Goal: Information Seeking & Learning: Find specific fact

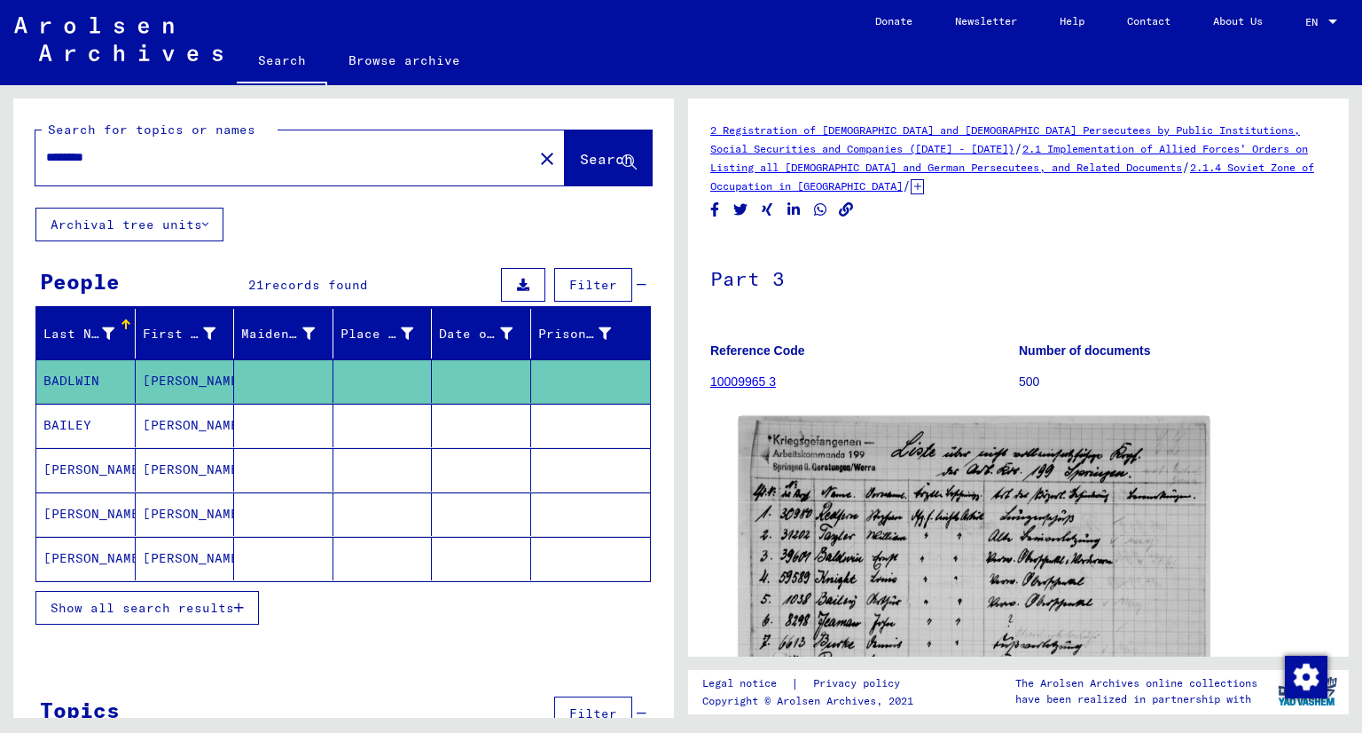
click at [171, 605] on span "Show all search results" at bounding box center [143, 608] width 184 height 16
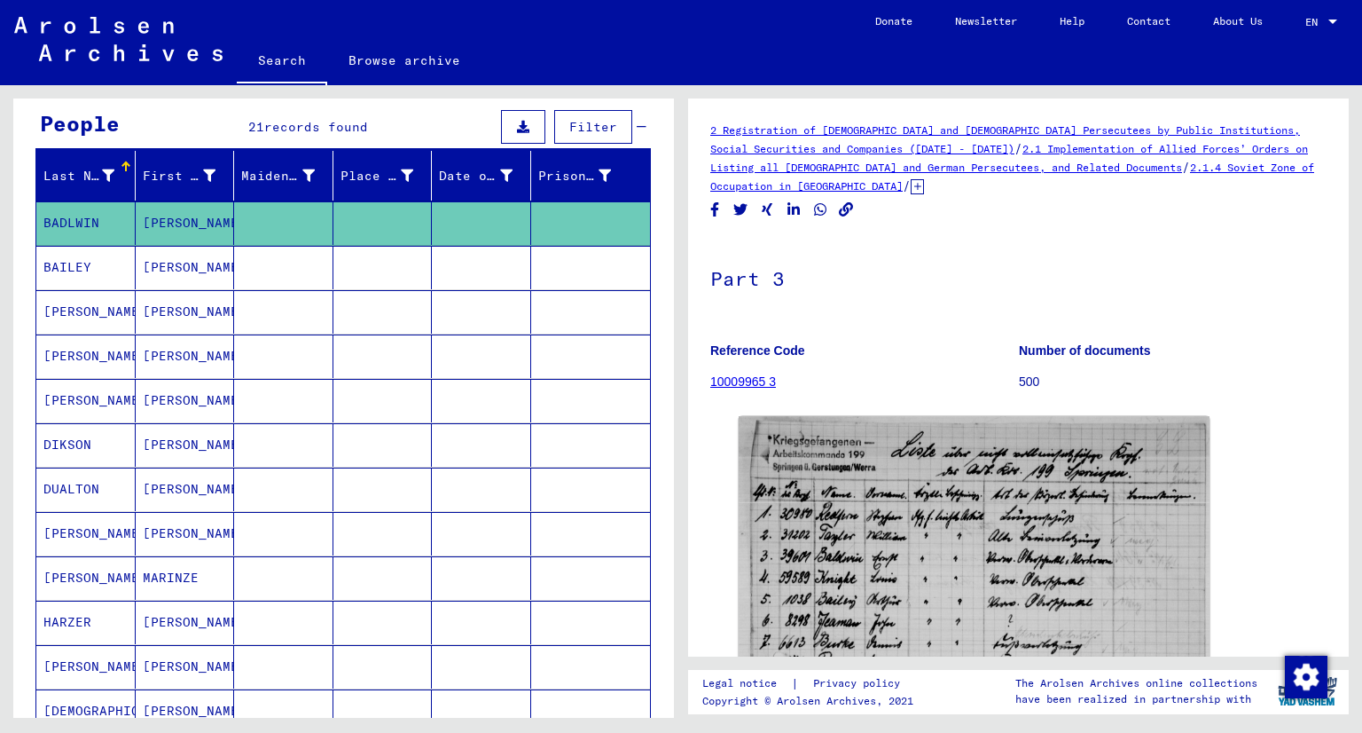
scroll to position [177, 0]
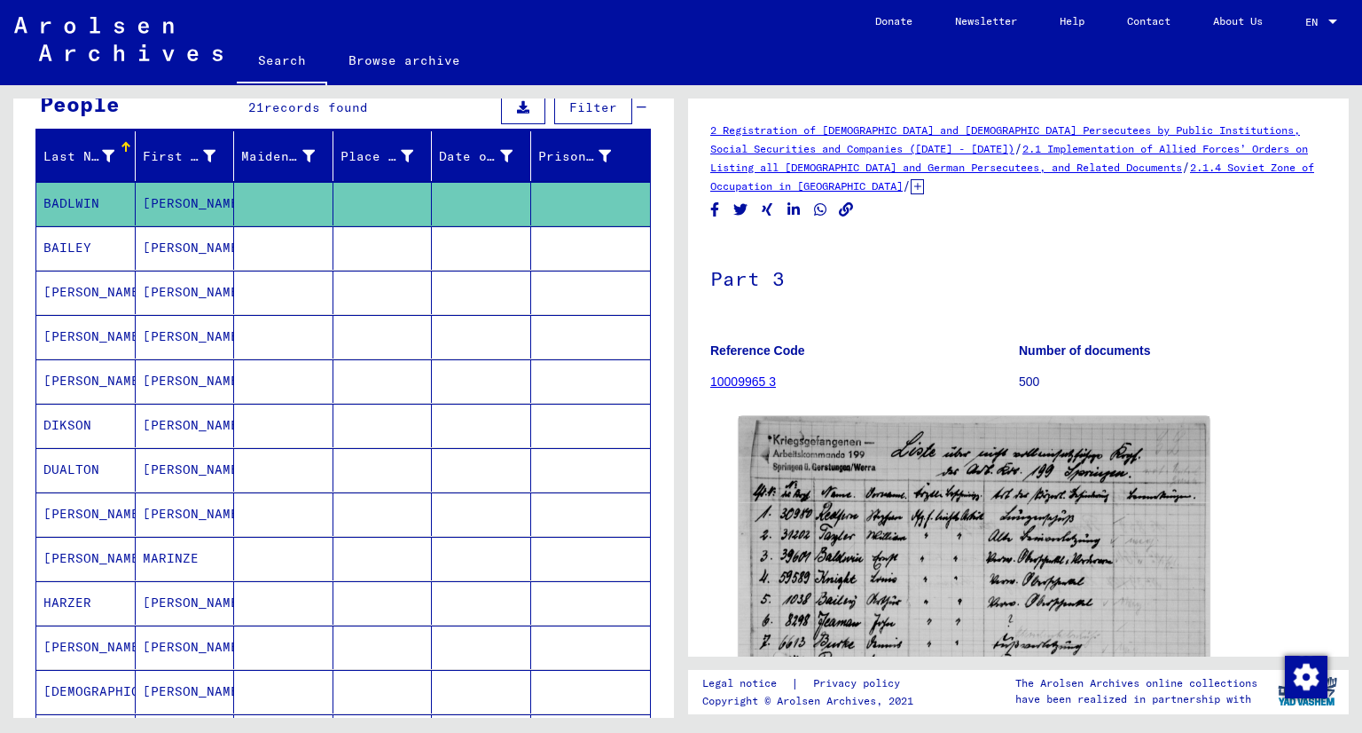
click at [1036, 679] on p "The Arolsen Archives online collections" at bounding box center [1137, 683] width 242 height 16
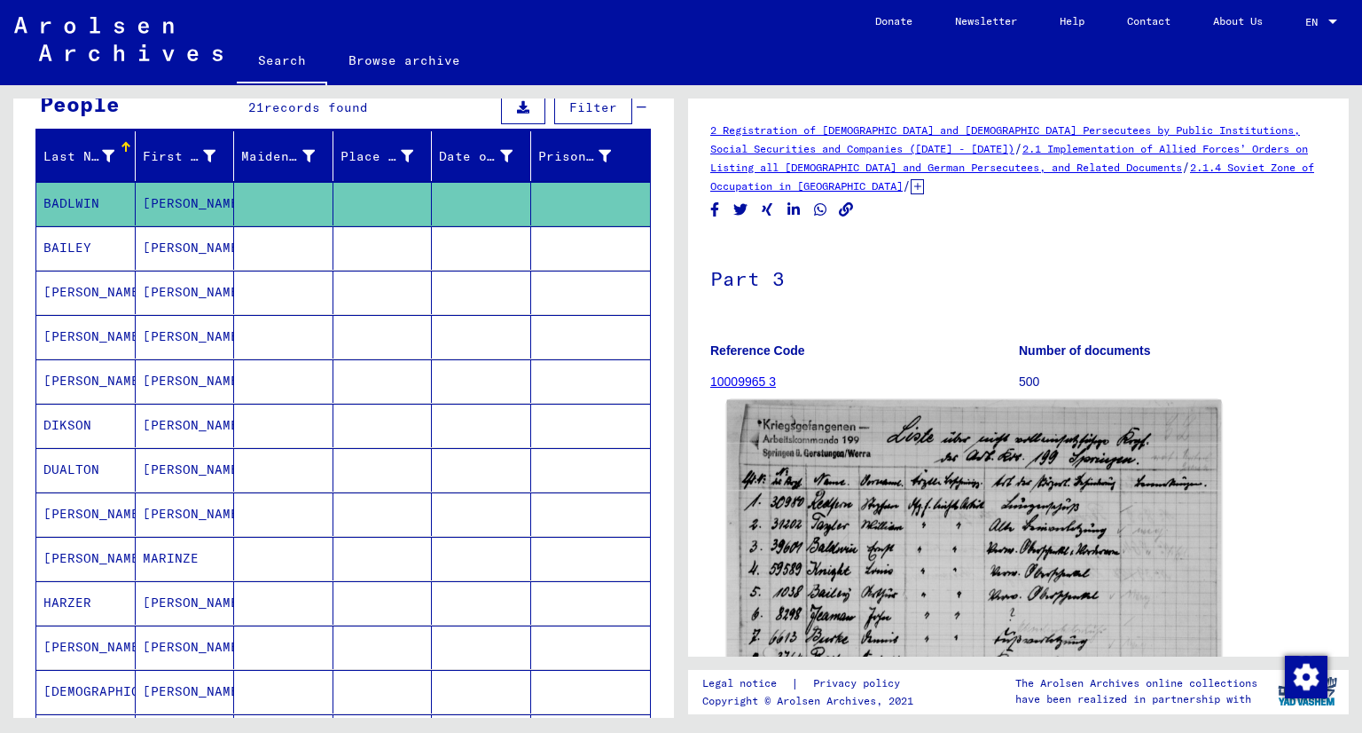
click at [936, 611] on img at bounding box center [974, 738] width 495 height 676
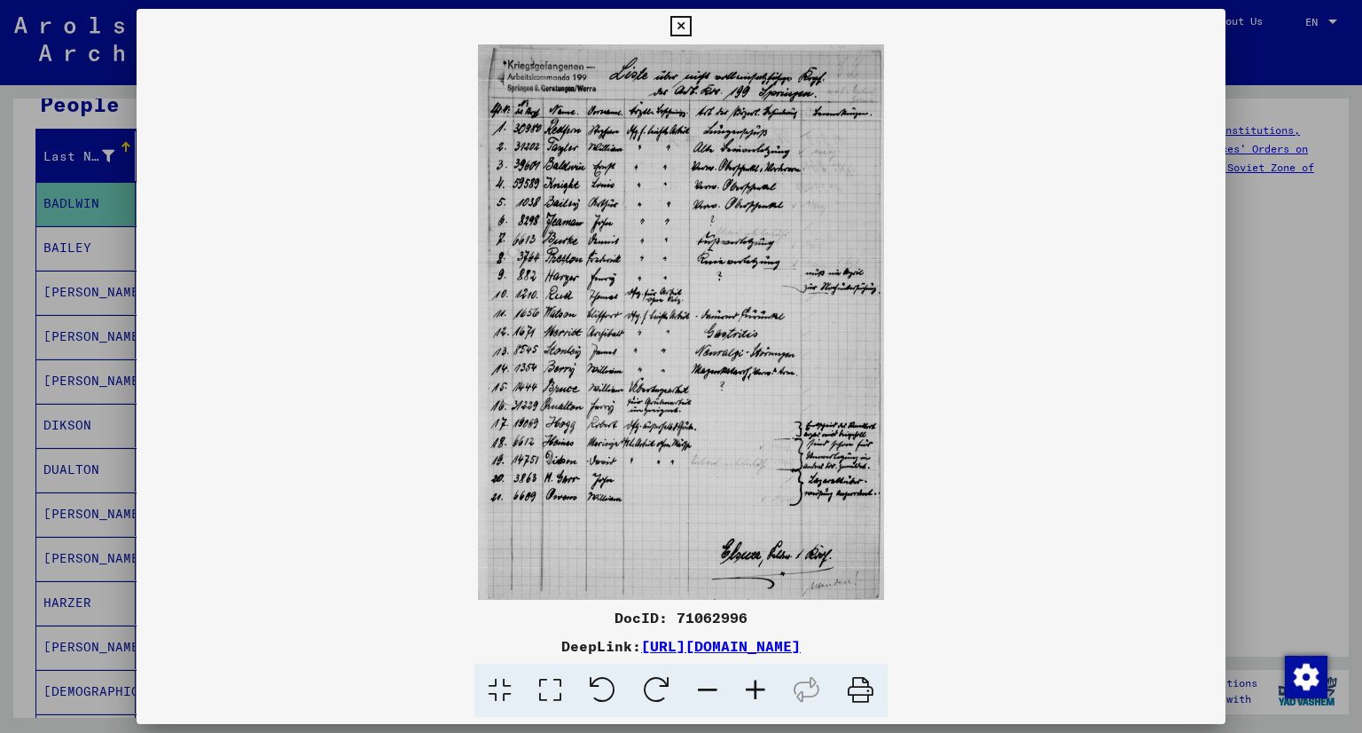
click at [758, 682] on icon at bounding box center [756, 690] width 48 height 54
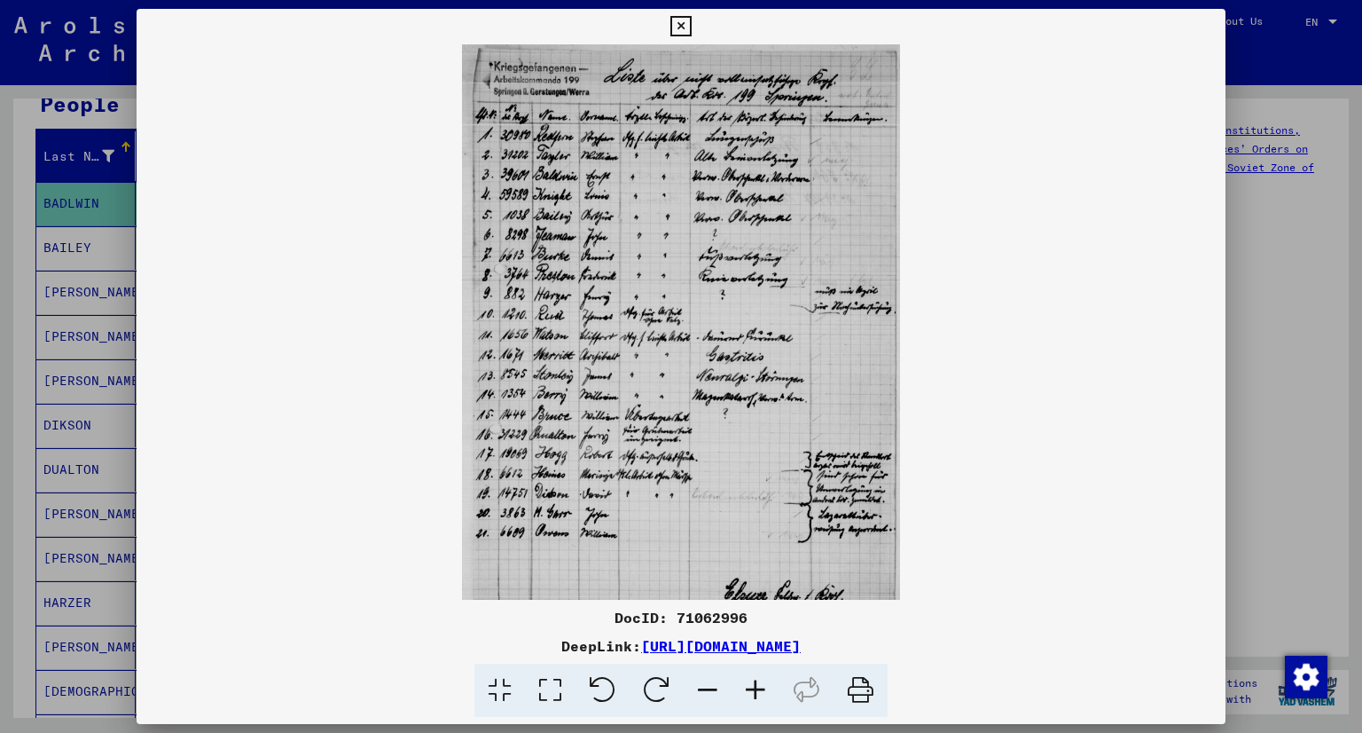
click at [758, 682] on icon at bounding box center [756, 690] width 48 height 54
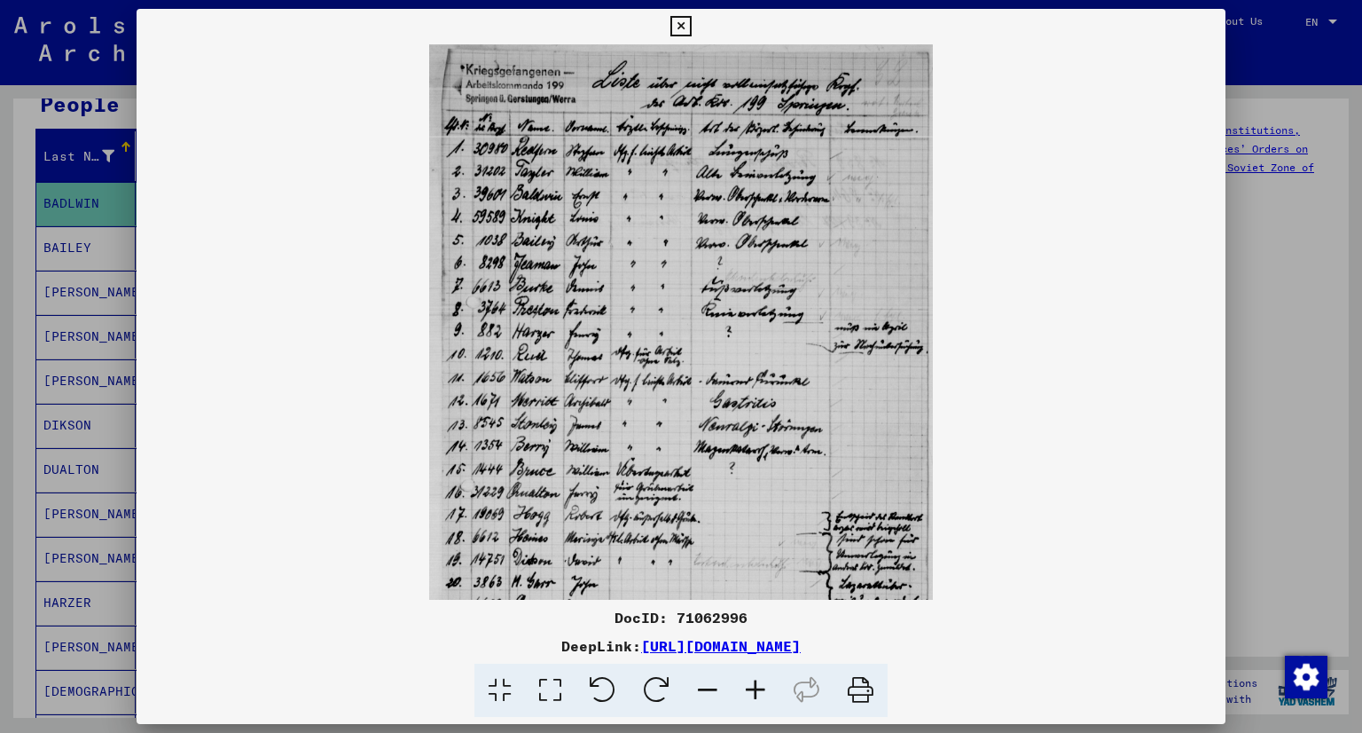
click at [758, 682] on icon at bounding box center [756, 690] width 48 height 54
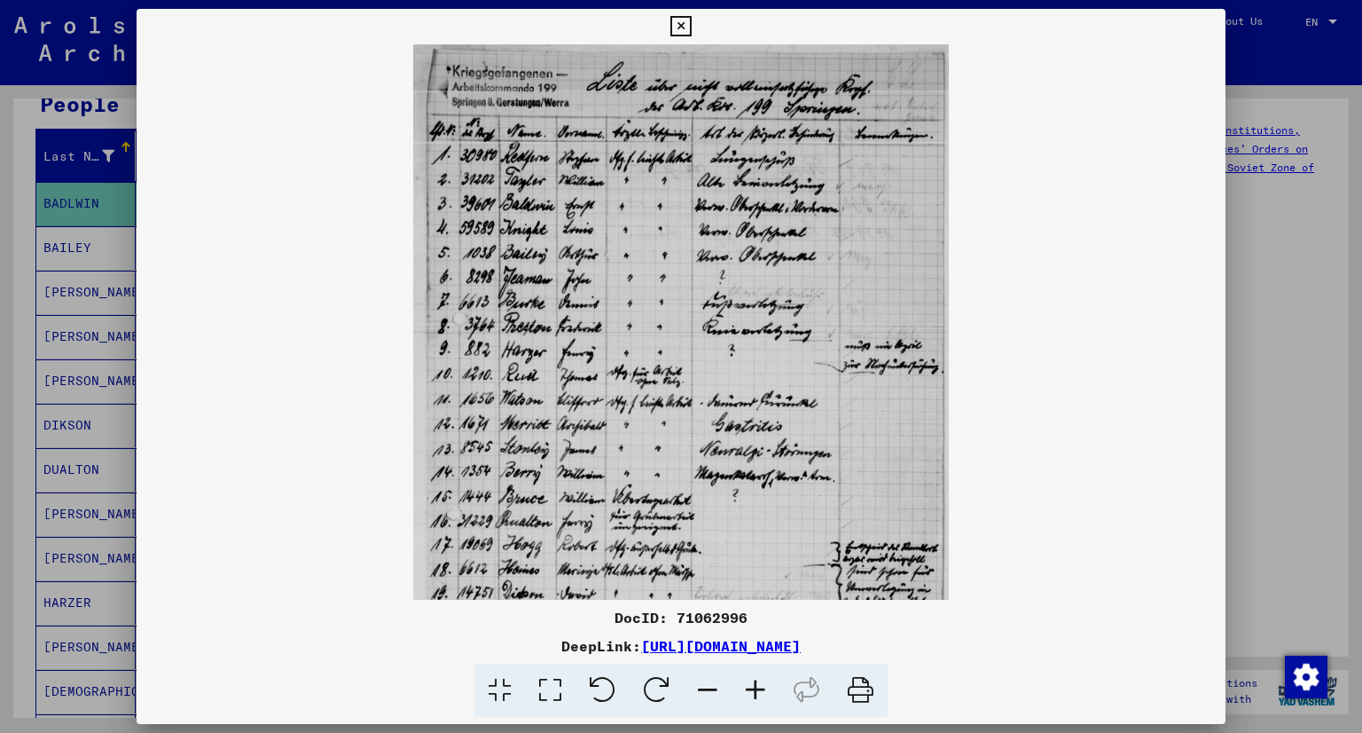
click at [757, 681] on icon at bounding box center [756, 690] width 48 height 54
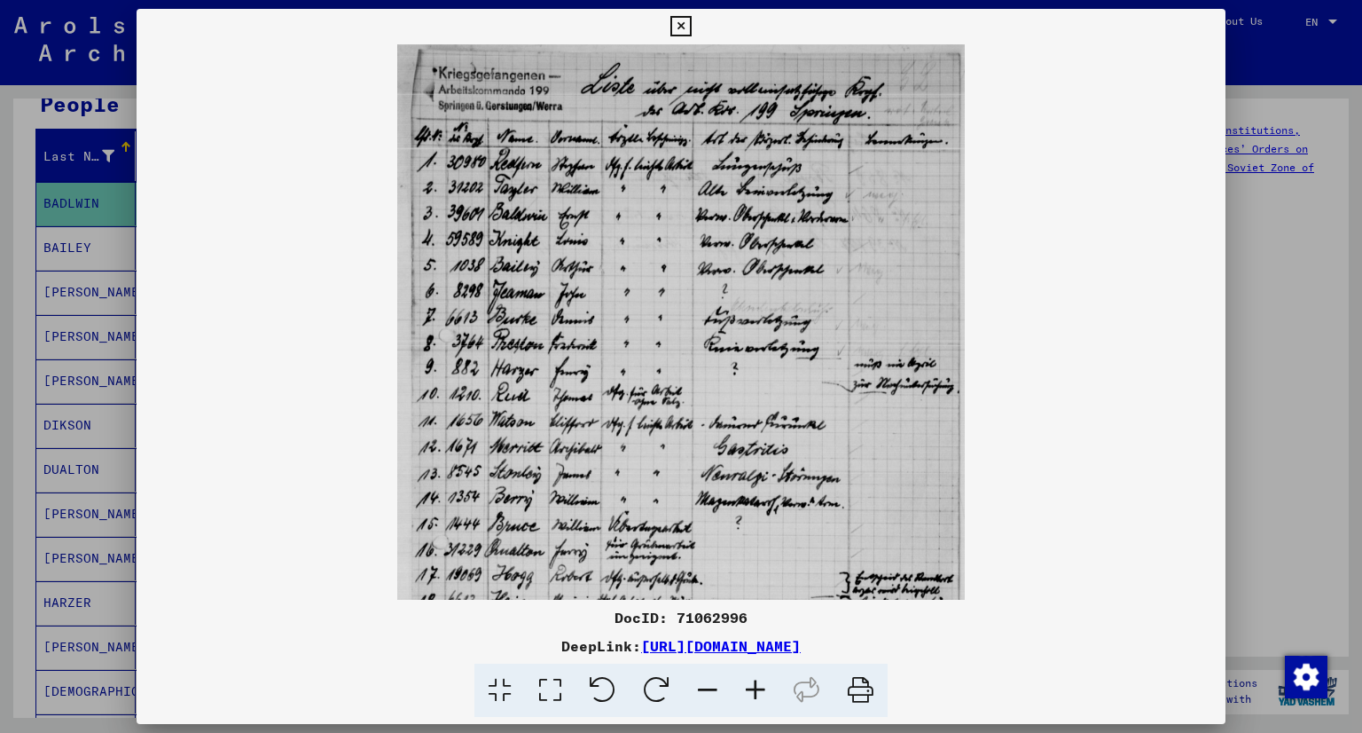
click at [757, 681] on icon at bounding box center [756, 690] width 48 height 54
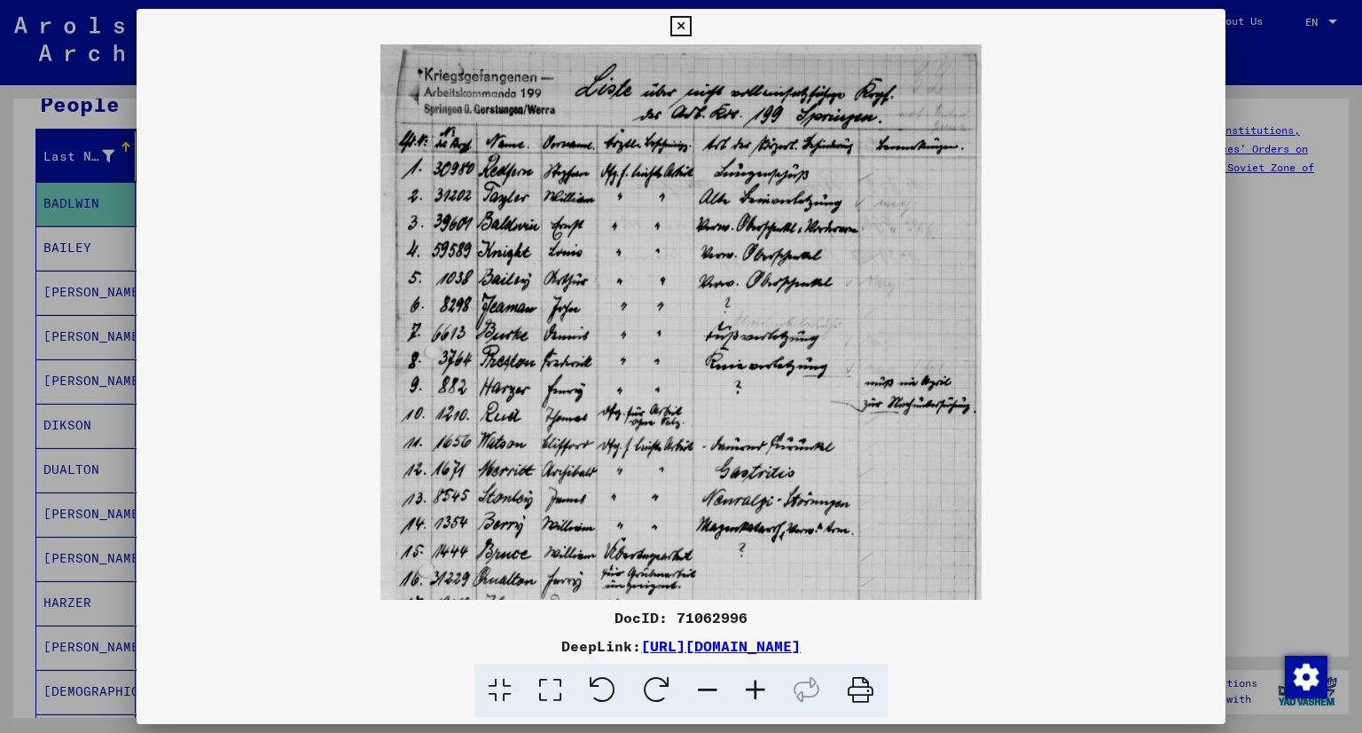
click at [757, 681] on icon at bounding box center [756, 690] width 48 height 54
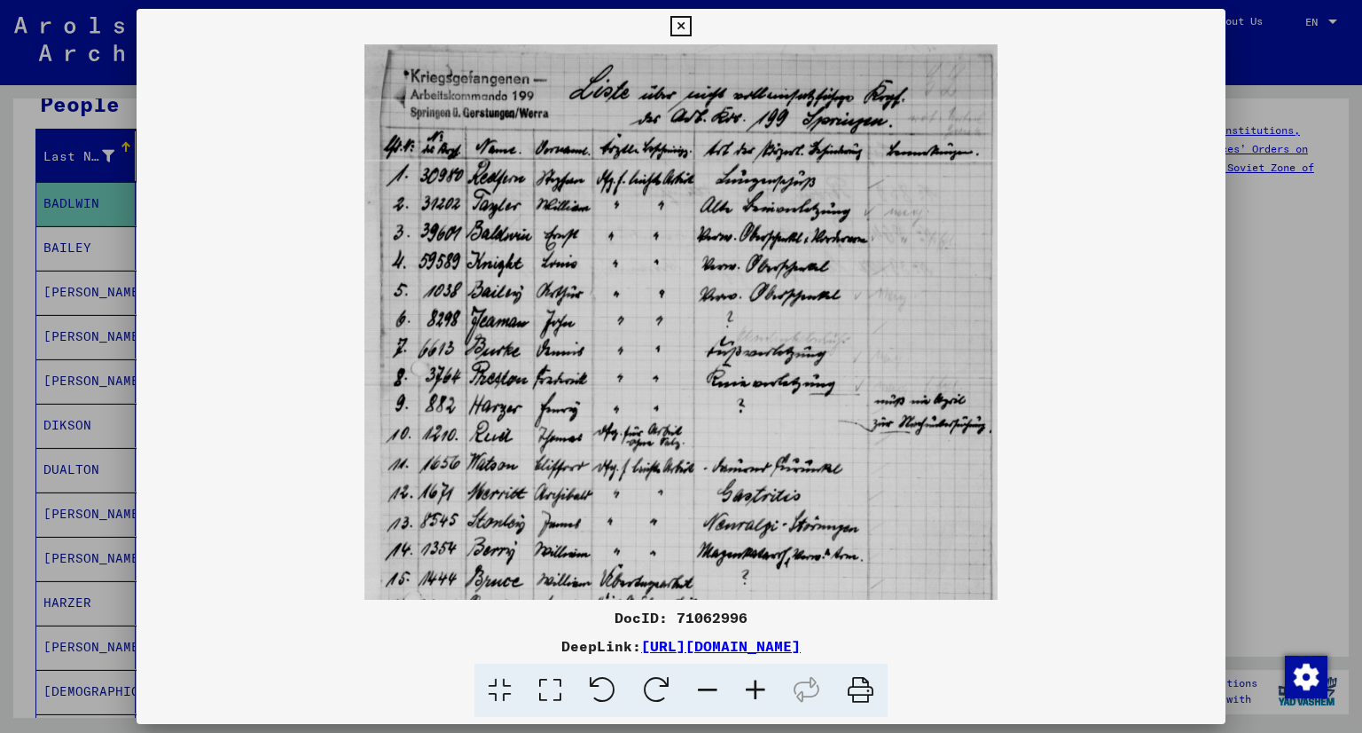
click at [757, 681] on icon at bounding box center [756, 690] width 48 height 54
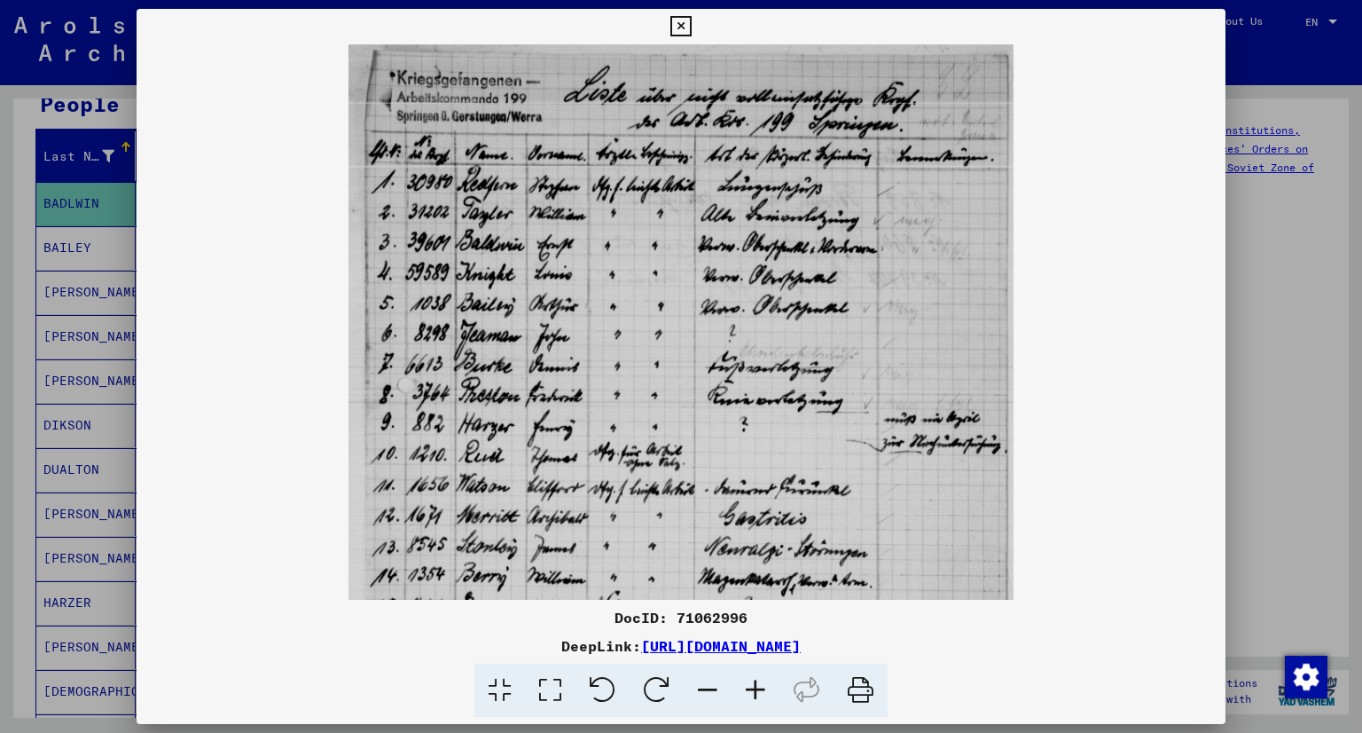
click at [757, 681] on icon at bounding box center [756, 690] width 48 height 54
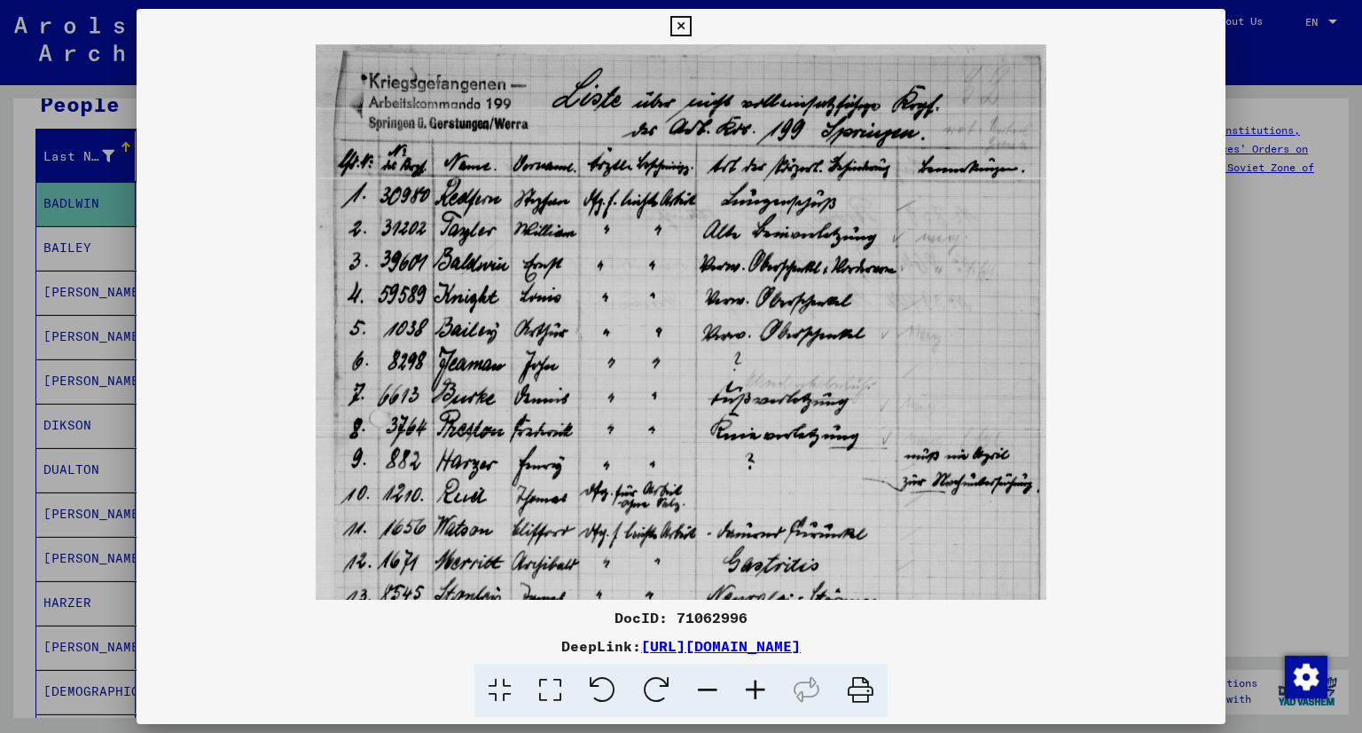
click at [757, 681] on icon at bounding box center [756, 690] width 48 height 54
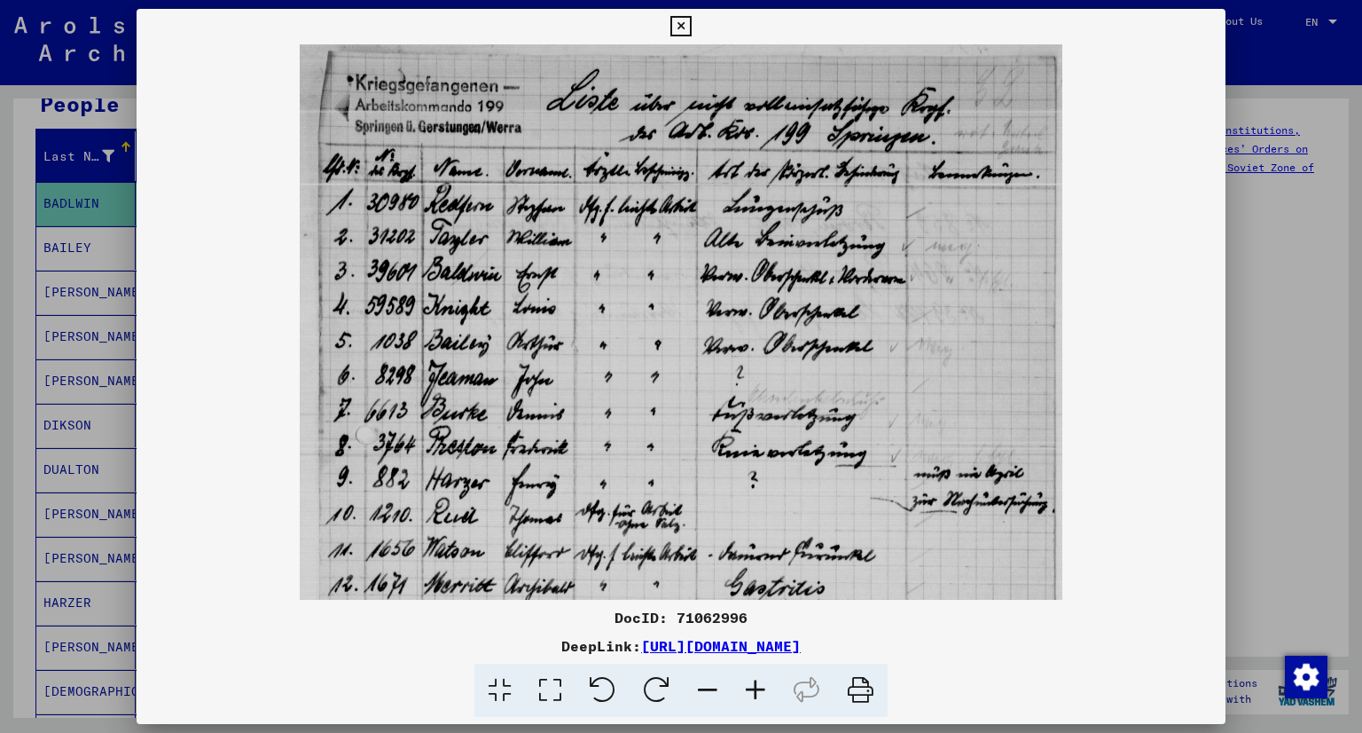
click at [757, 681] on icon at bounding box center [756, 690] width 48 height 54
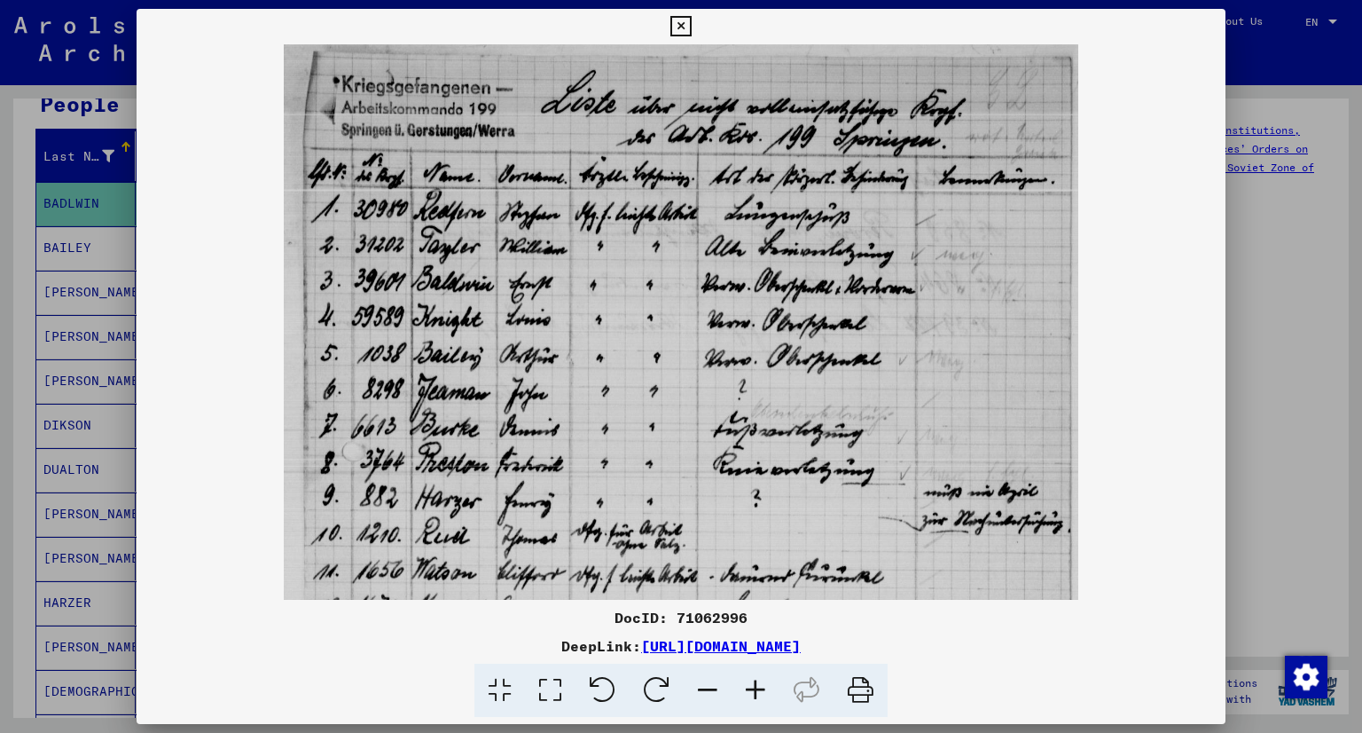
click at [757, 681] on icon at bounding box center [756, 690] width 48 height 54
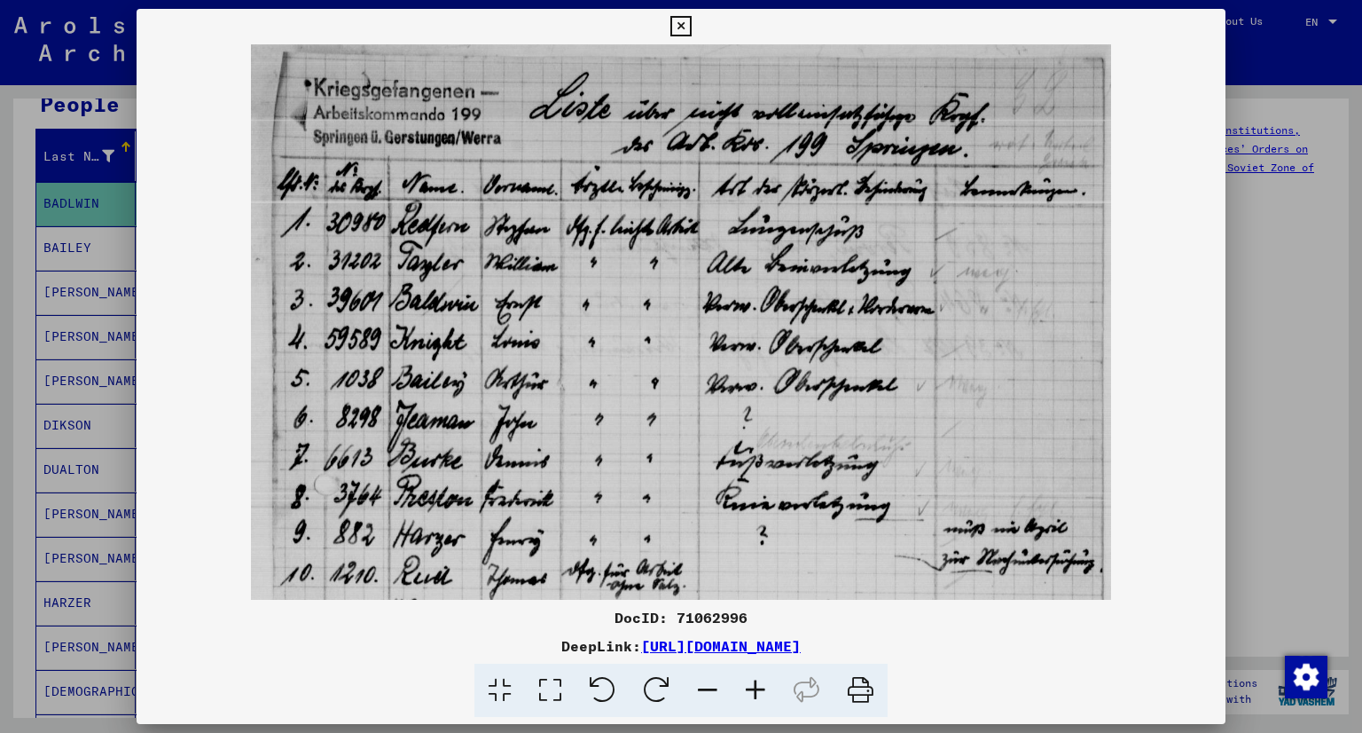
click at [757, 681] on icon at bounding box center [756, 690] width 48 height 54
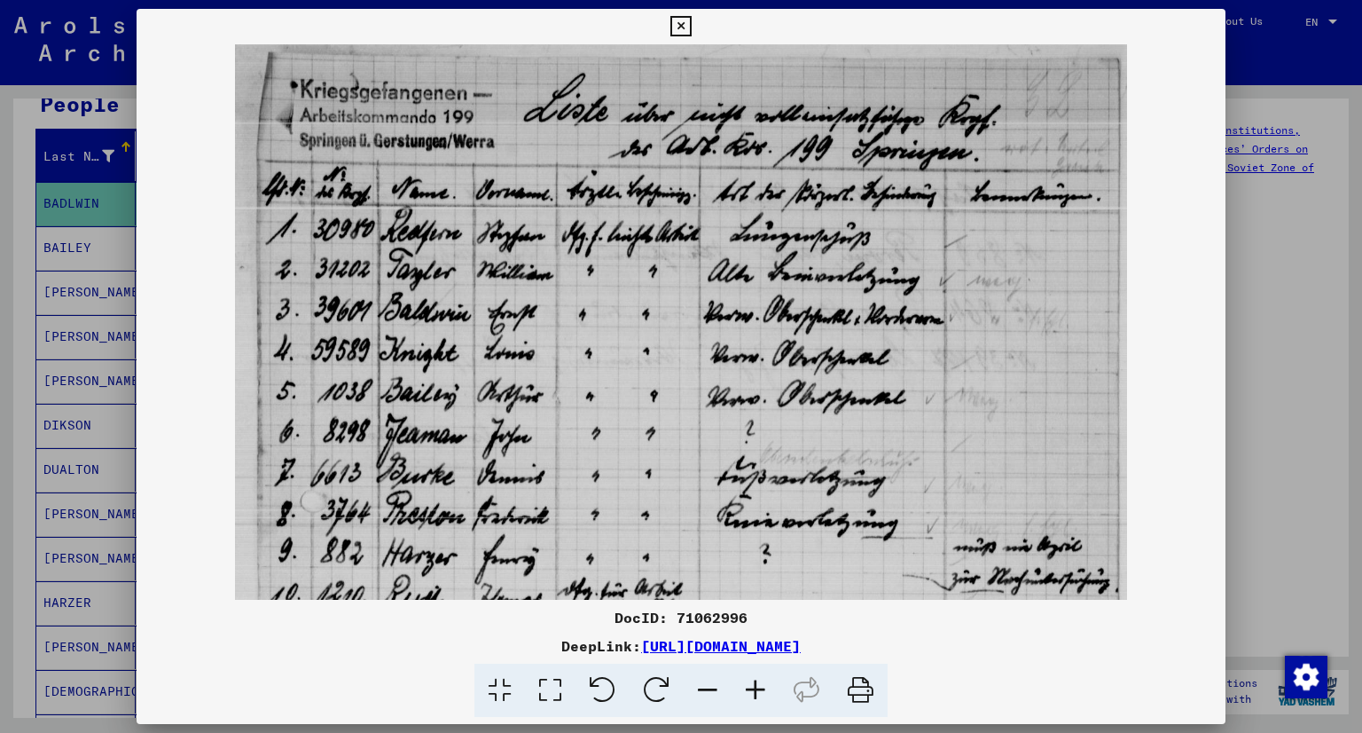
click at [757, 681] on icon at bounding box center [756, 690] width 48 height 54
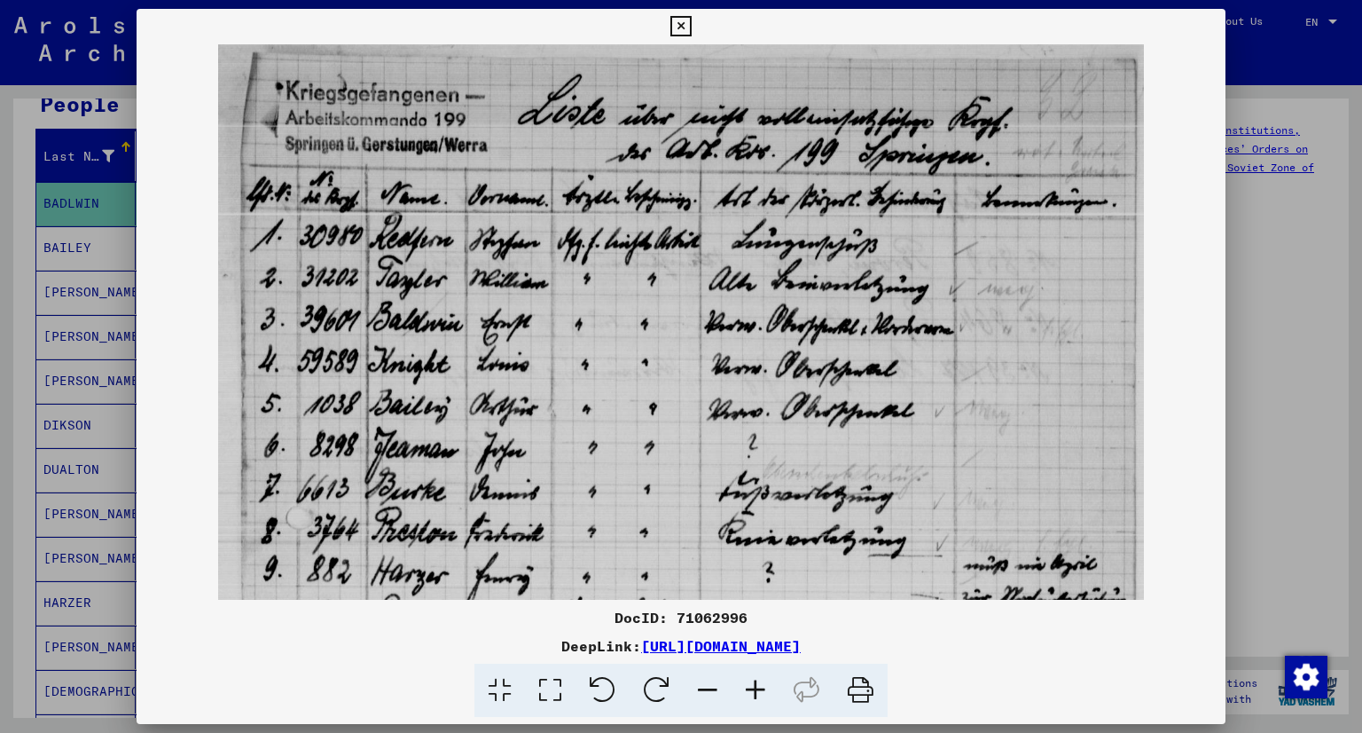
click at [757, 681] on icon at bounding box center [756, 690] width 48 height 54
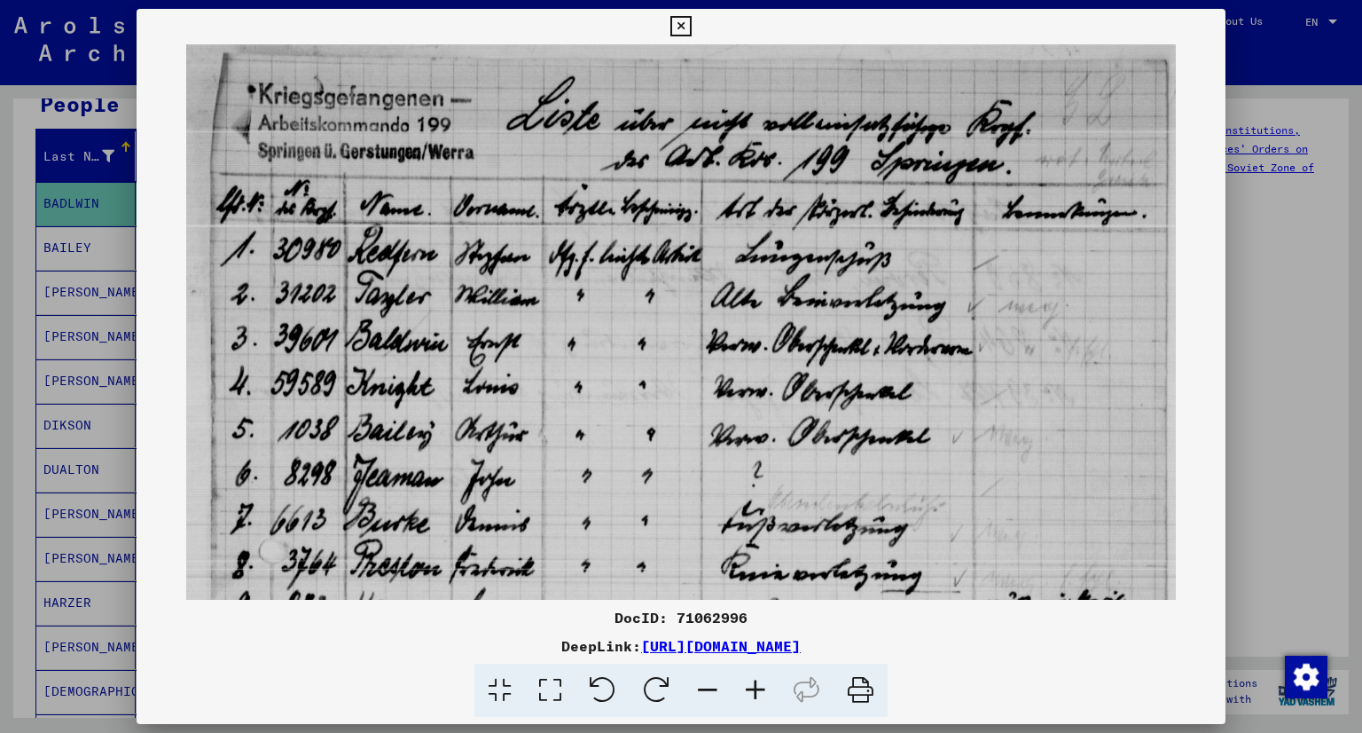
click at [757, 681] on icon at bounding box center [756, 690] width 48 height 54
click at [56, 467] on div at bounding box center [681, 366] width 1362 height 733
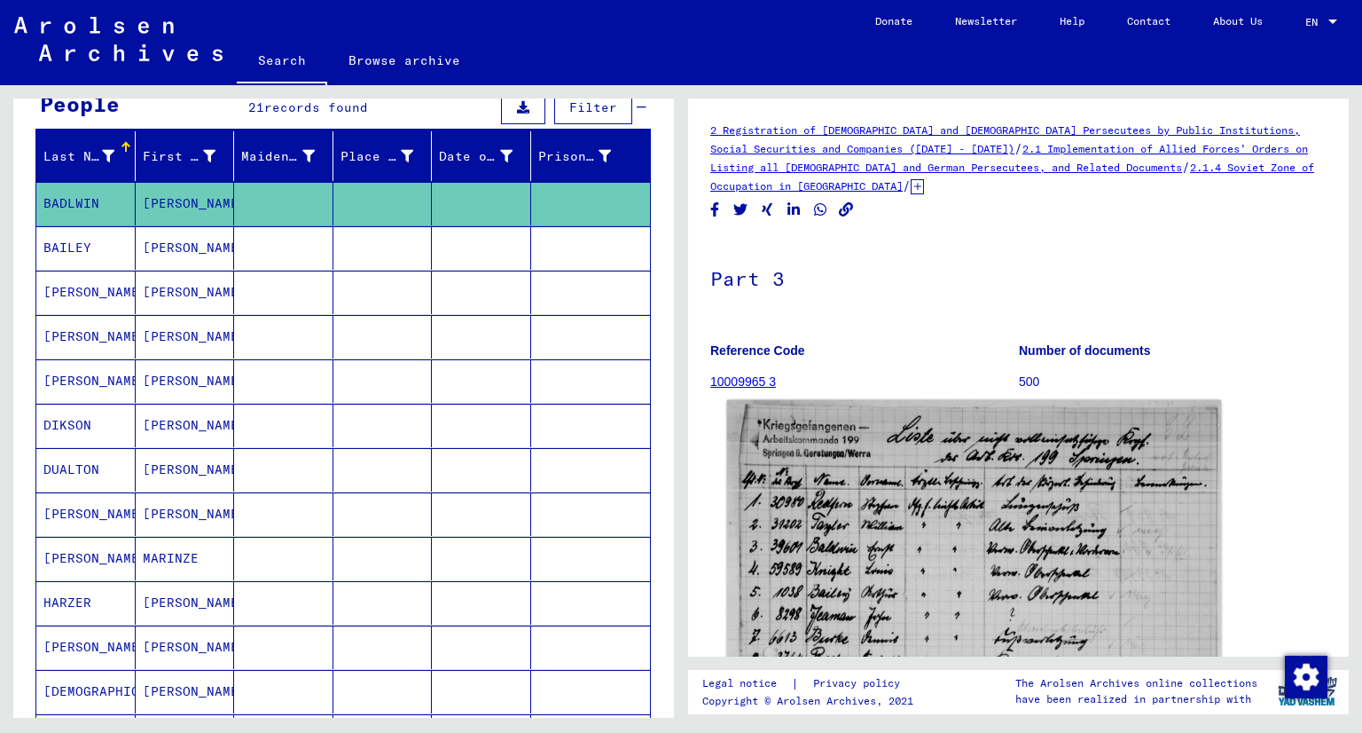
click at [894, 561] on img at bounding box center [974, 738] width 495 height 676
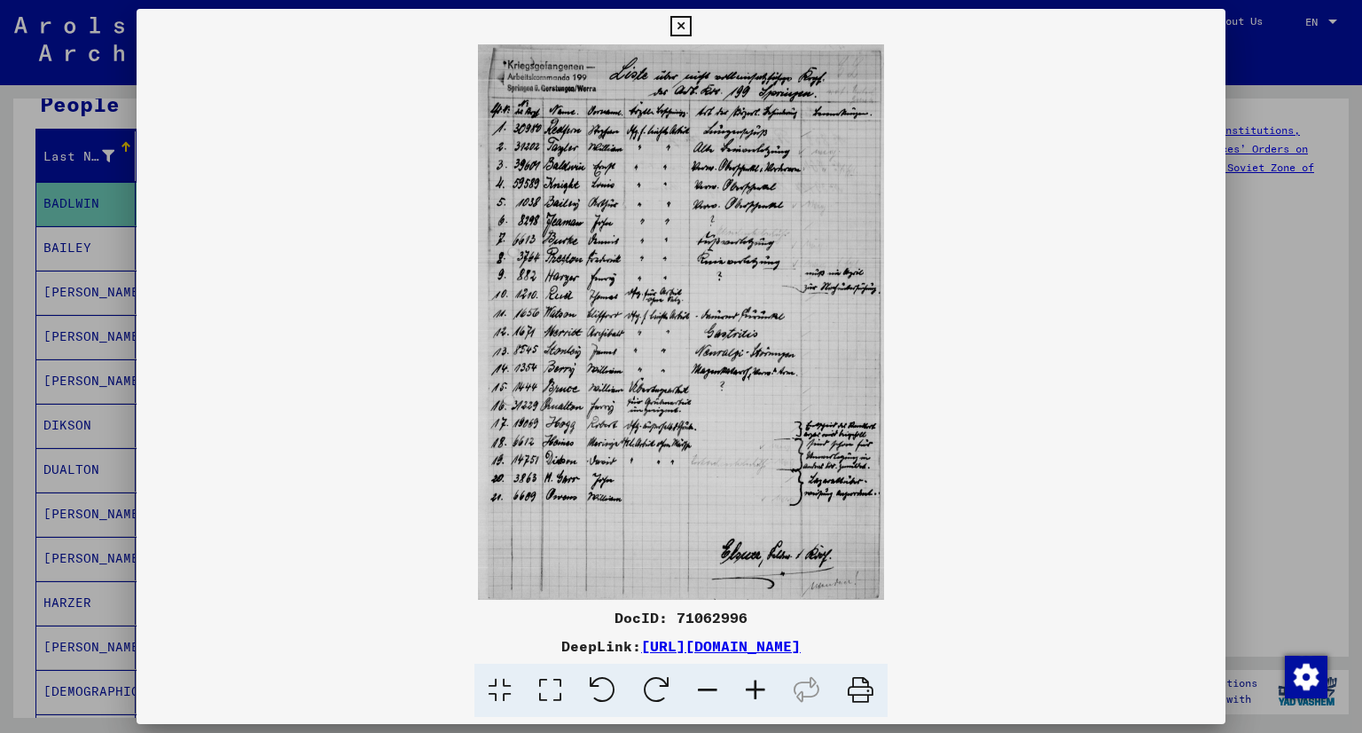
click at [752, 694] on icon at bounding box center [756, 690] width 48 height 54
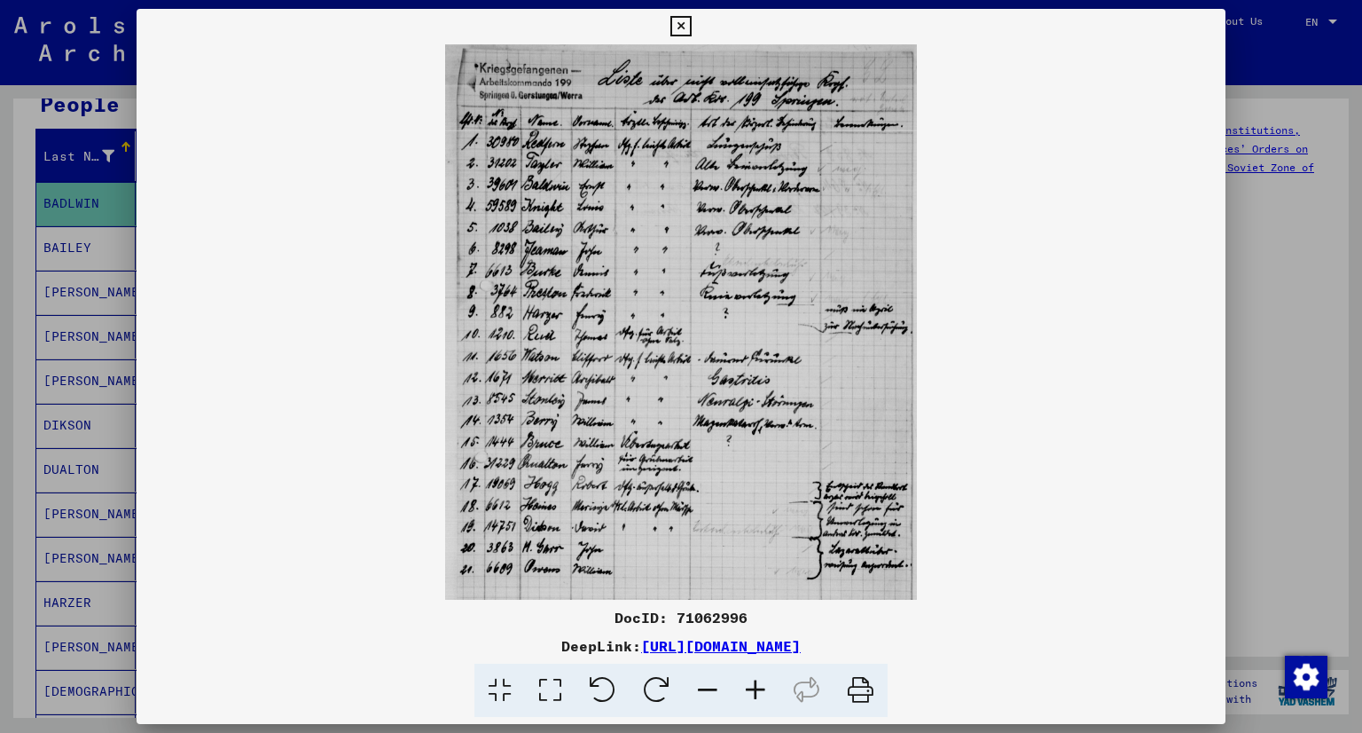
click at [752, 694] on icon at bounding box center [756, 690] width 48 height 54
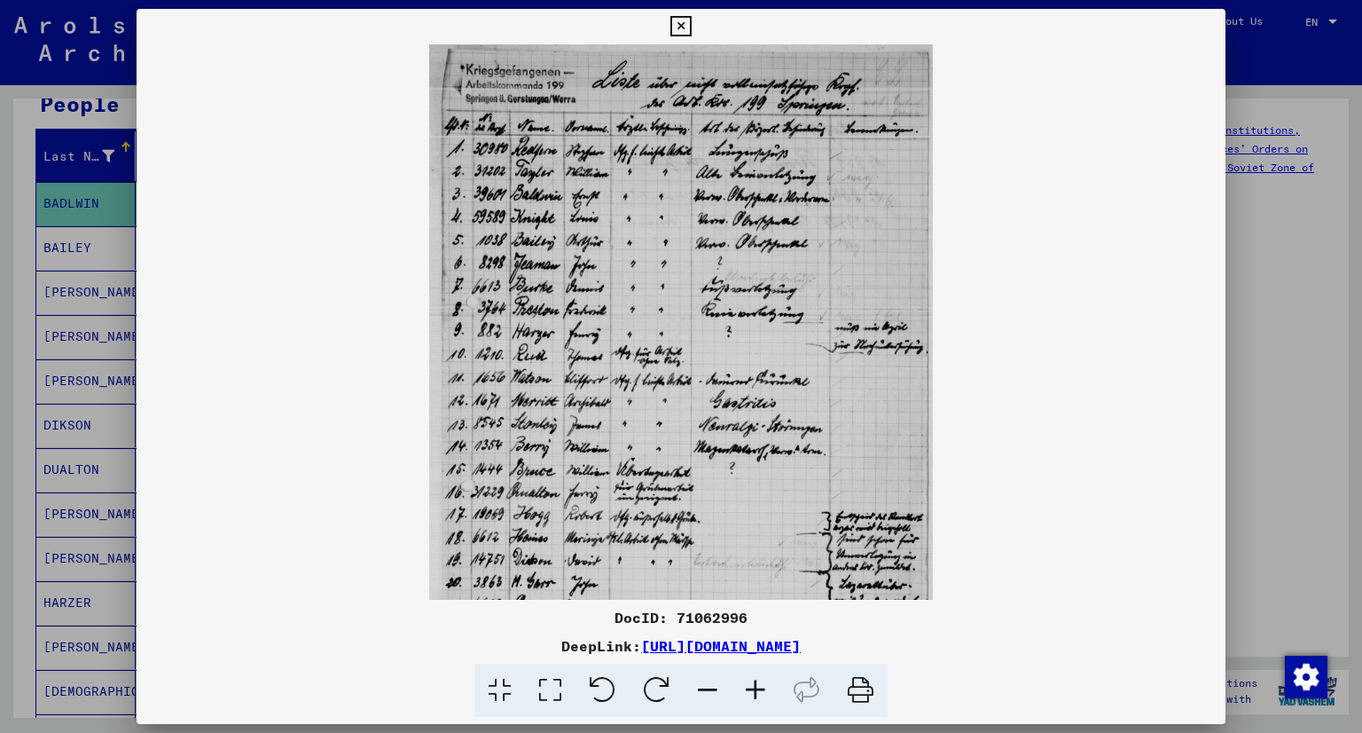
click at [752, 694] on icon at bounding box center [756, 690] width 48 height 54
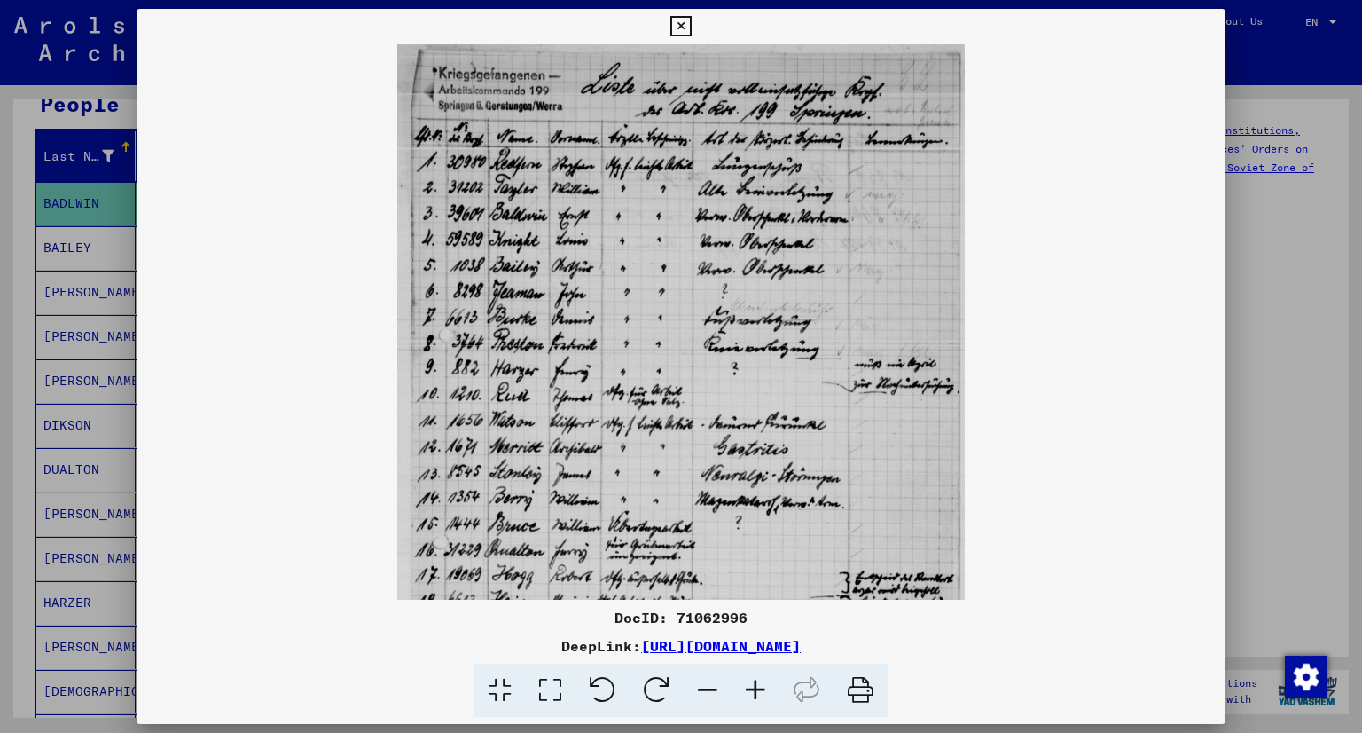
click at [752, 694] on icon at bounding box center [756, 690] width 48 height 54
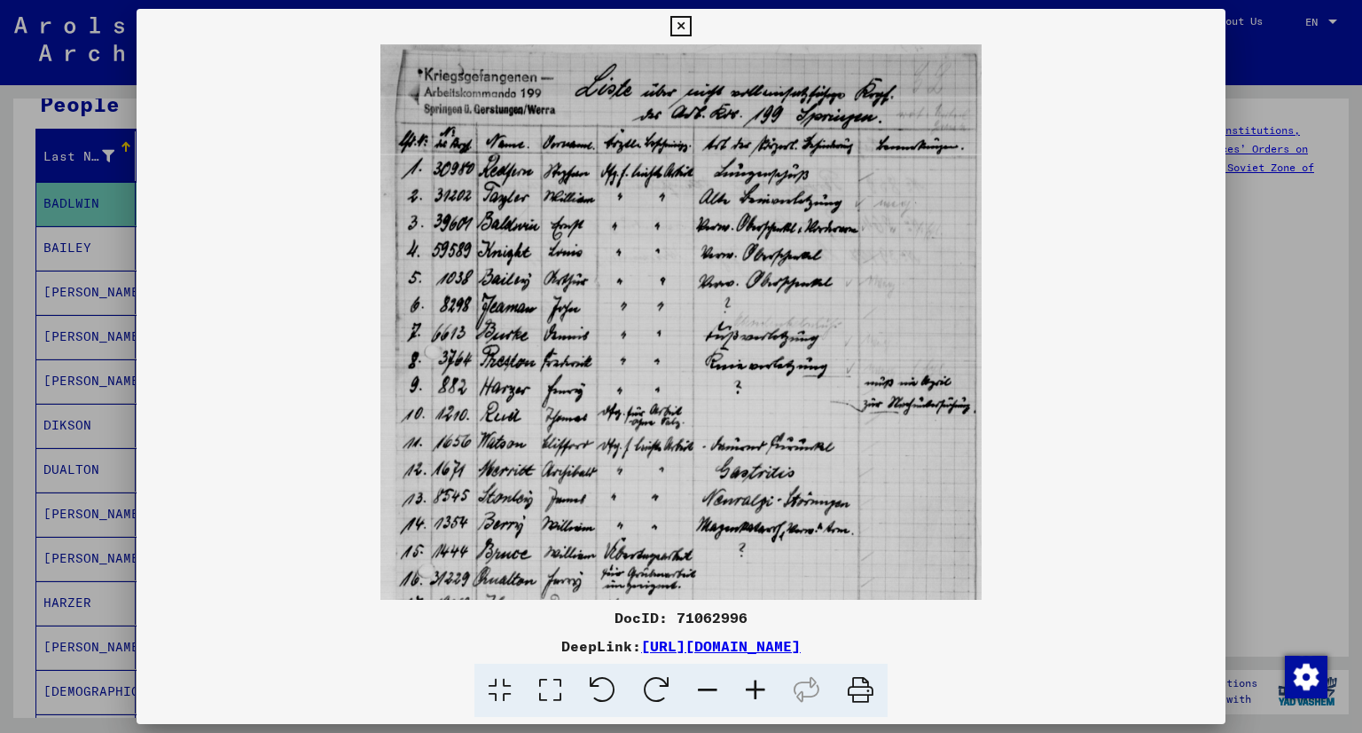
click at [752, 694] on icon at bounding box center [756, 690] width 48 height 54
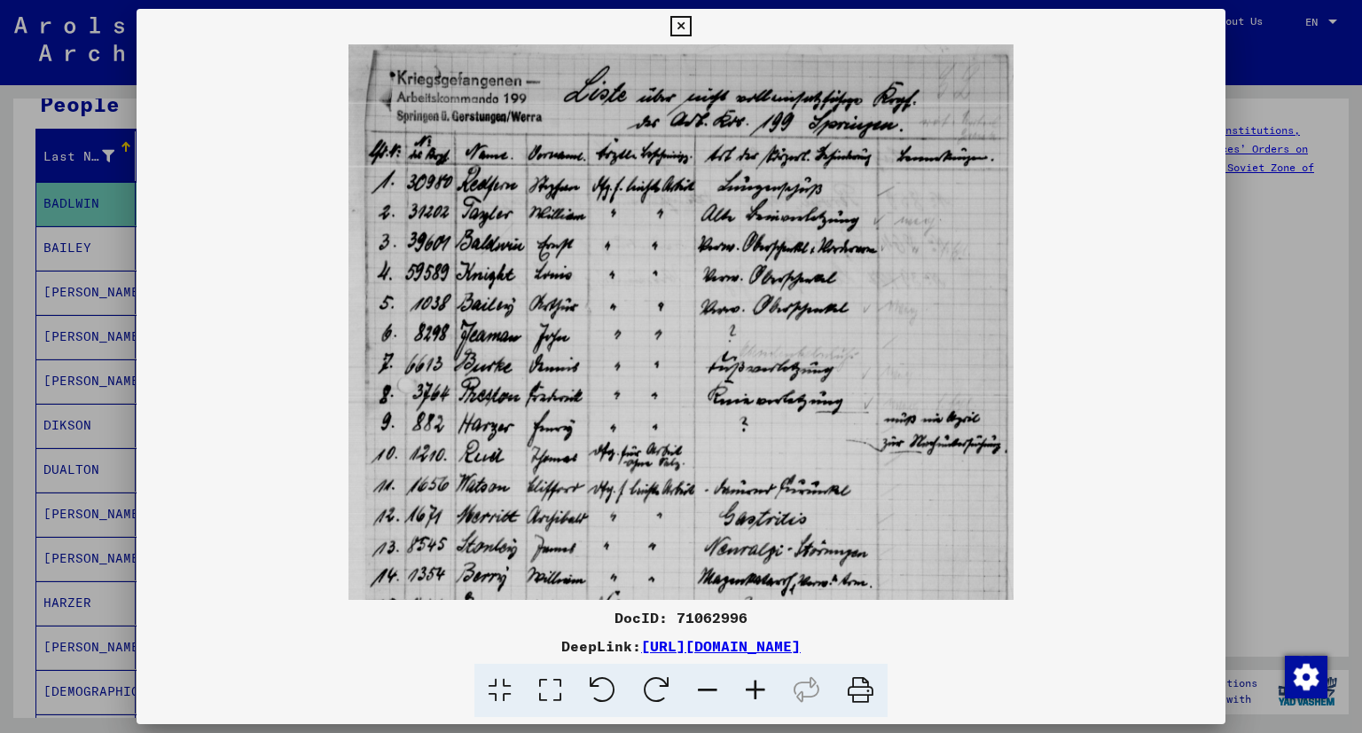
click at [752, 694] on icon at bounding box center [756, 690] width 48 height 54
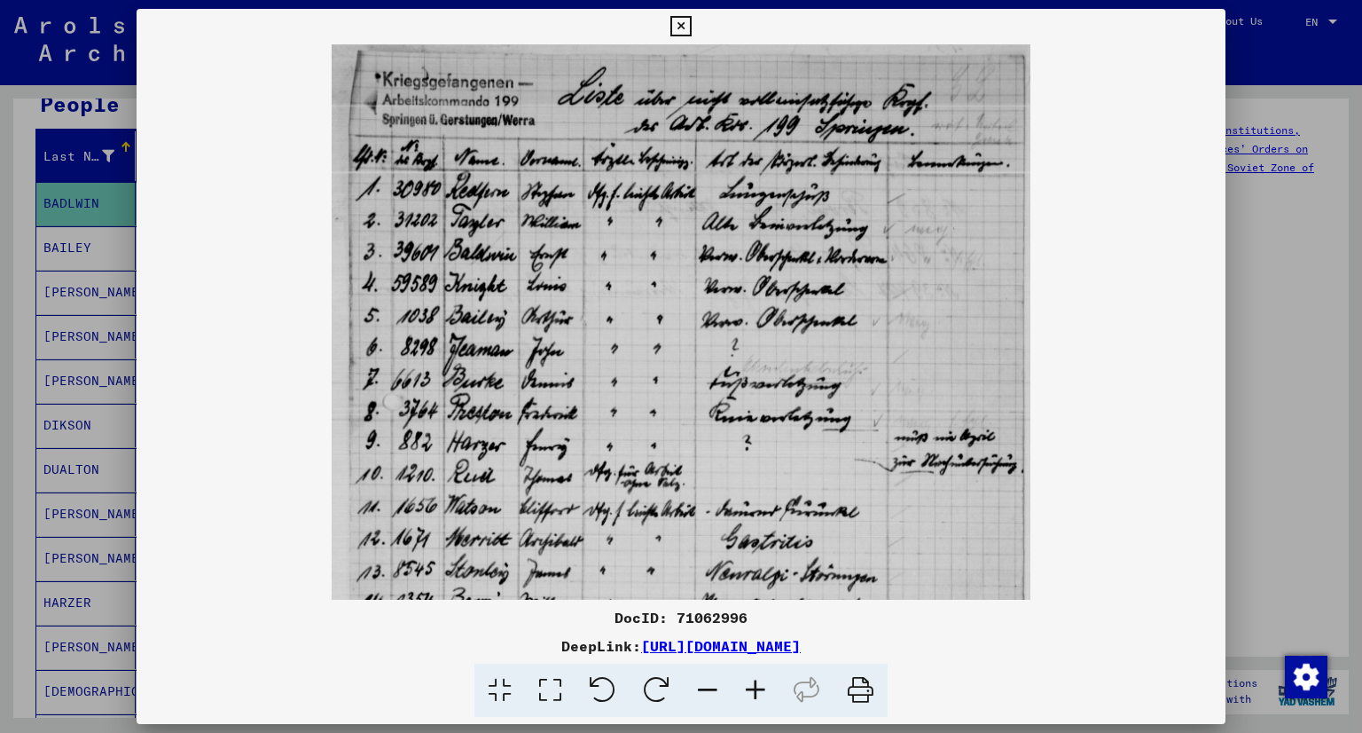
click at [752, 694] on icon at bounding box center [756, 690] width 48 height 54
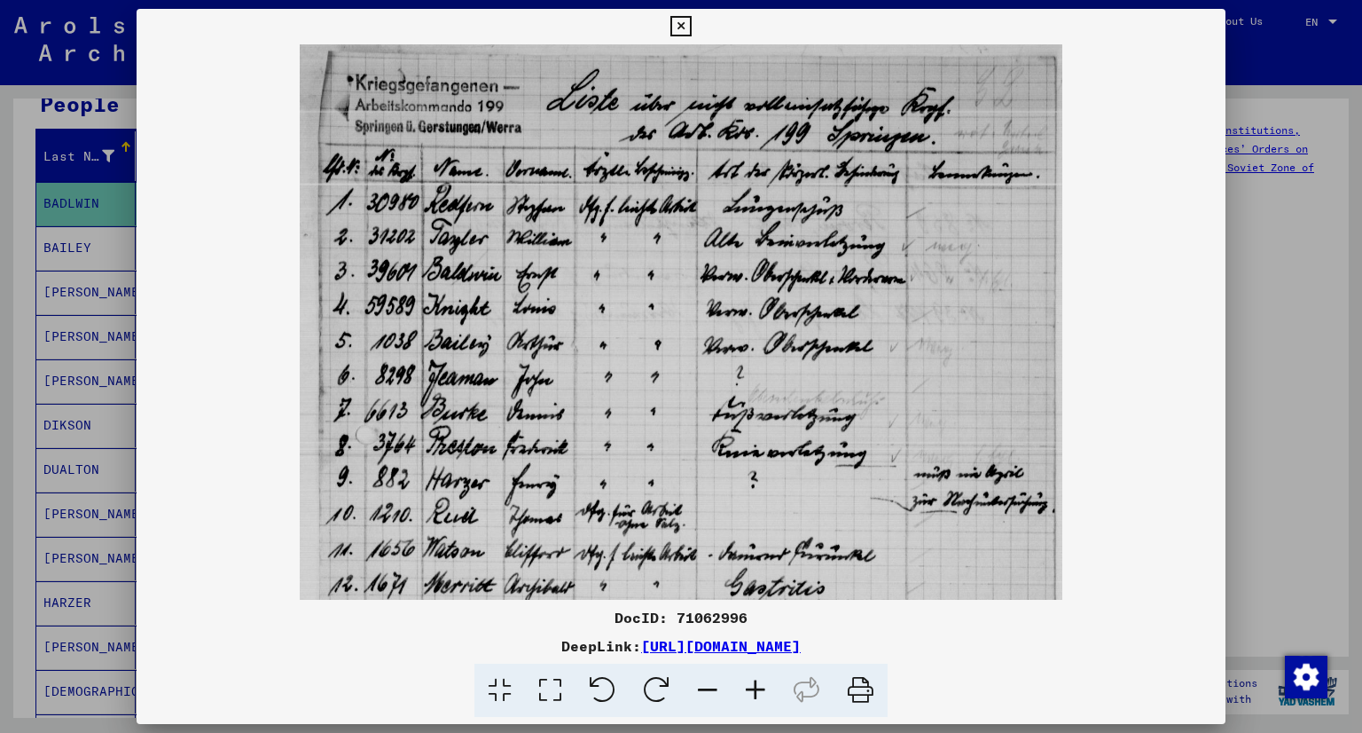
click at [752, 694] on icon at bounding box center [756, 690] width 48 height 54
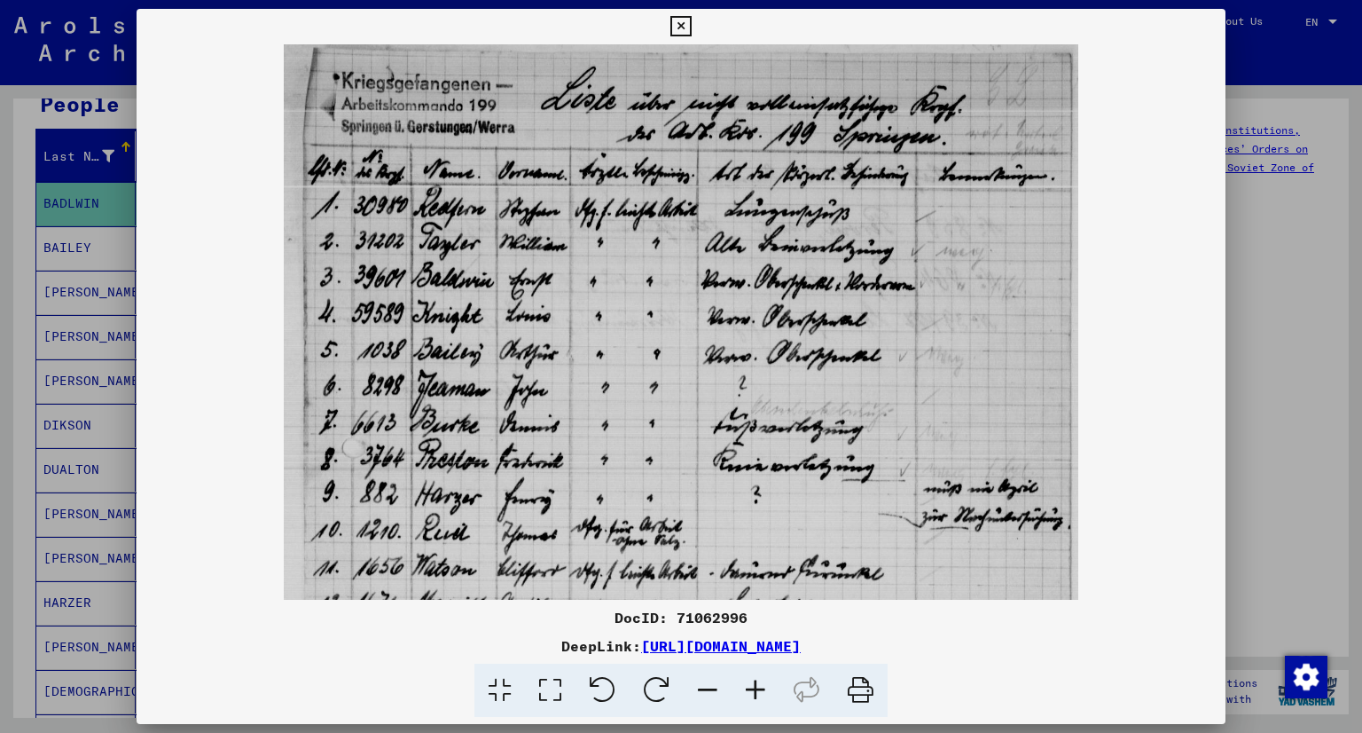
scroll to position [0, 0]
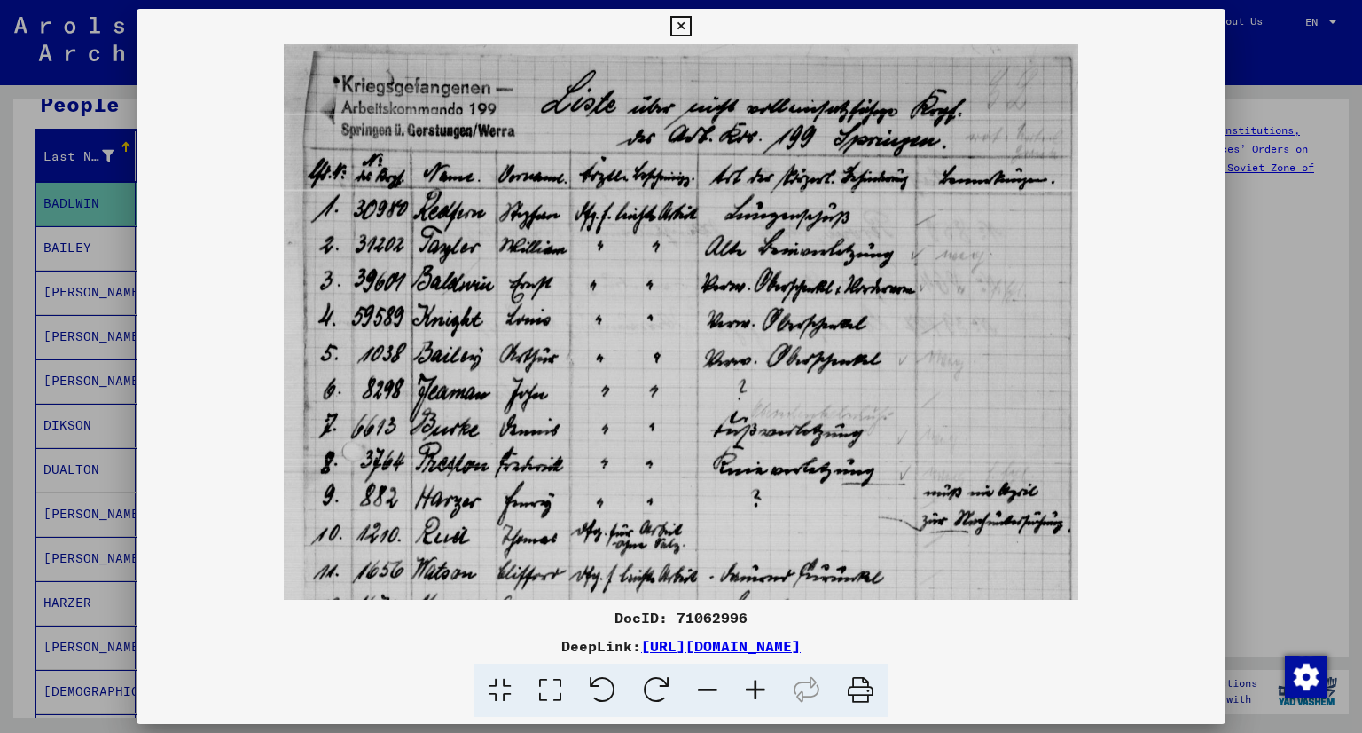
drag, startPoint x: 607, startPoint y: 537, endPoint x: 616, endPoint y: 551, distance: 17.2
click at [616, 551] on img at bounding box center [682, 587] width 796 height 1087
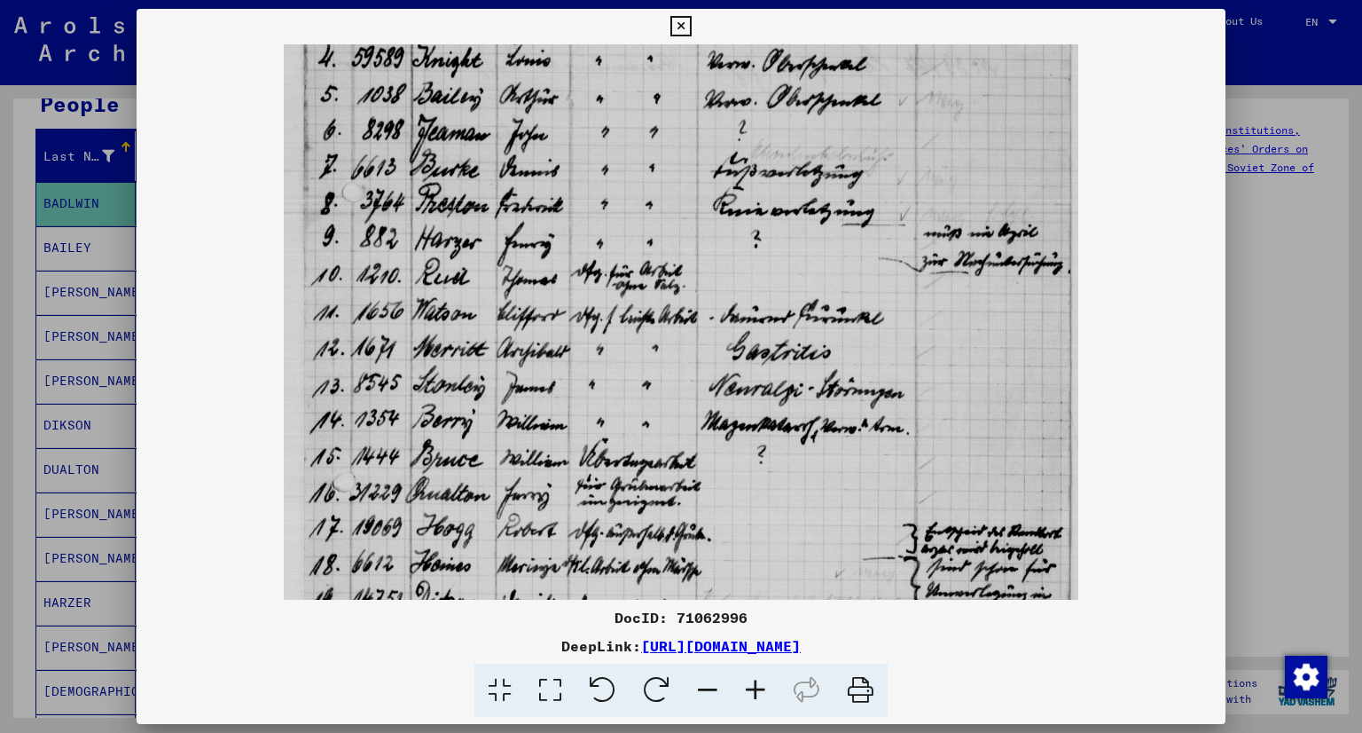
drag, startPoint x: 507, startPoint y: 530, endPoint x: 501, endPoint y: 279, distance: 251.1
click at [501, 279] on img at bounding box center [682, 328] width 796 height 1087
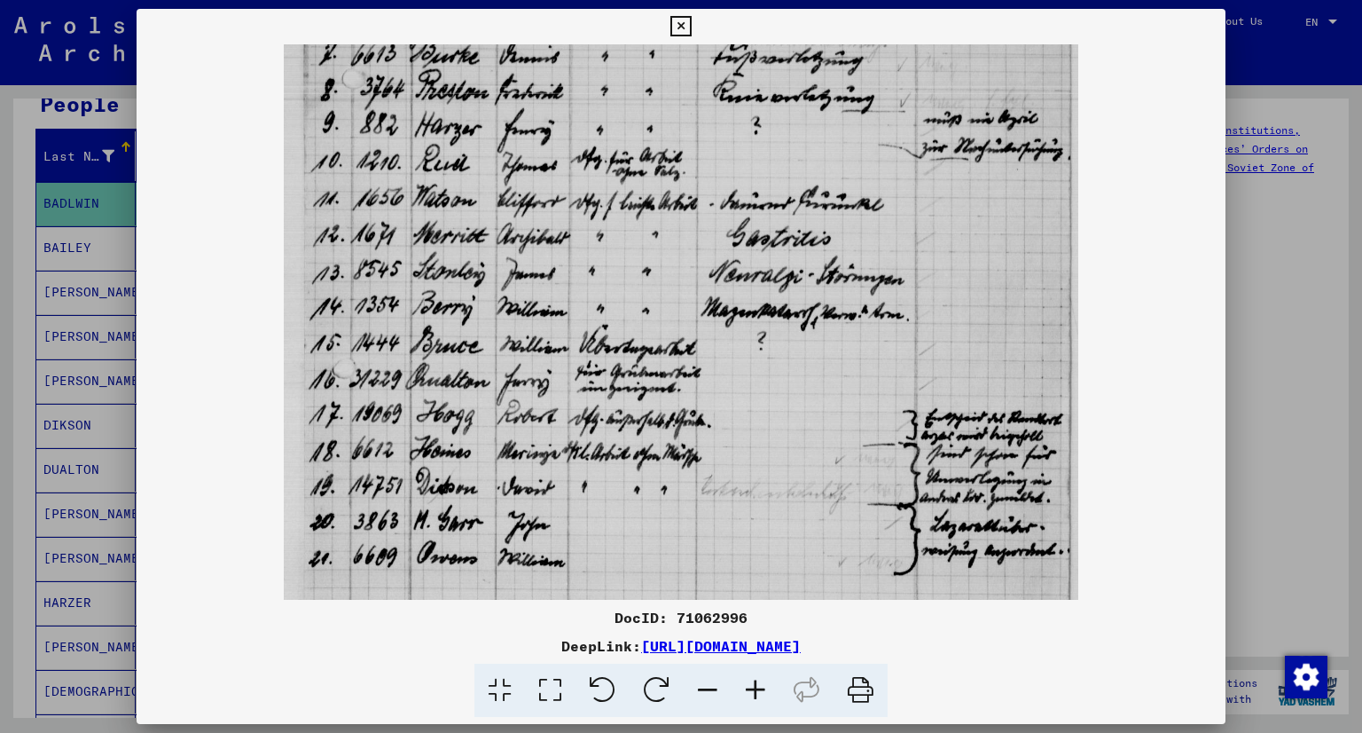
drag, startPoint x: 528, startPoint y: 505, endPoint x: 520, endPoint y: 397, distance: 108.5
click at [520, 397] on img at bounding box center [682, 215] width 796 height 1087
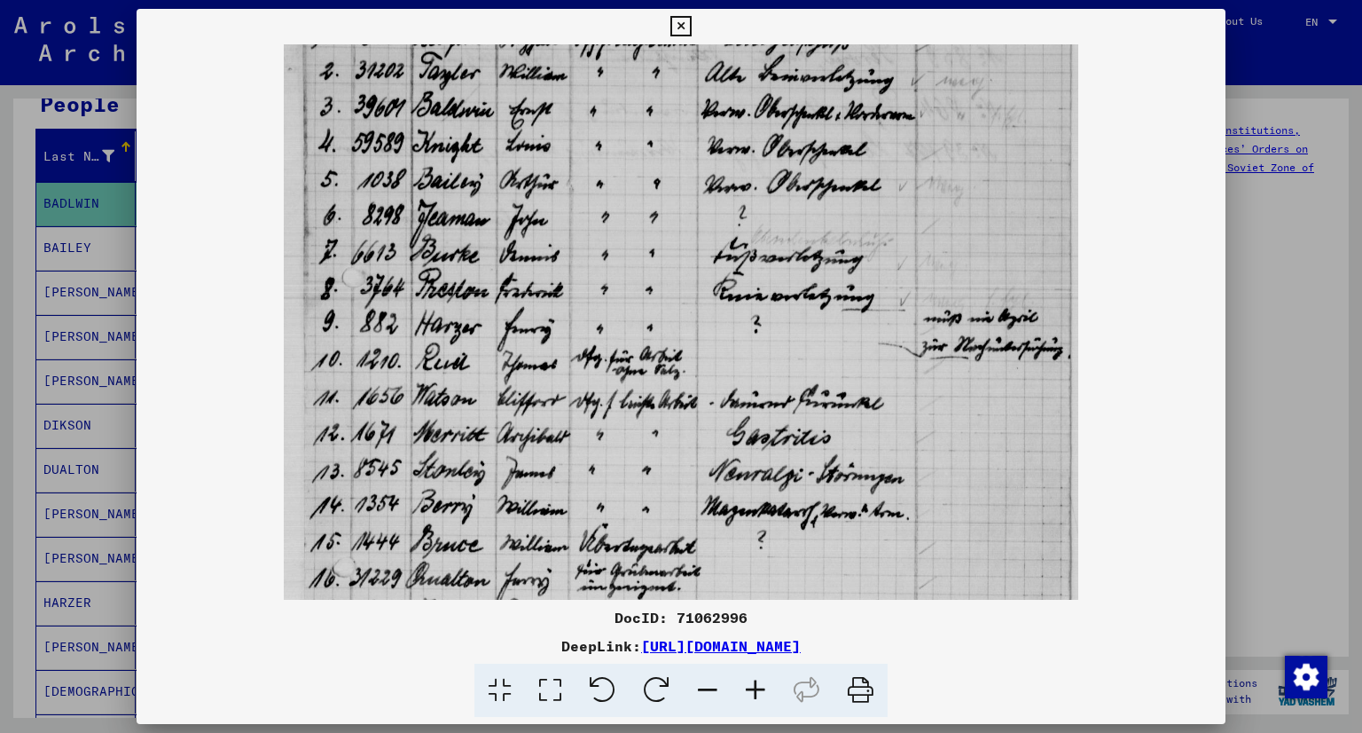
drag, startPoint x: 532, startPoint y: 320, endPoint x: 514, endPoint y: 550, distance: 230.4
click at [514, 550] on img at bounding box center [682, 413] width 796 height 1087
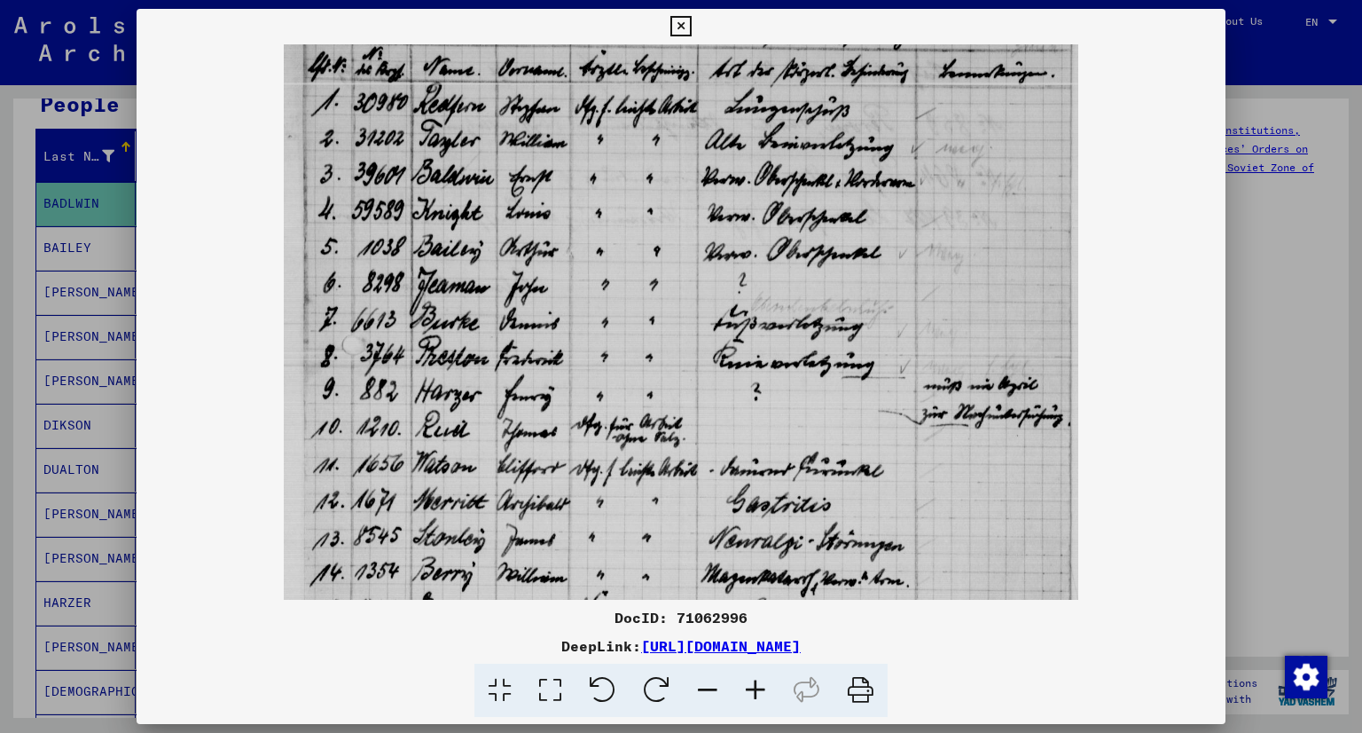
drag, startPoint x: 491, startPoint y: 423, endPoint x: 496, endPoint y: 496, distance: 72.9
click at [496, 496] on img at bounding box center [682, 481] width 796 height 1087
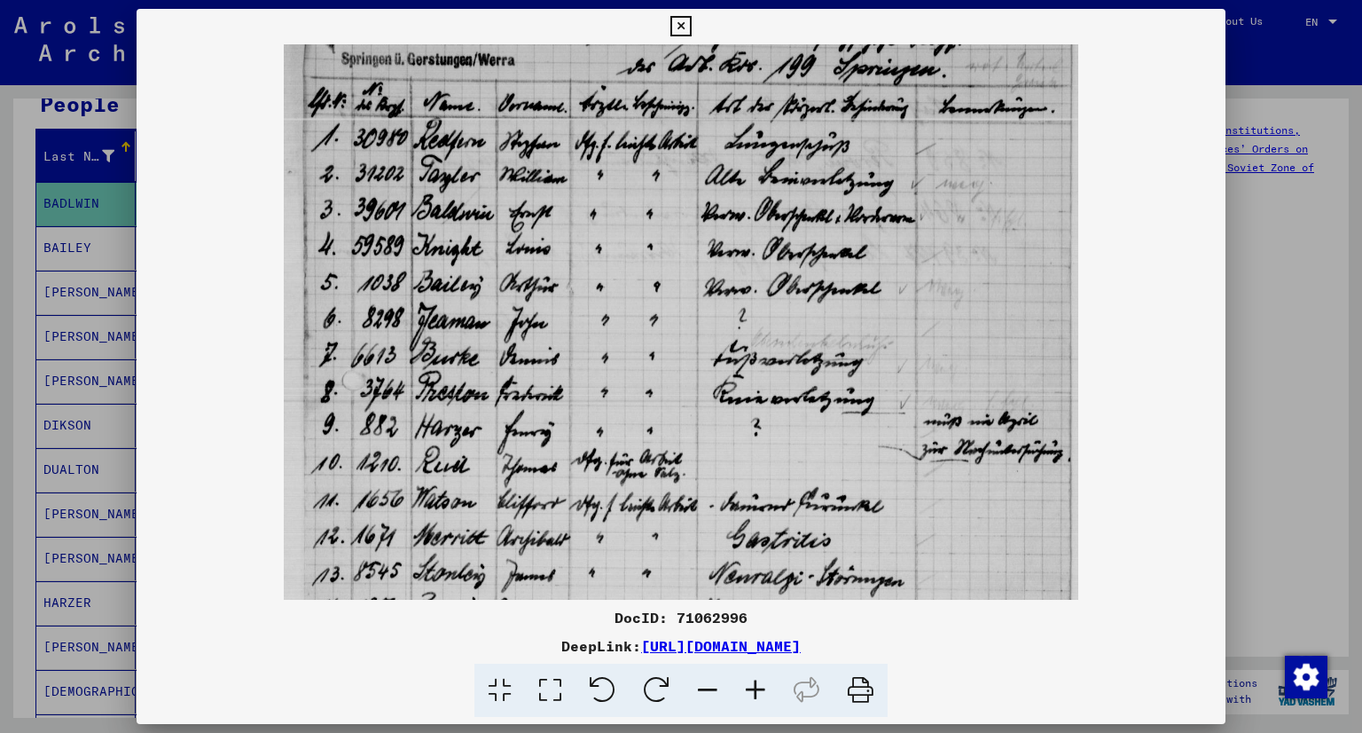
scroll to position [56, 0]
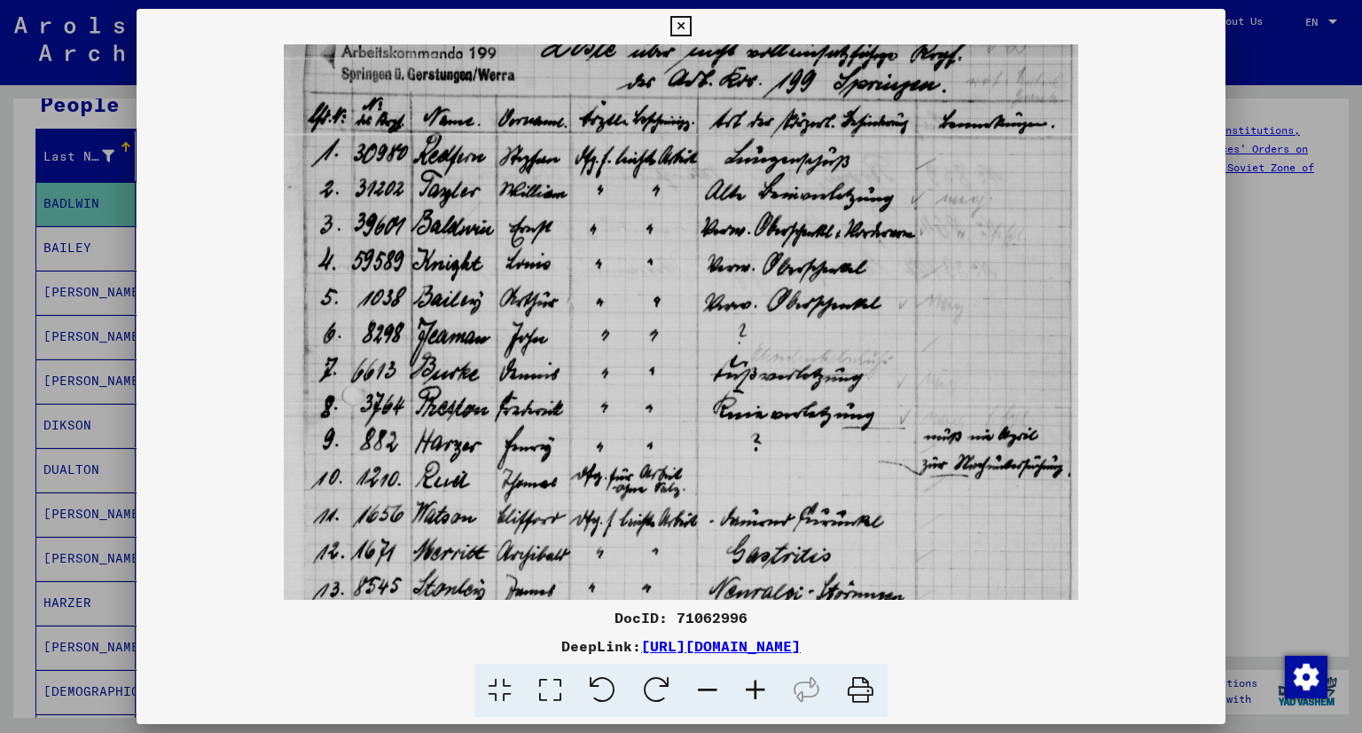
drag, startPoint x: 483, startPoint y: 220, endPoint x: 478, endPoint y: 273, distance: 53.4
click at [478, 273] on img at bounding box center [682, 531] width 796 height 1087
click at [60, 369] on div at bounding box center [681, 366] width 1362 height 733
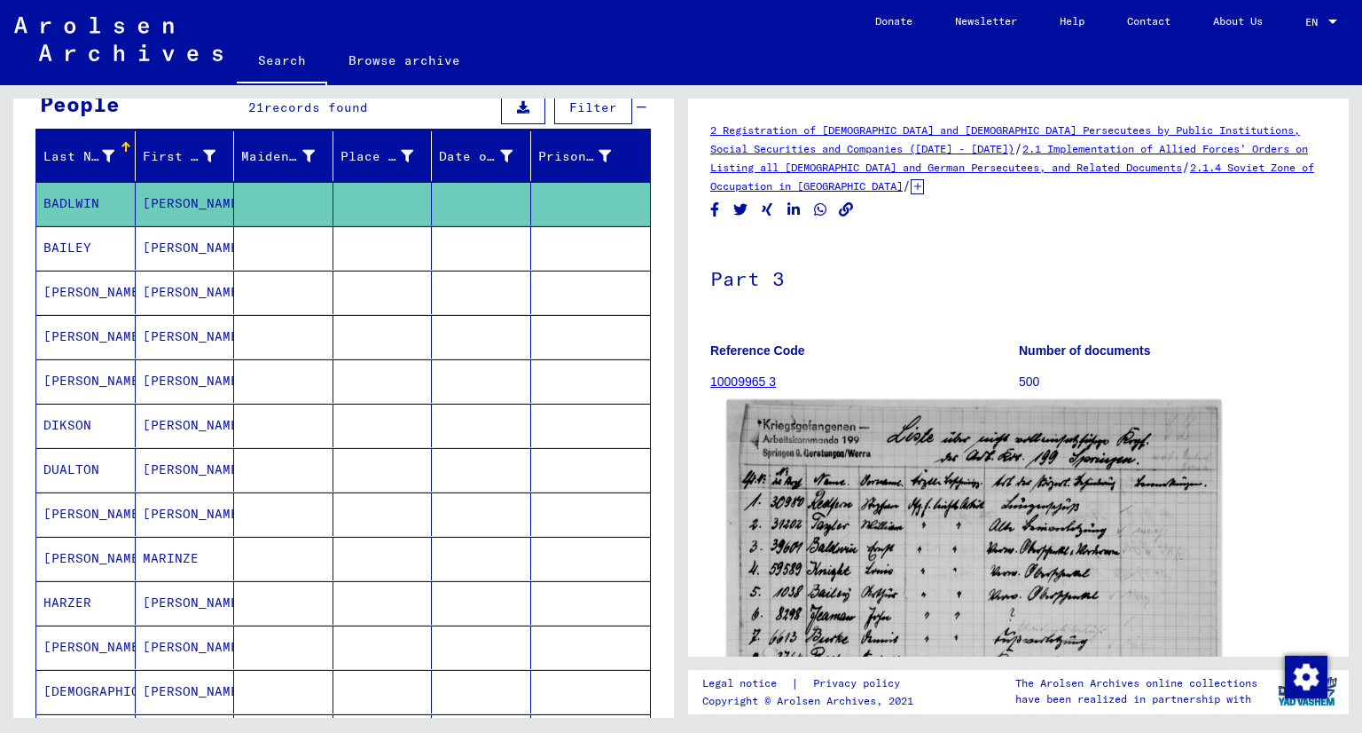
click at [919, 531] on img at bounding box center [974, 738] width 495 height 676
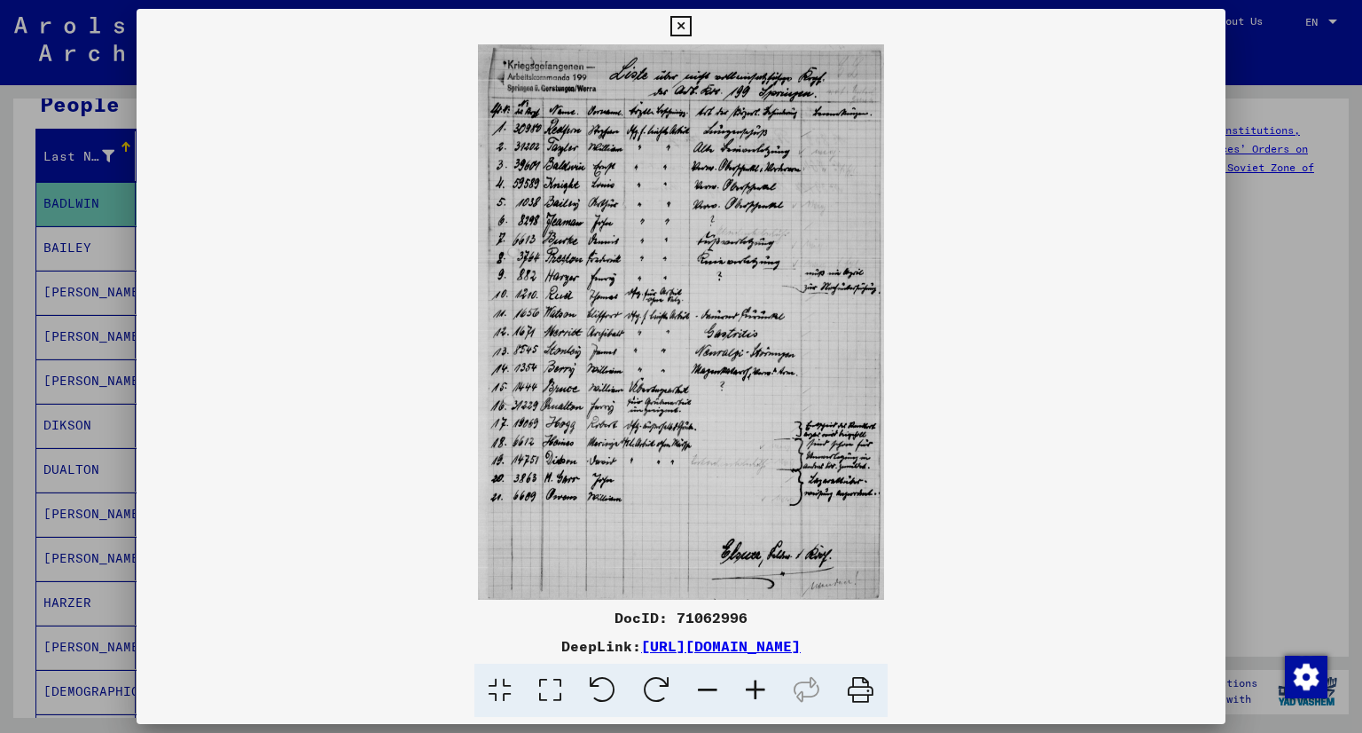
click at [746, 690] on icon at bounding box center [756, 690] width 48 height 54
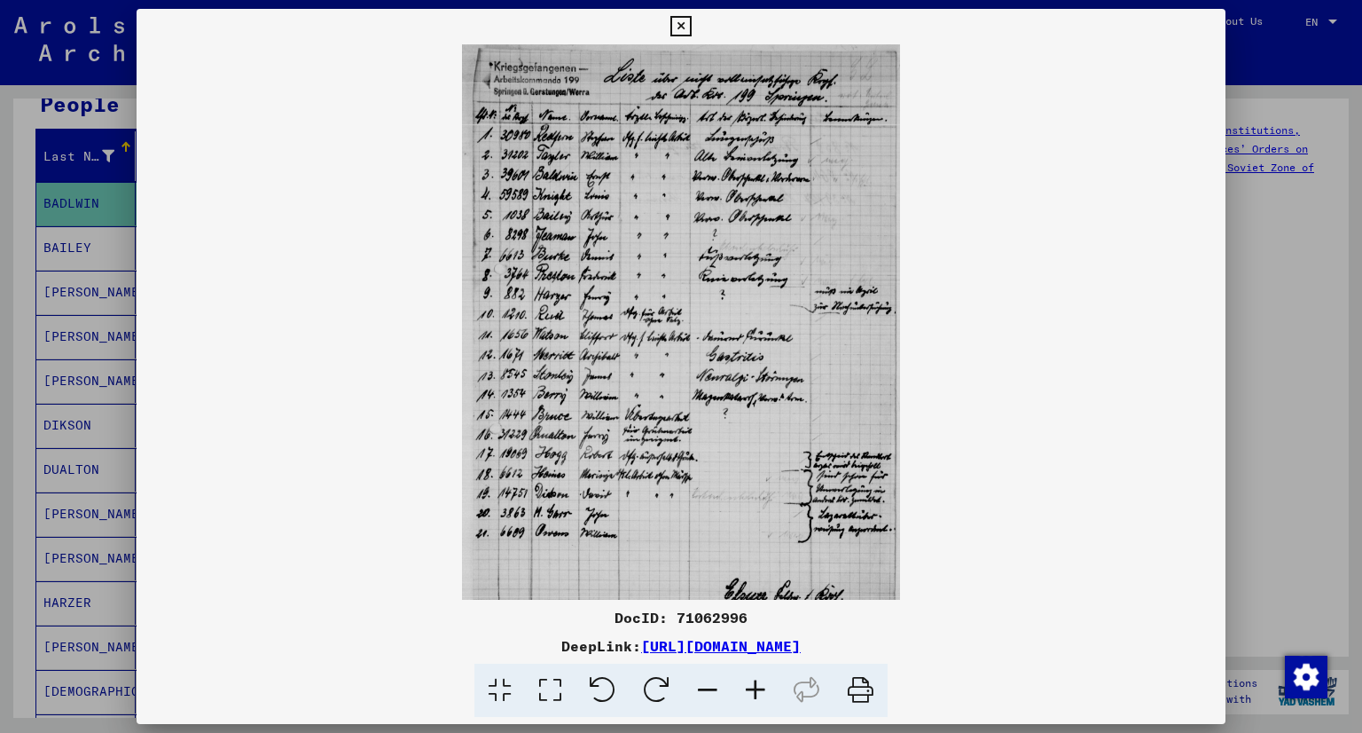
click at [750, 690] on icon at bounding box center [756, 690] width 48 height 54
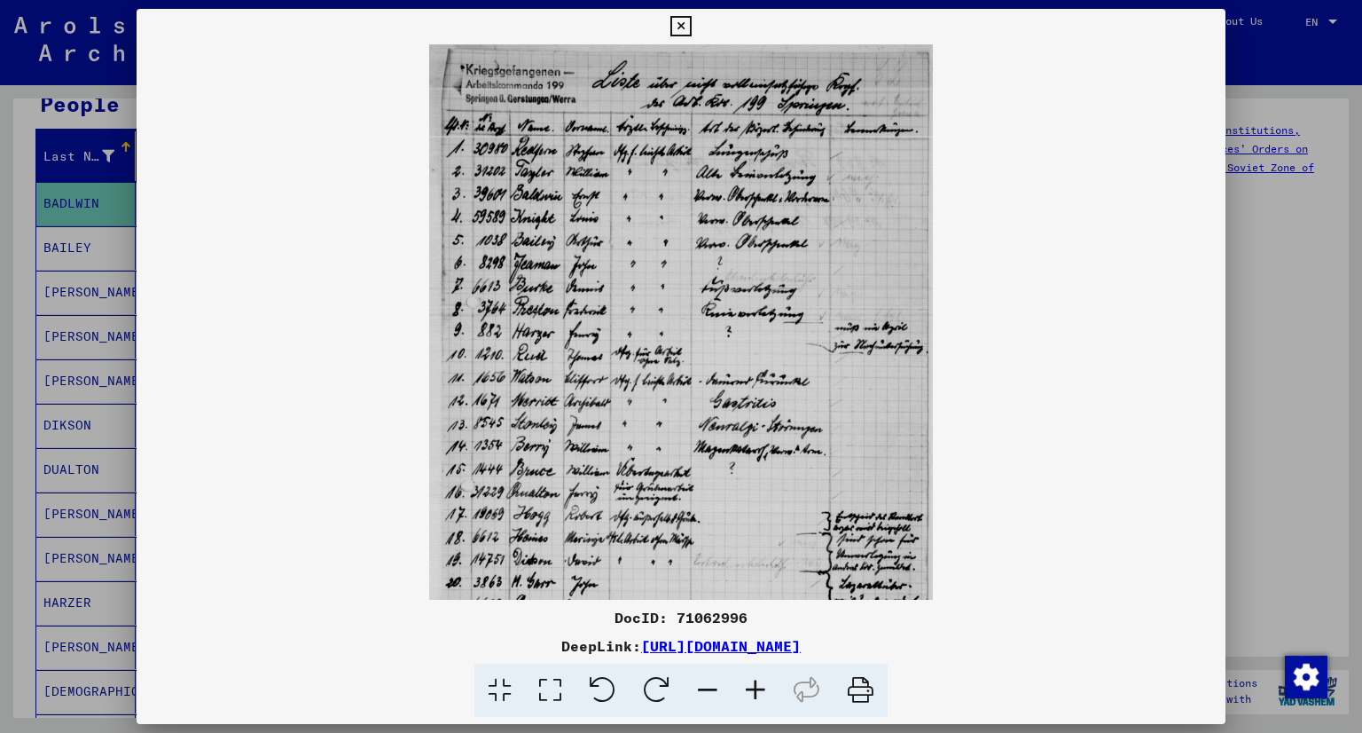
click at [750, 690] on icon at bounding box center [756, 690] width 48 height 54
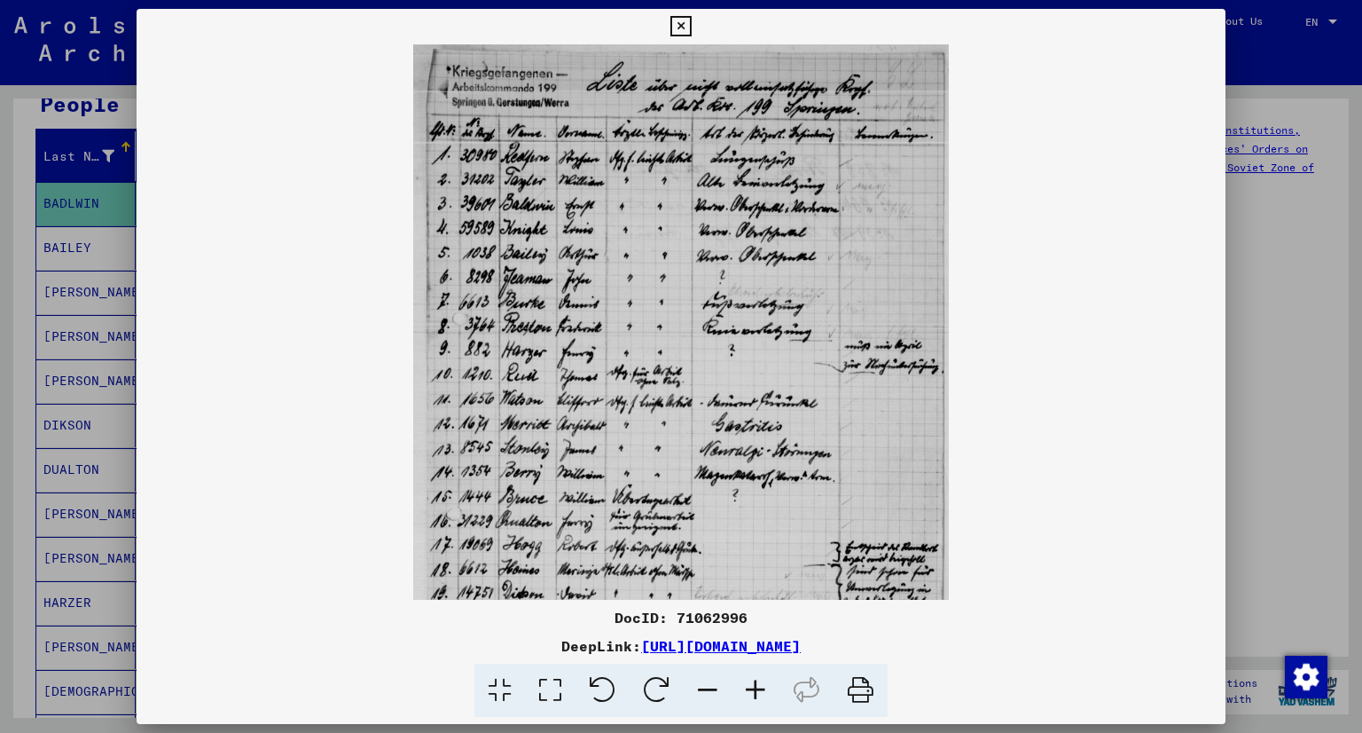
click at [750, 690] on icon at bounding box center [756, 690] width 48 height 54
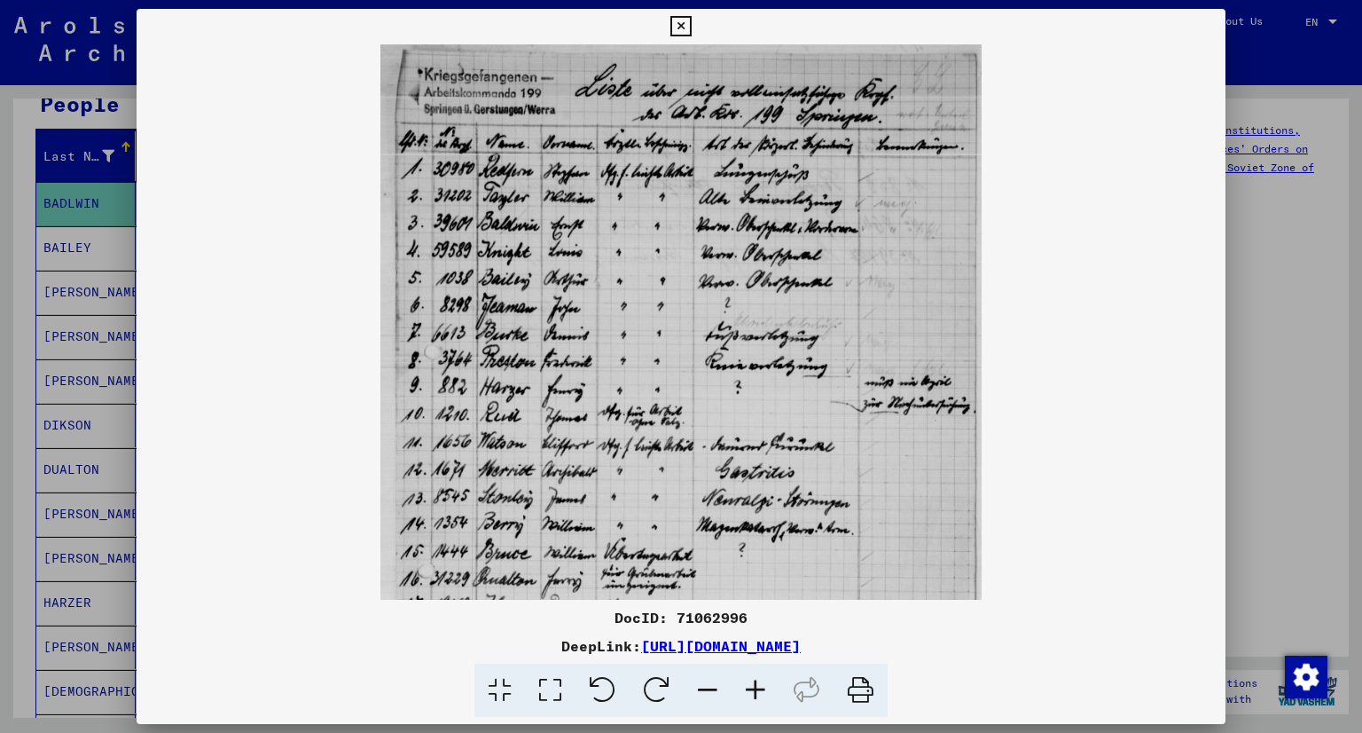
click at [750, 690] on icon at bounding box center [756, 690] width 48 height 54
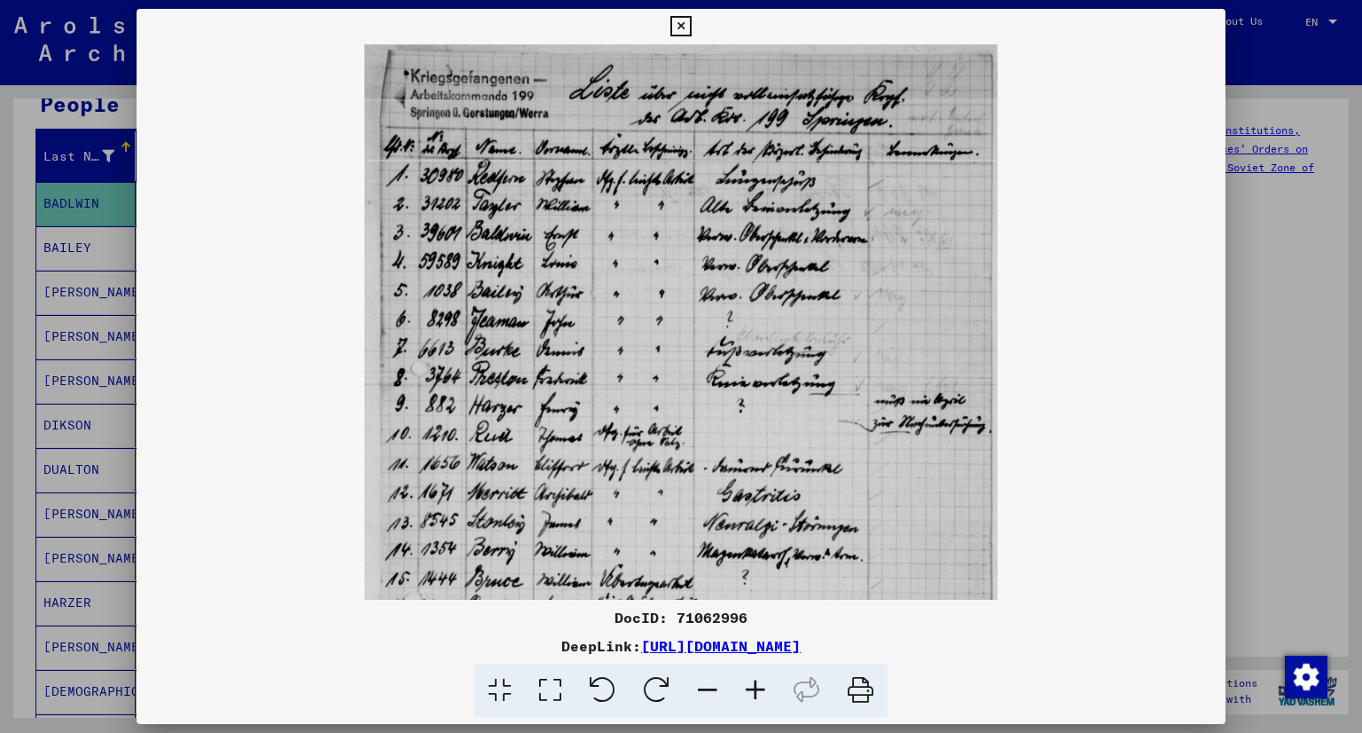
click at [750, 690] on icon at bounding box center [756, 690] width 48 height 54
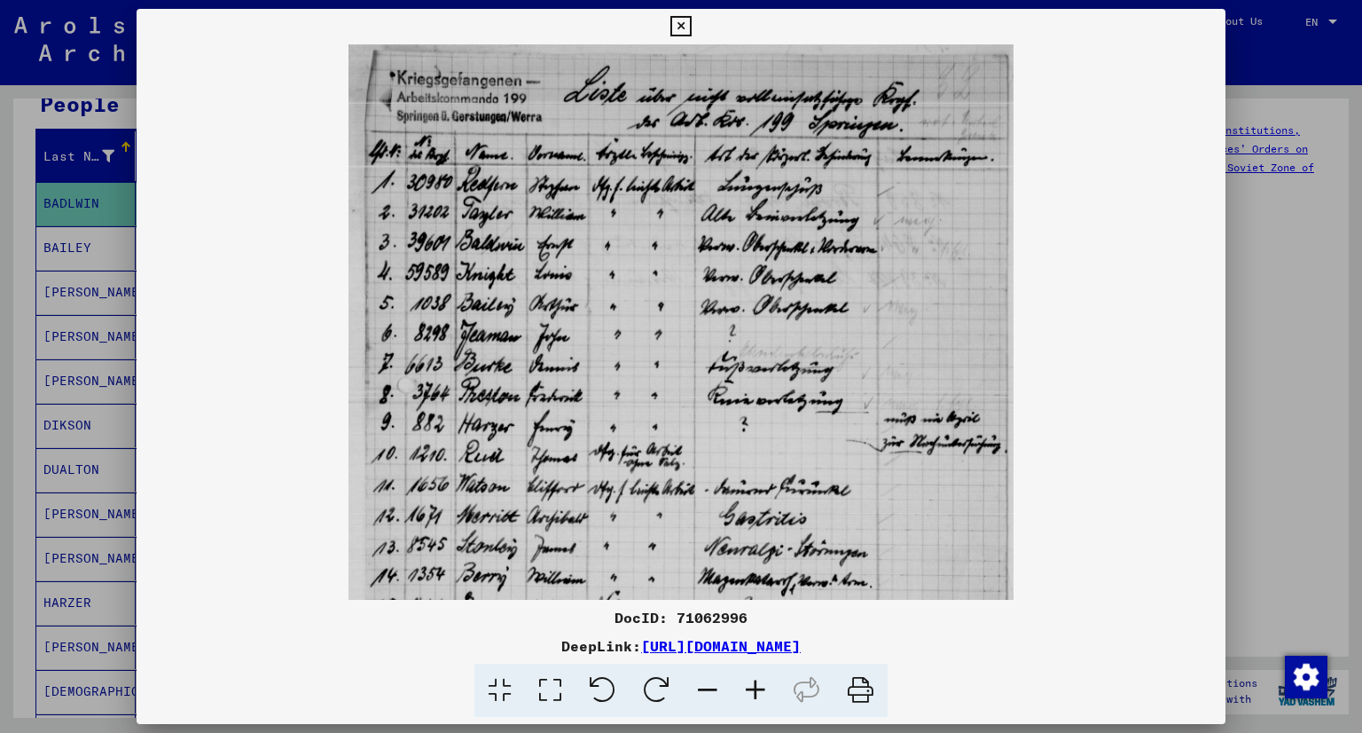
click at [750, 690] on icon at bounding box center [756, 690] width 48 height 54
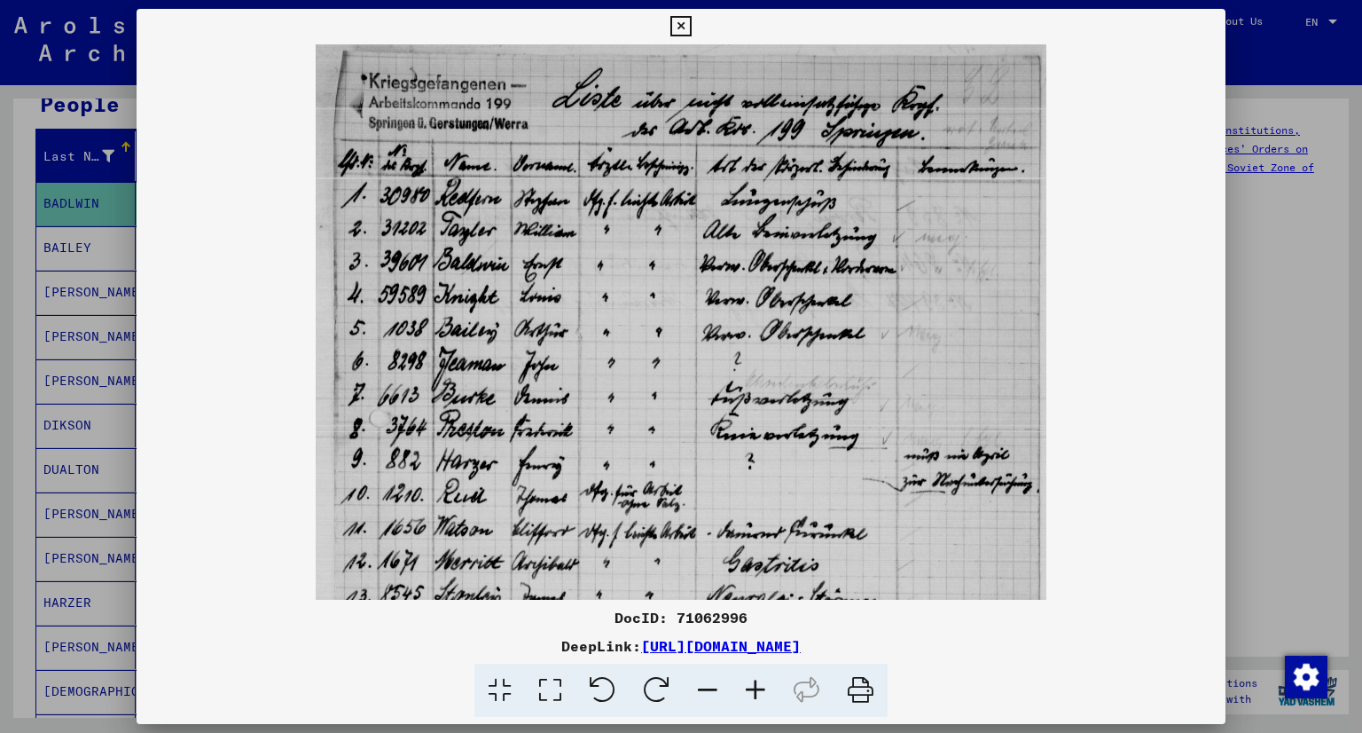
click at [750, 690] on icon at bounding box center [756, 690] width 48 height 54
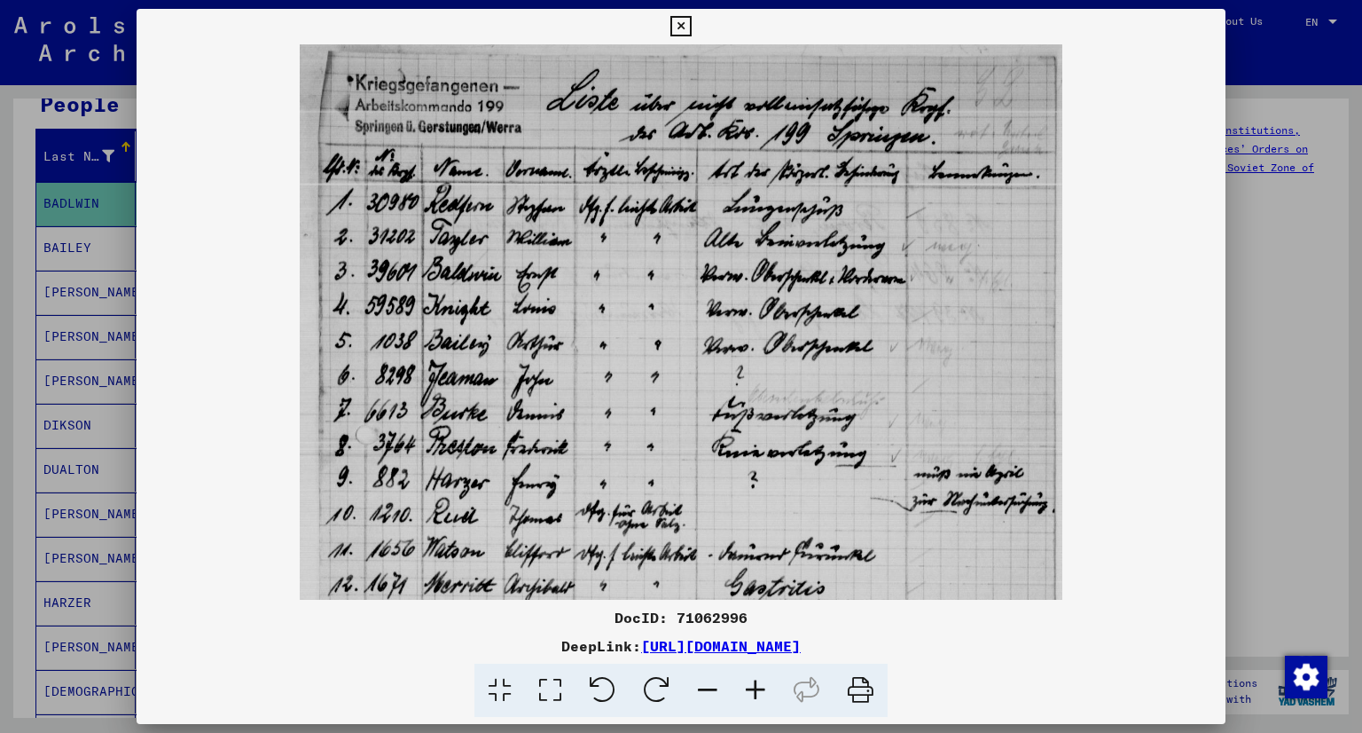
click at [750, 690] on icon at bounding box center [756, 690] width 48 height 54
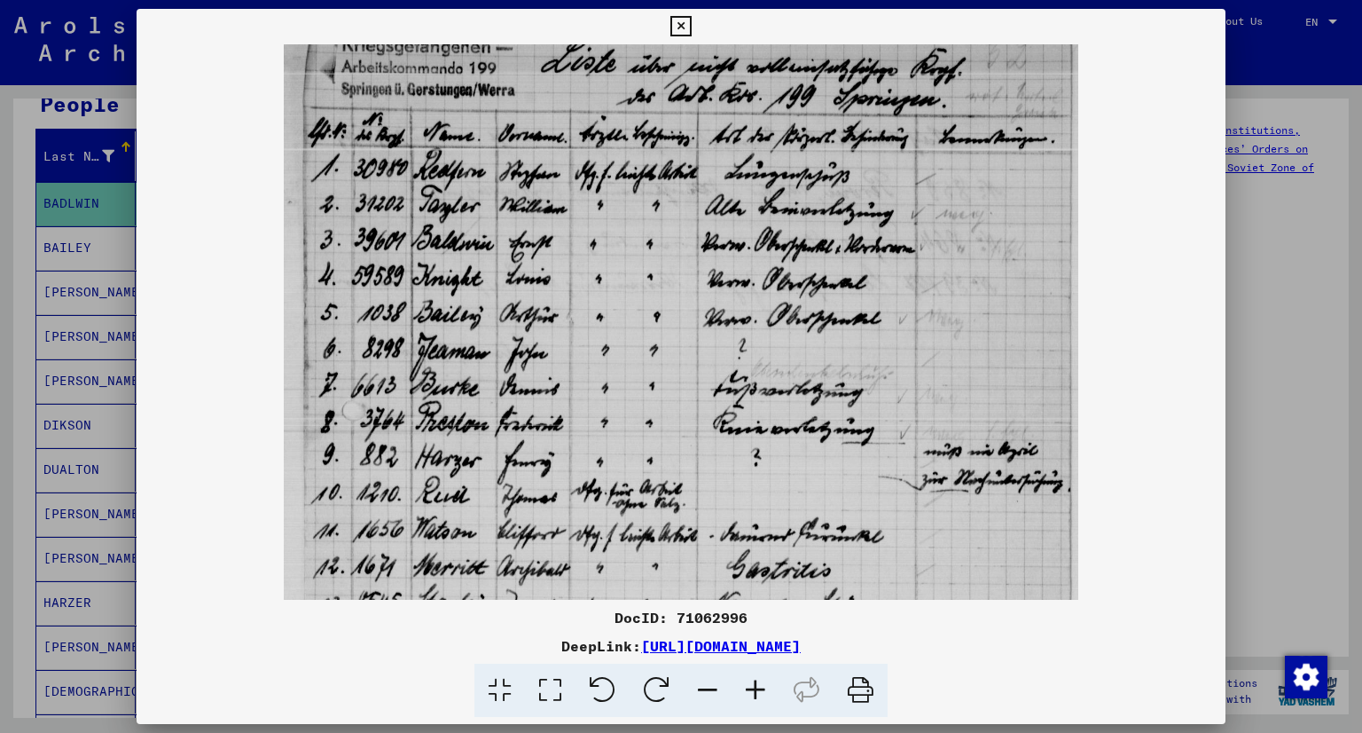
scroll to position [42, 0]
drag, startPoint x: 517, startPoint y: 537, endPoint x: 523, endPoint y: 496, distance: 41.3
click at [523, 496] on img at bounding box center [682, 546] width 796 height 1087
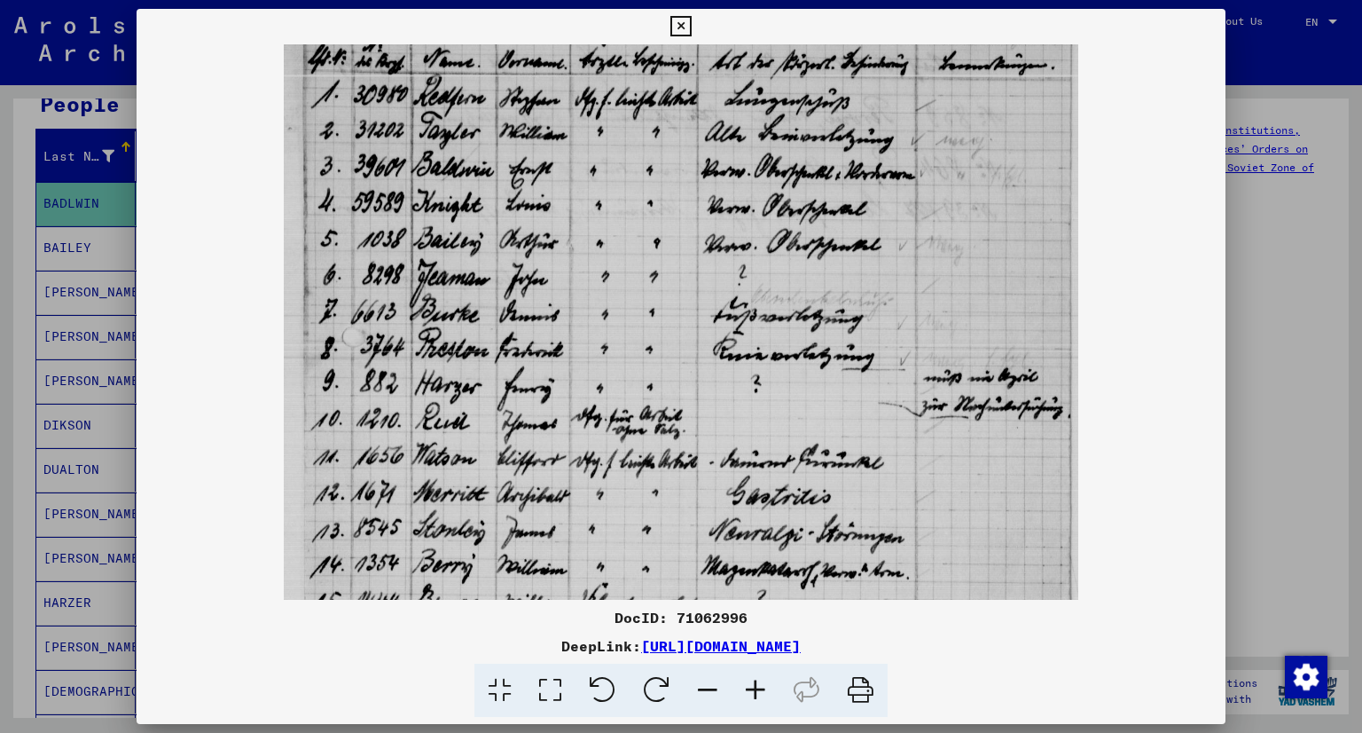
scroll to position [122, 0]
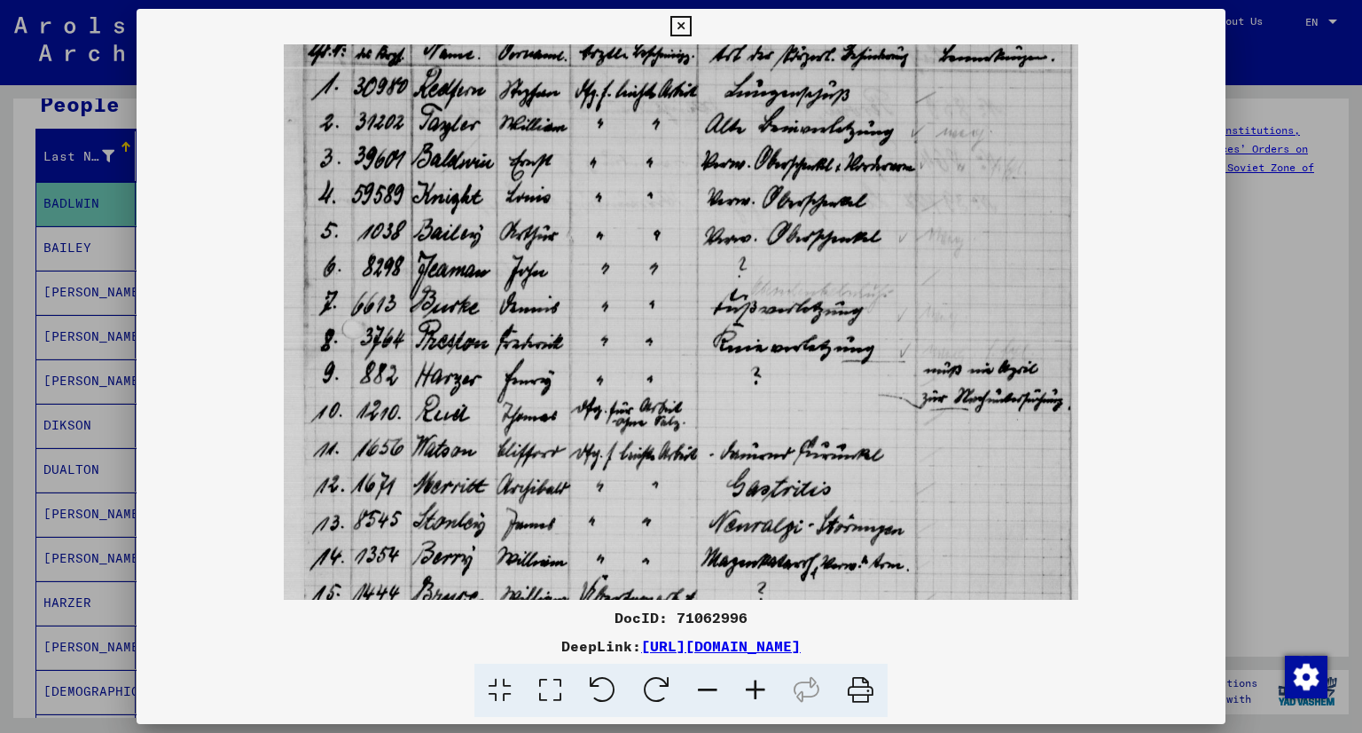
drag, startPoint x: 502, startPoint y: 463, endPoint x: 483, endPoint y: 388, distance: 77.9
click at [483, 388] on img at bounding box center [682, 465] width 796 height 1087
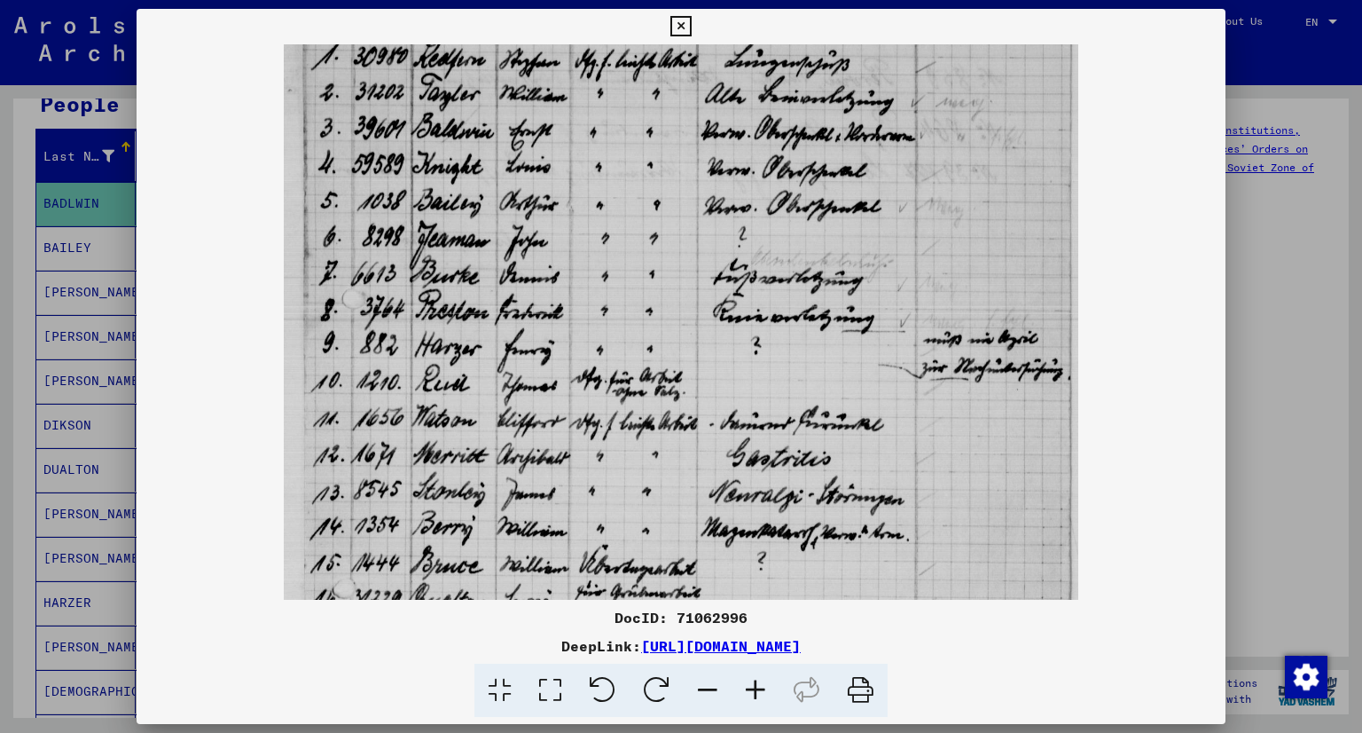
scroll to position [154, 0]
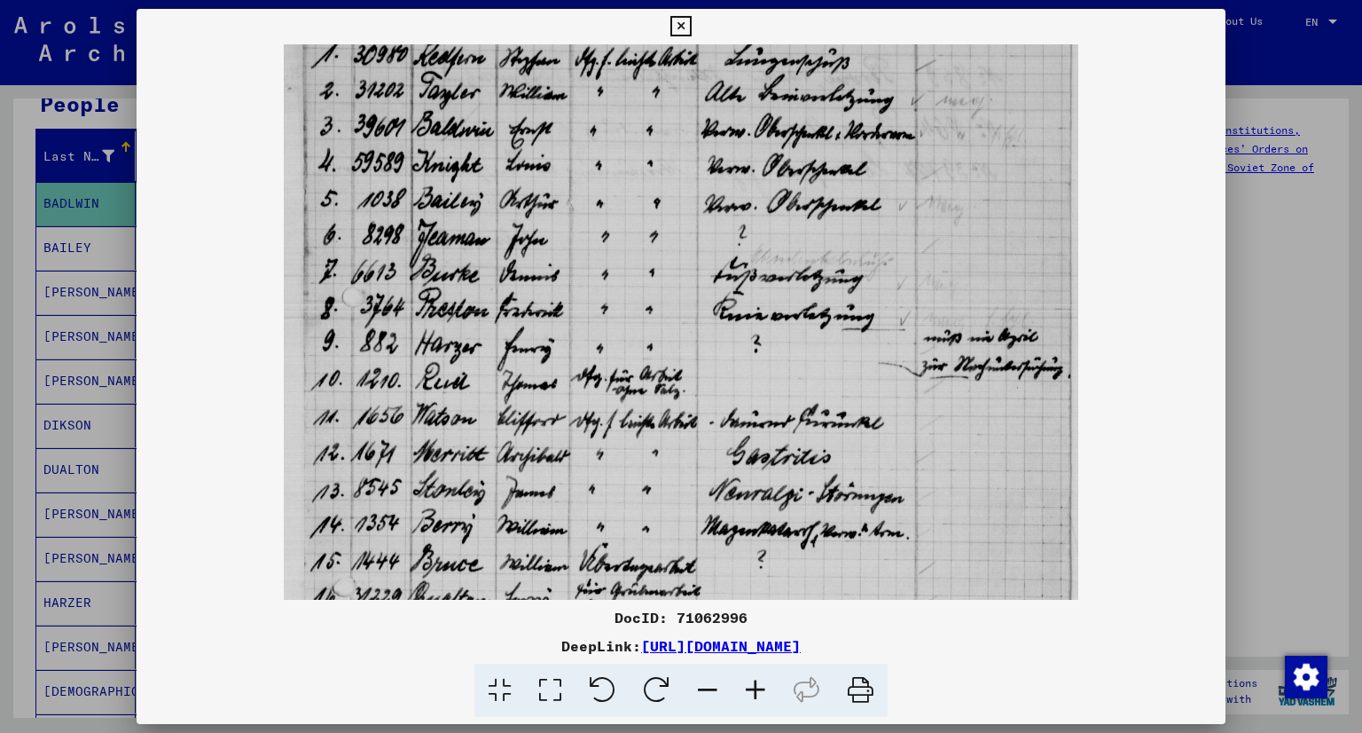
drag, startPoint x: 614, startPoint y: 541, endPoint x: 614, endPoint y: 510, distance: 31.0
click at [614, 510] on img at bounding box center [682, 433] width 796 height 1087
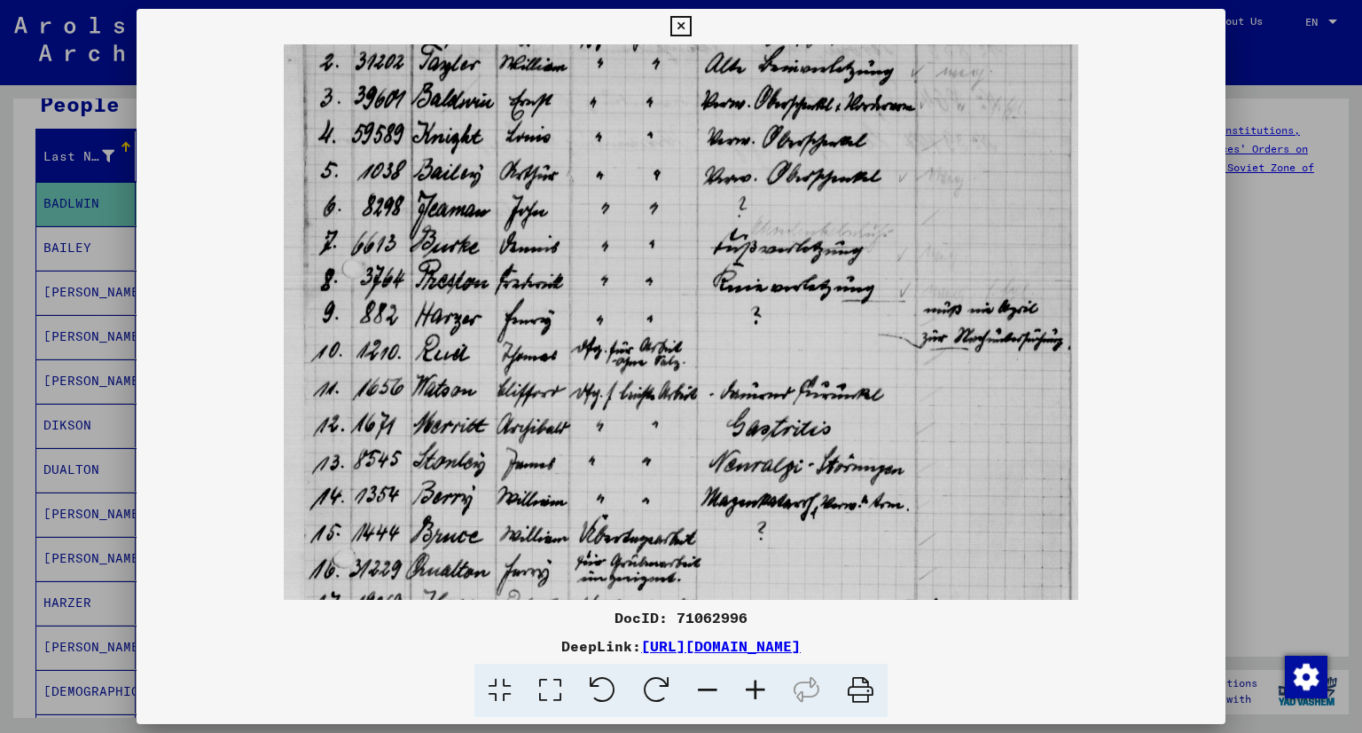
scroll to position [184, 0]
drag, startPoint x: 600, startPoint y: 522, endPoint x: 594, endPoint y: 494, distance: 28.0
click at [594, 494] on img at bounding box center [682, 404] width 796 height 1087
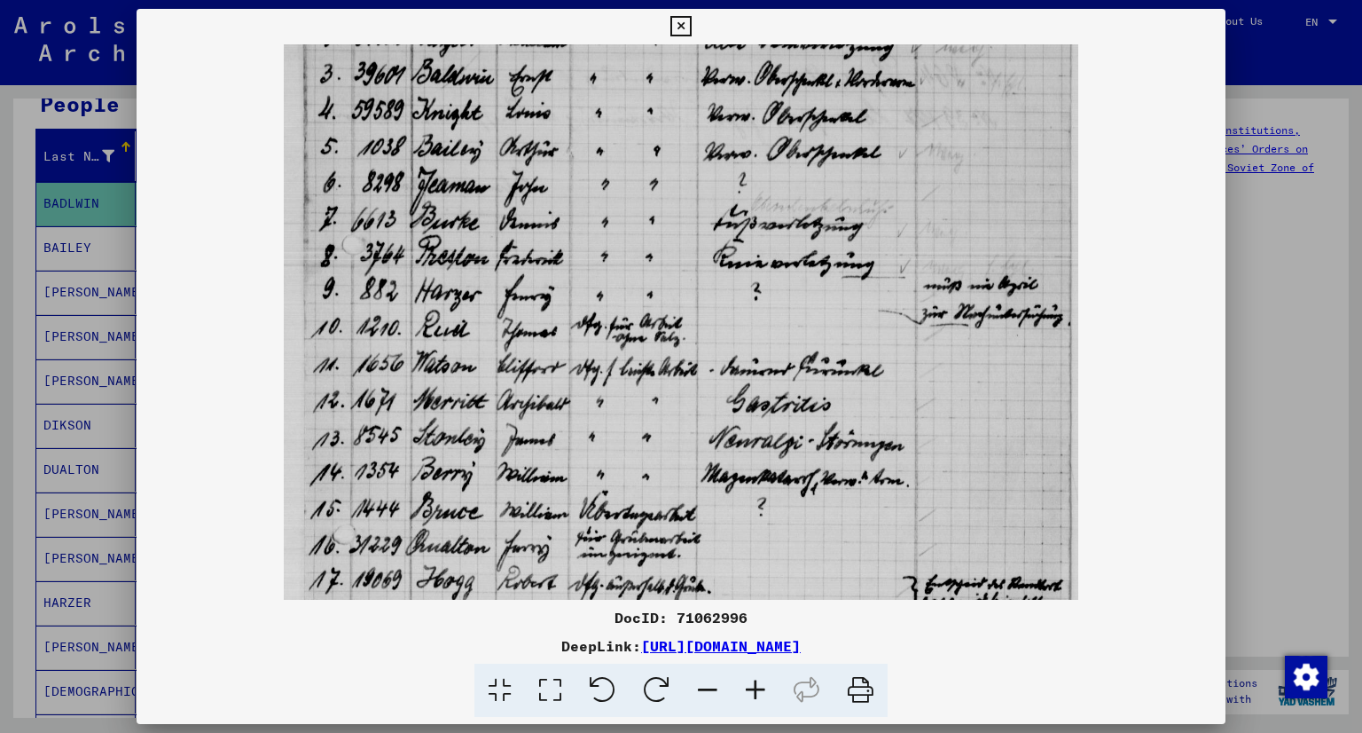
scroll to position [208, 0]
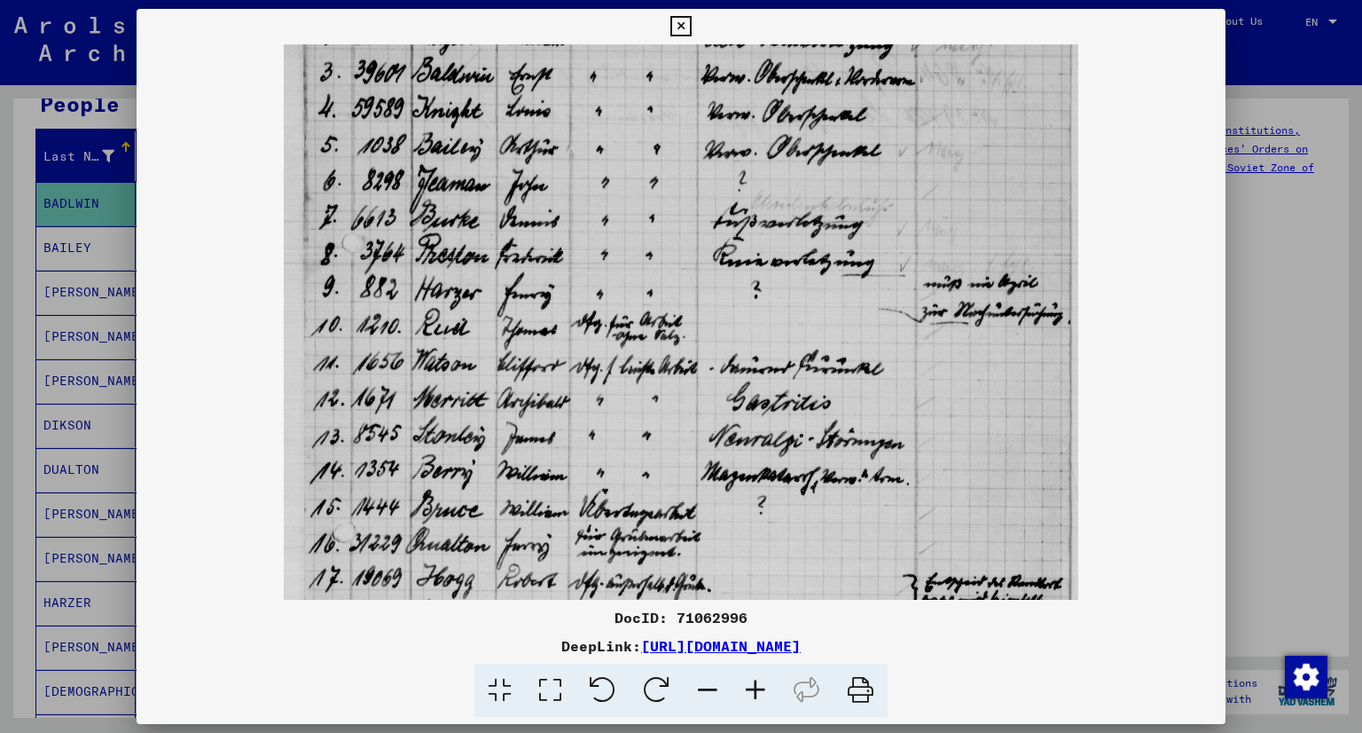
drag, startPoint x: 561, startPoint y: 545, endPoint x: 563, endPoint y: 517, distance: 27.6
click at [563, 517] on img at bounding box center [682, 379] width 796 height 1087
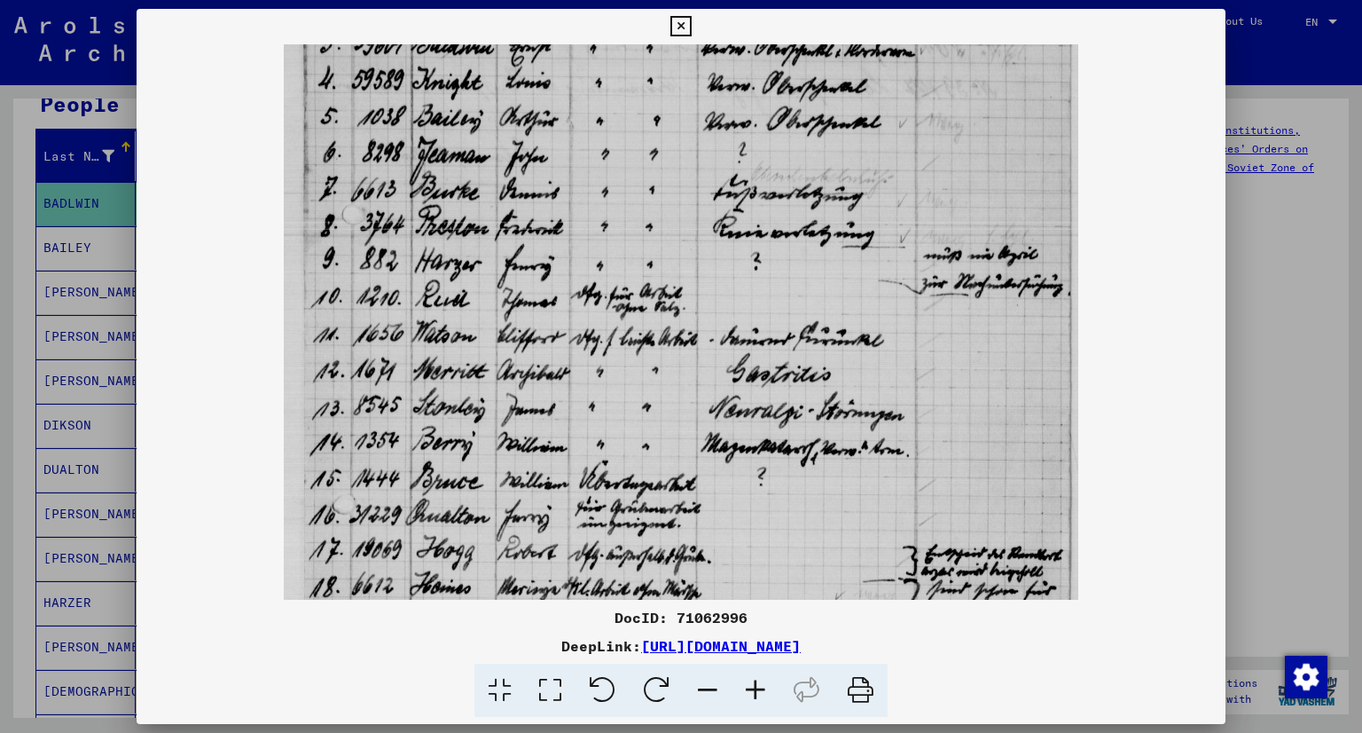
scroll to position [258, 0]
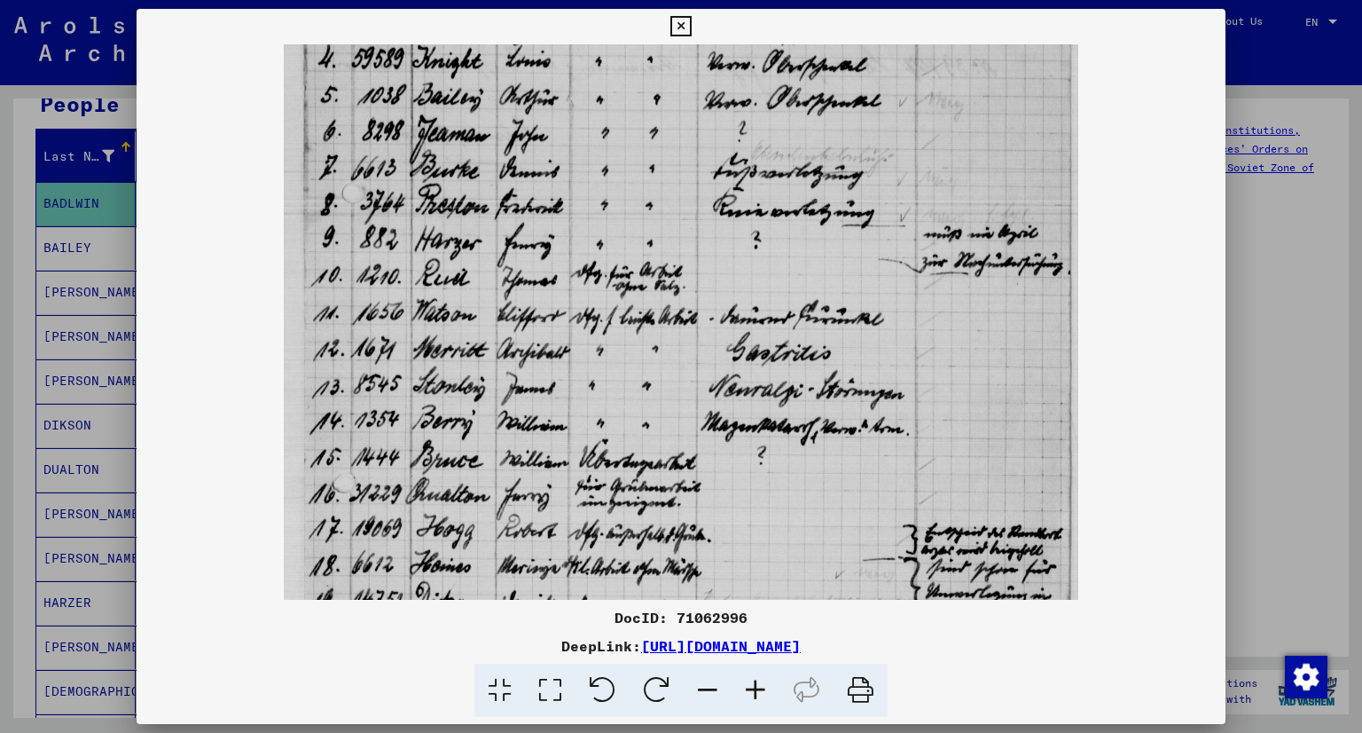
drag, startPoint x: 558, startPoint y: 522, endPoint x: 581, endPoint y: 473, distance: 54.0
click at [581, 473] on img at bounding box center [682, 329] width 796 height 1087
click at [757, 687] on icon at bounding box center [756, 690] width 48 height 54
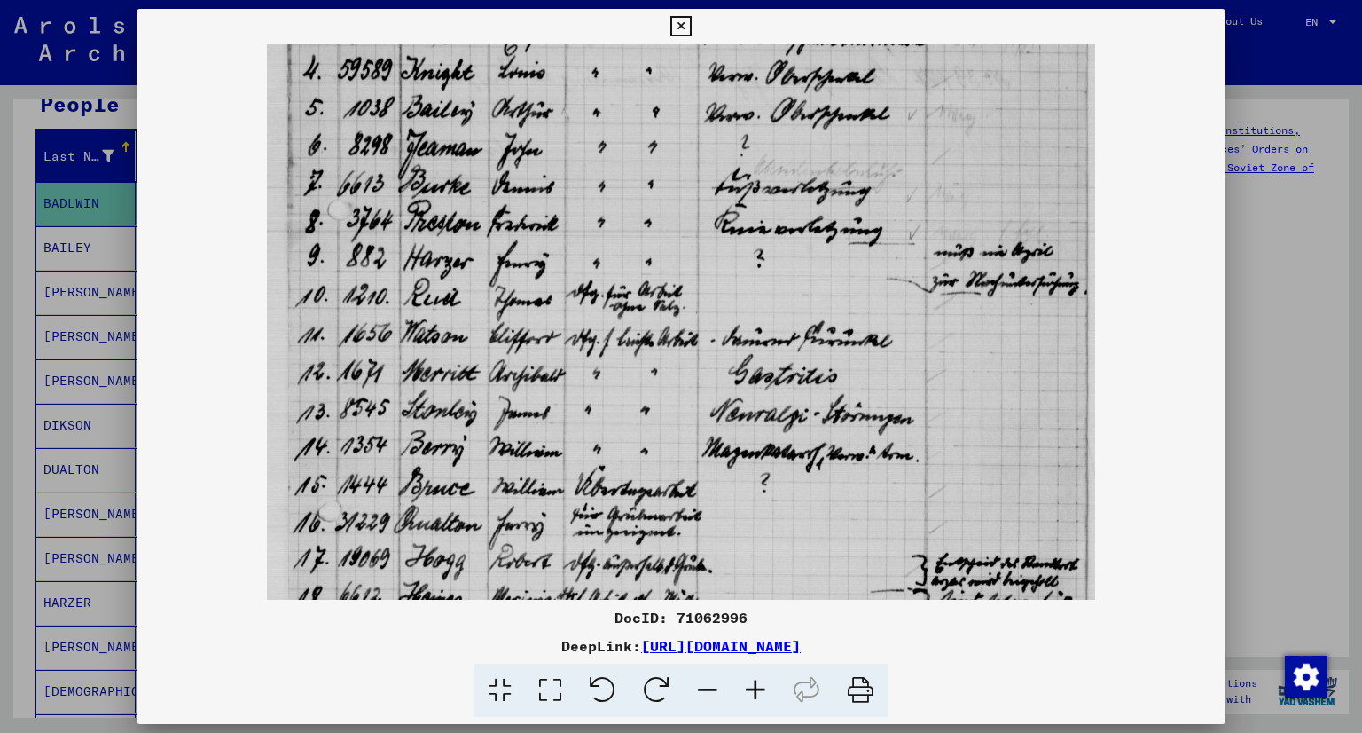
click at [756, 685] on icon at bounding box center [756, 690] width 48 height 54
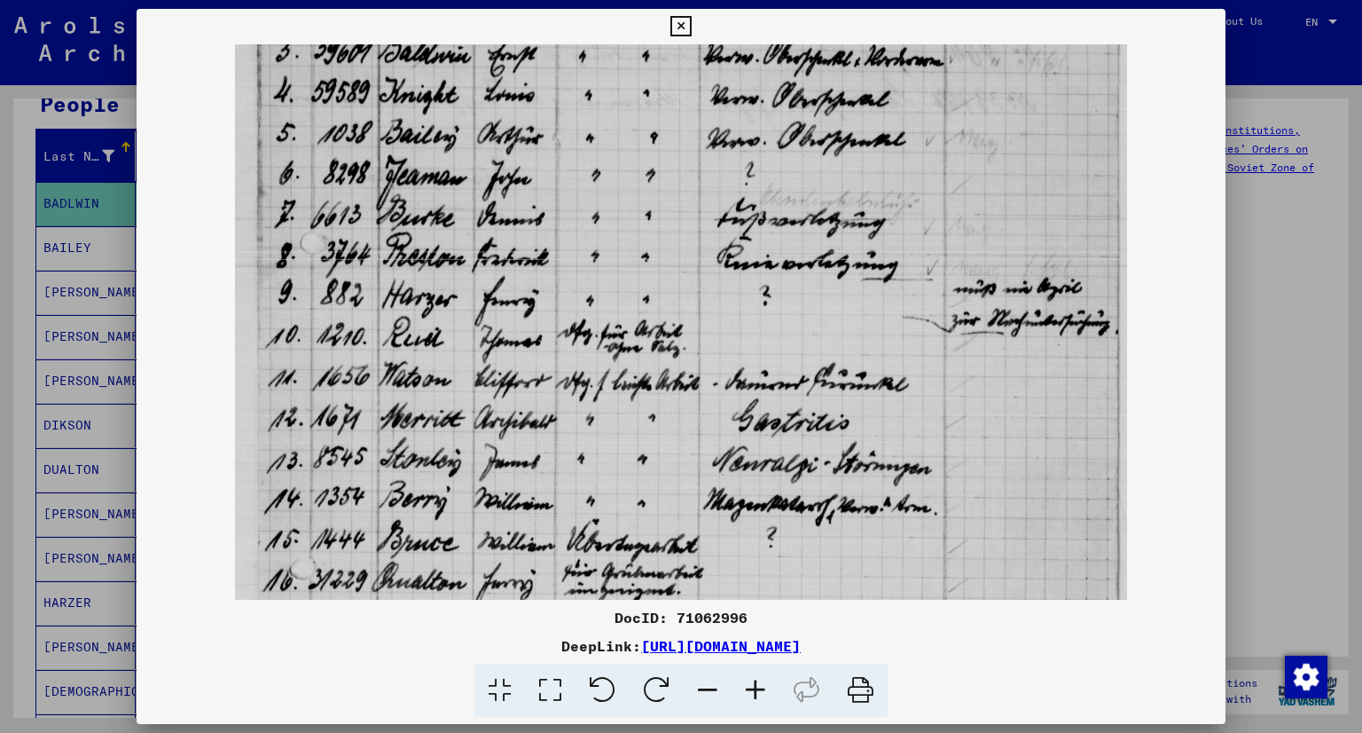
click at [756, 685] on icon at bounding box center [756, 690] width 48 height 54
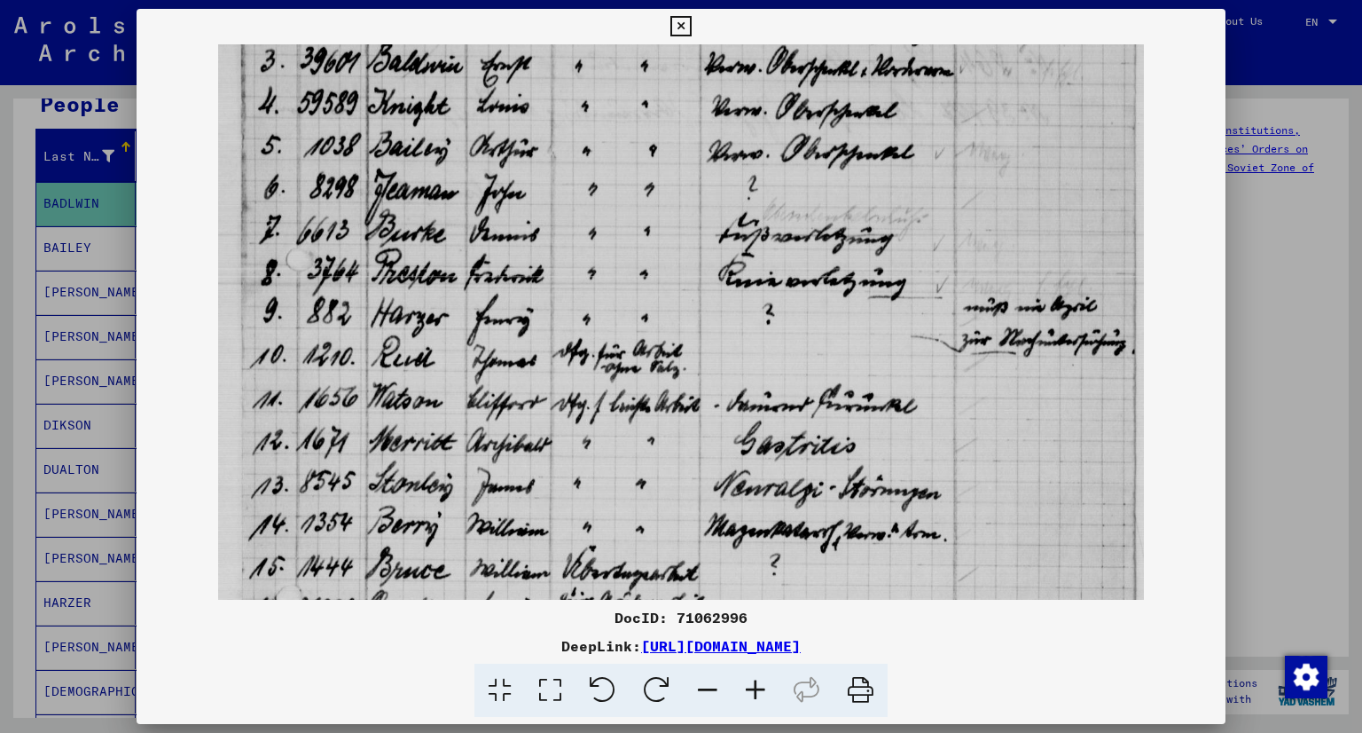
click at [756, 685] on icon at bounding box center [756, 690] width 48 height 54
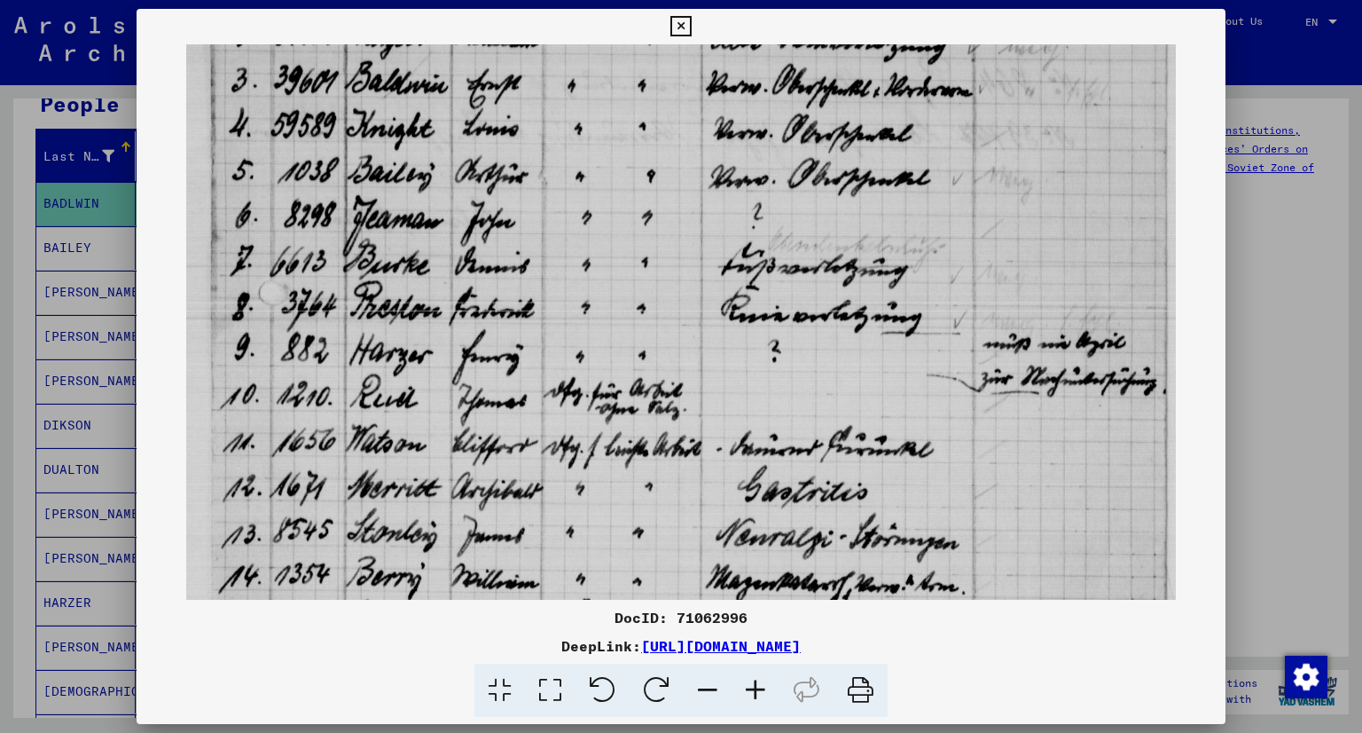
click at [756, 685] on icon at bounding box center [756, 690] width 48 height 54
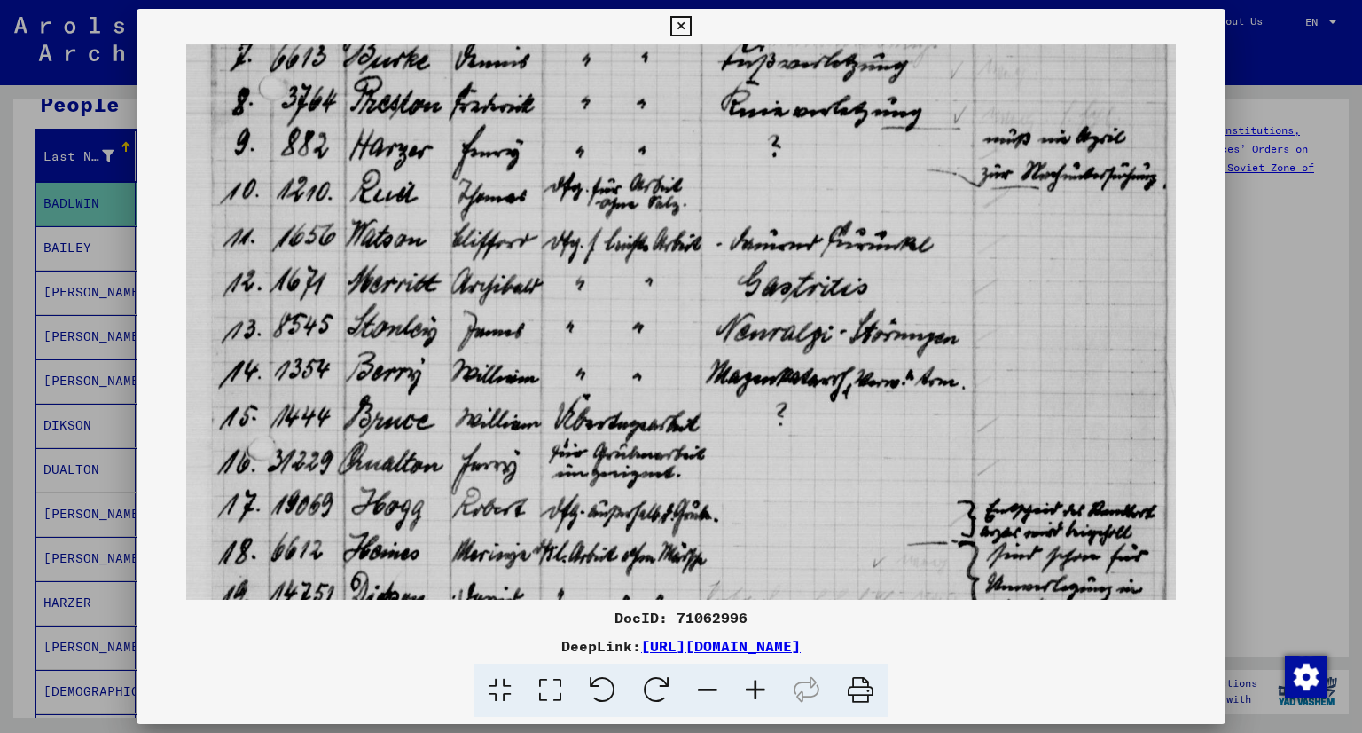
drag, startPoint x: 525, startPoint y: 517, endPoint x: 517, endPoint y: 310, distance: 207.7
click at [520, 310] on img at bounding box center [681, 258] width 990 height 1354
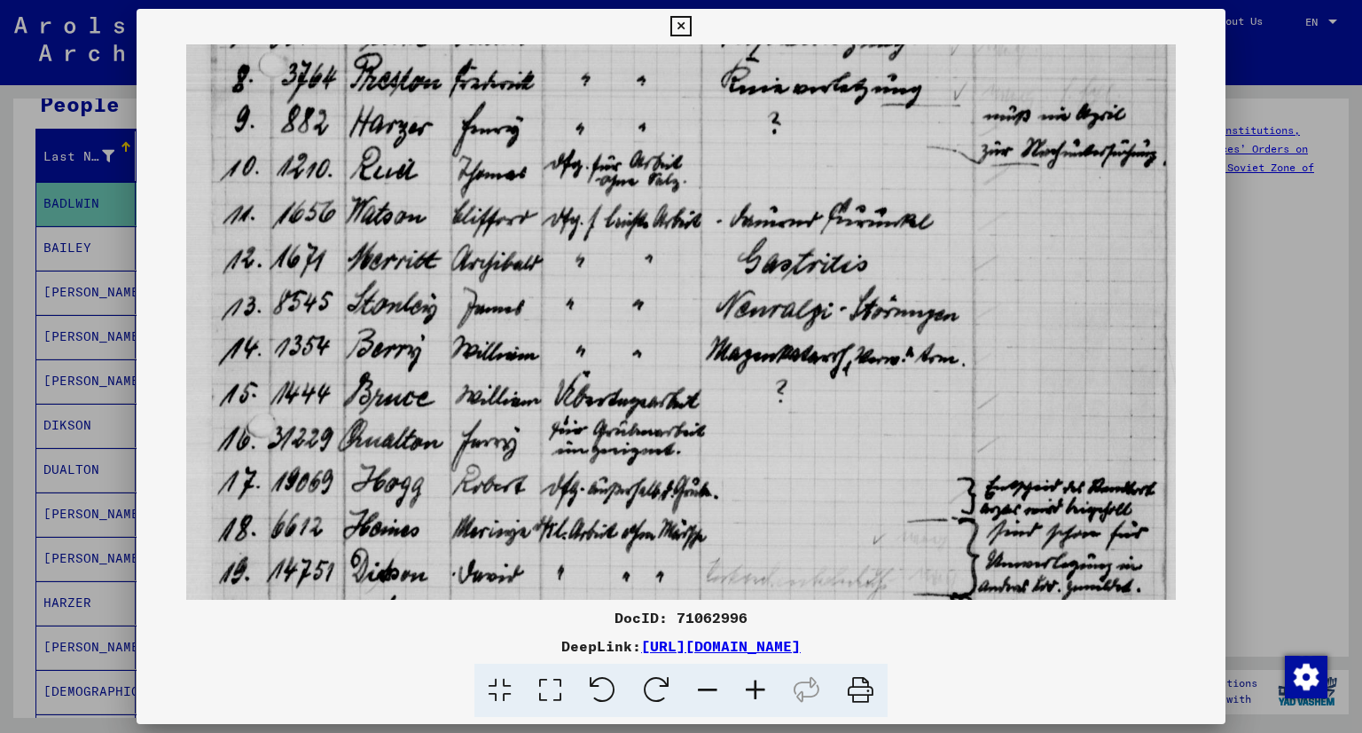
scroll to position [483, 0]
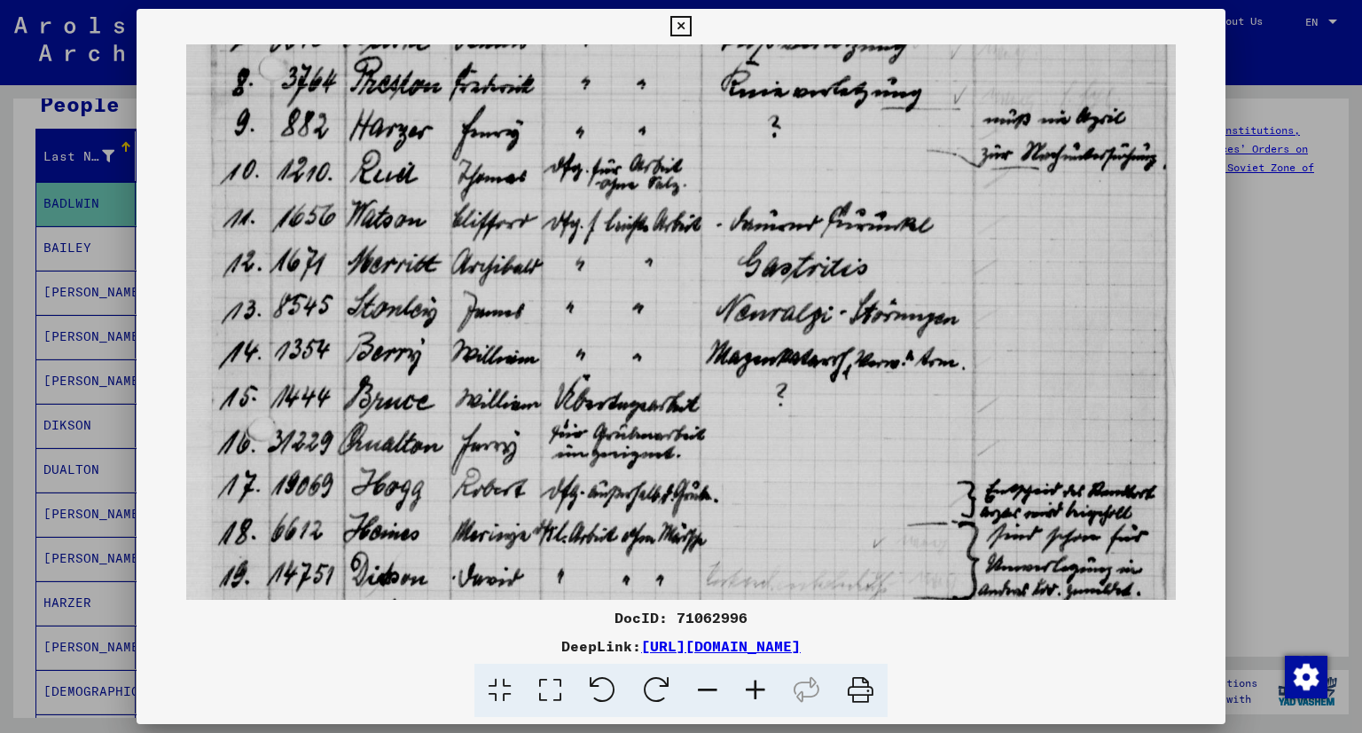
drag, startPoint x: 479, startPoint y: 444, endPoint x: 489, endPoint y: 437, distance: 12.1
click at [489, 437] on img at bounding box center [681, 239] width 990 height 1354
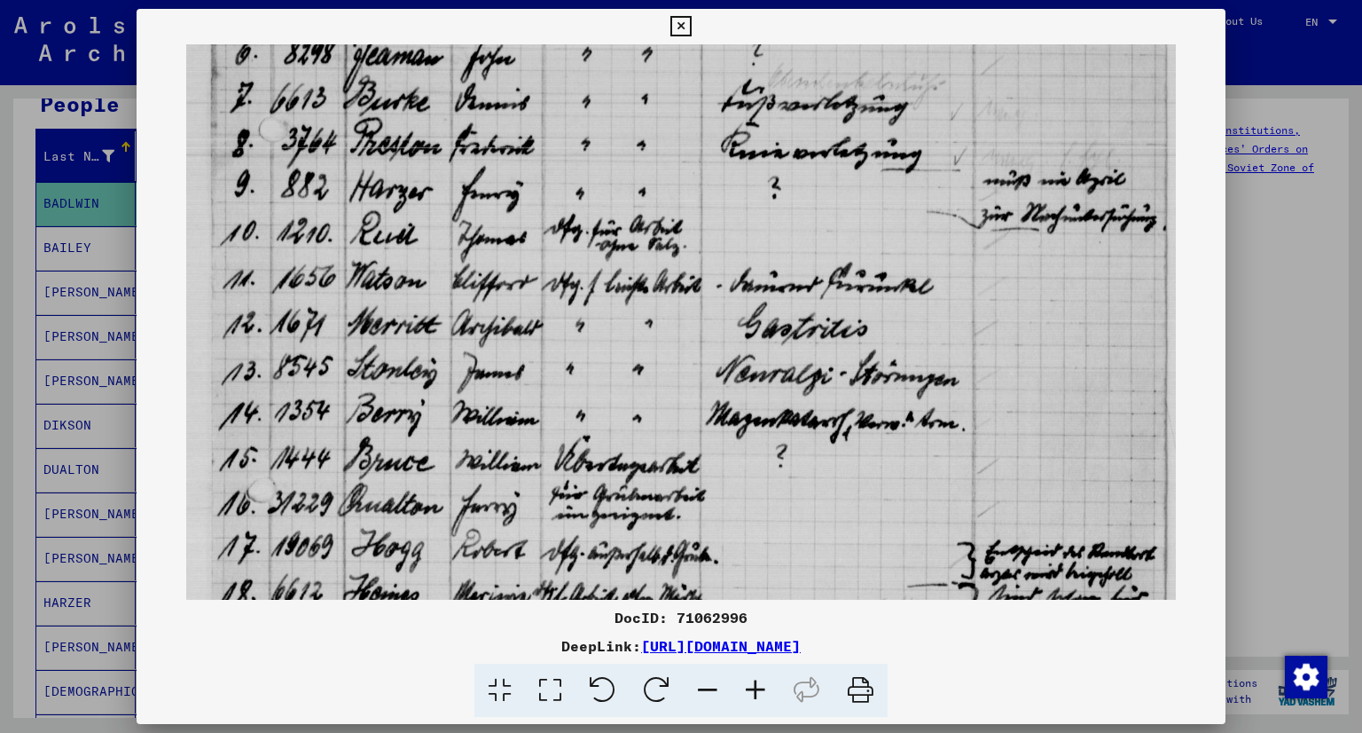
scroll to position [419, 0]
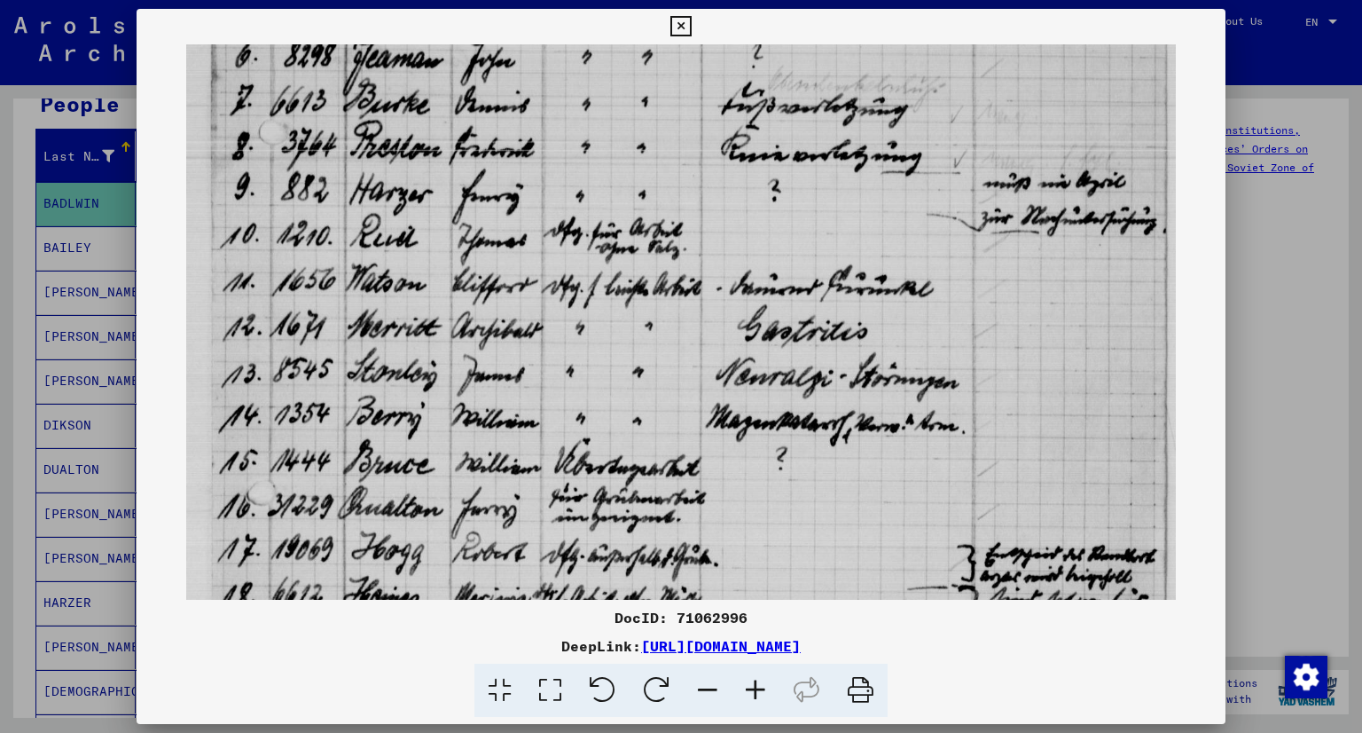
drag, startPoint x: 561, startPoint y: 375, endPoint x: 565, endPoint y: 443, distance: 67.5
click at [565, 443] on img at bounding box center [681, 303] width 990 height 1354
click at [741, 690] on icon at bounding box center [756, 690] width 48 height 54
click at [750, 689] on icon at bounding box center [756, 690] width 48 height 54
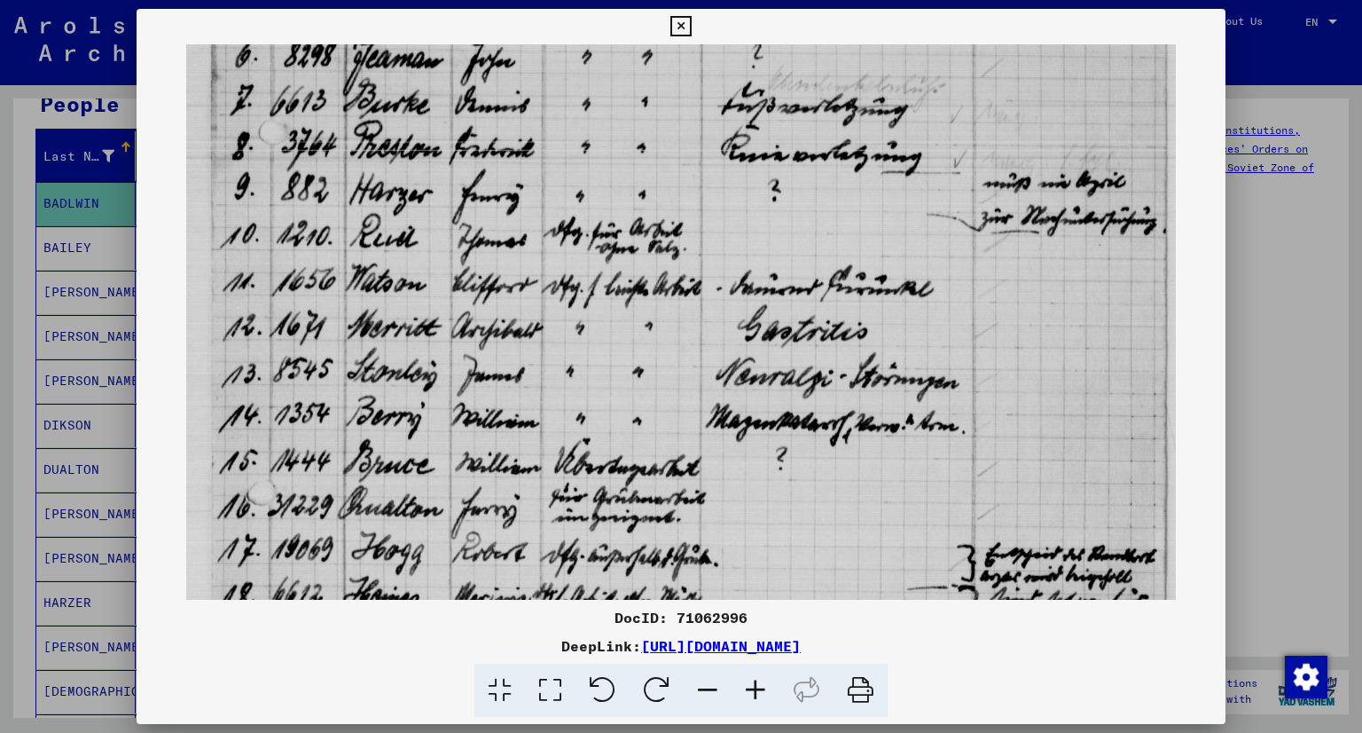
click at [750, 689] on icon at bounding box center [756, 690] width 48 height 54
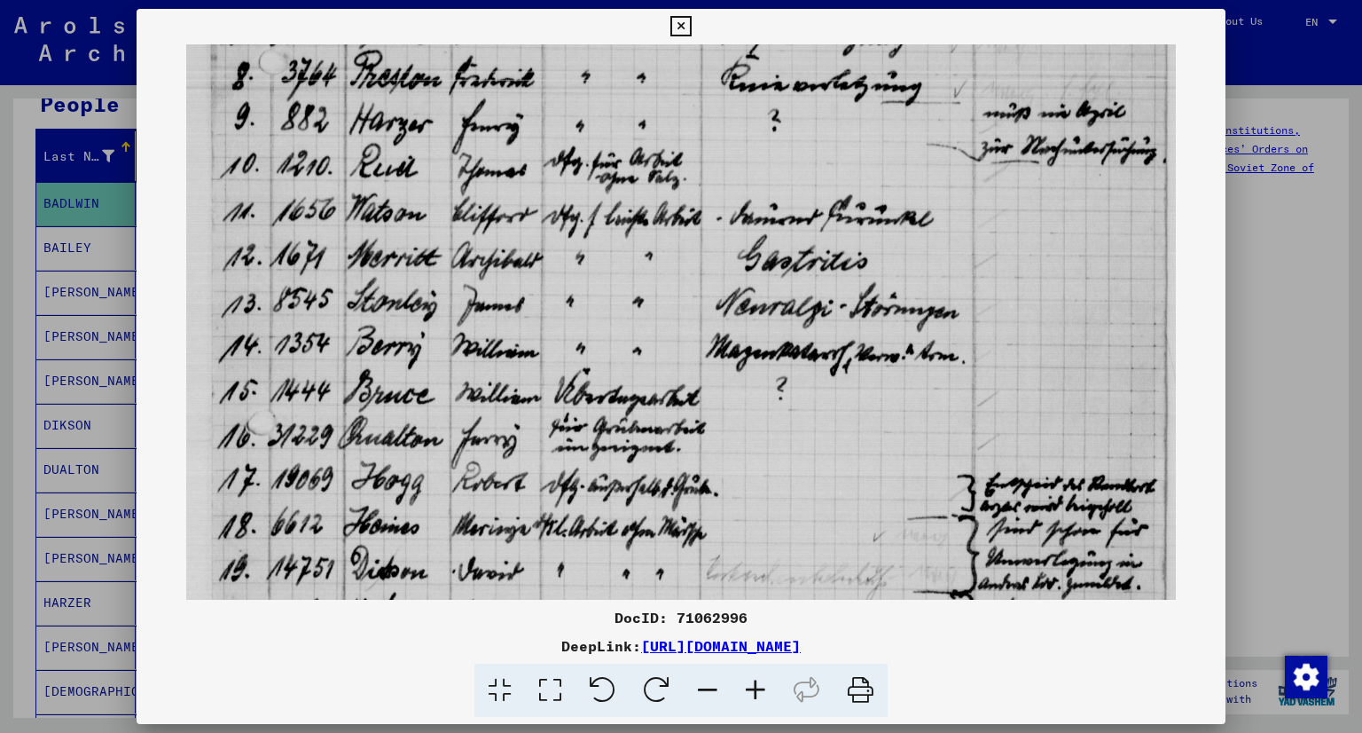
scroll to position [497, 0]
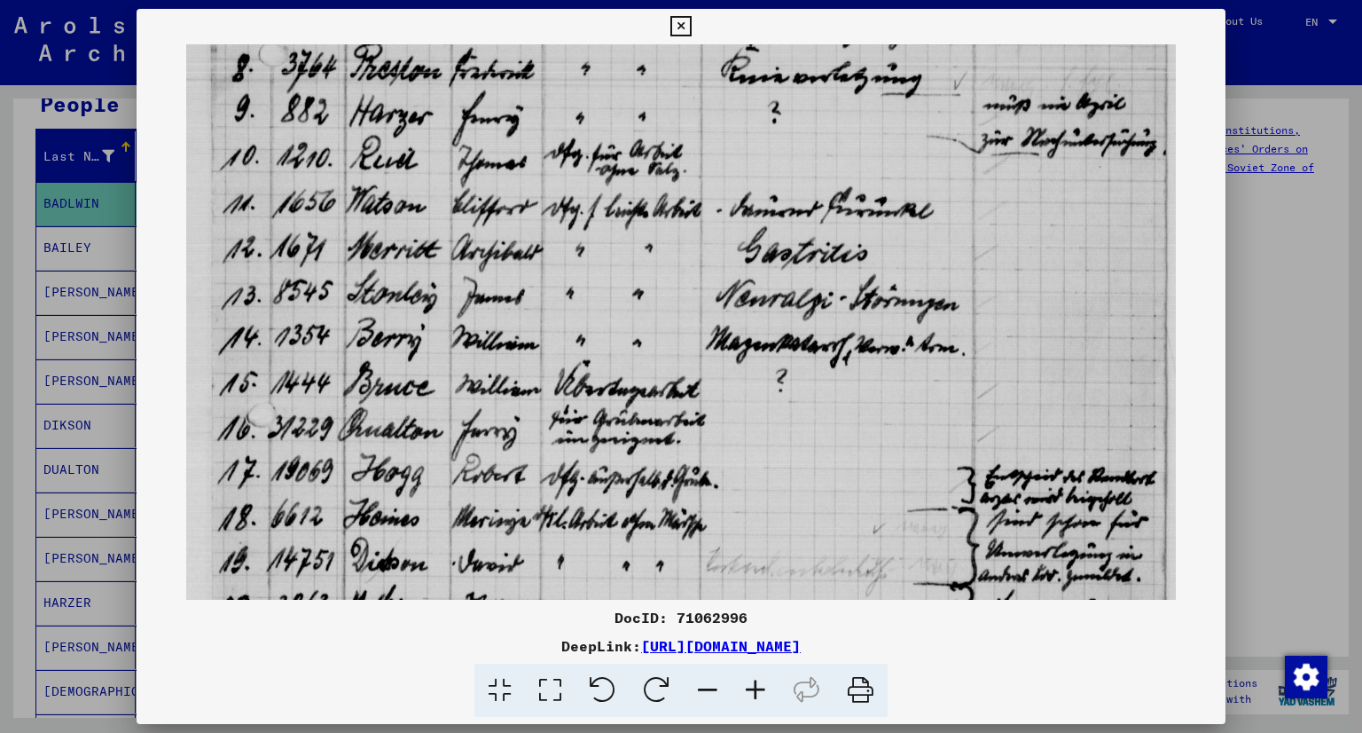
drag, startPoint x: 571, startPoint y: 511, endPoint x: 572, endPoint y: 434, distance: 77.2
click at [572, 434] on img at bounding box center [681, 225] width 990 height 1354
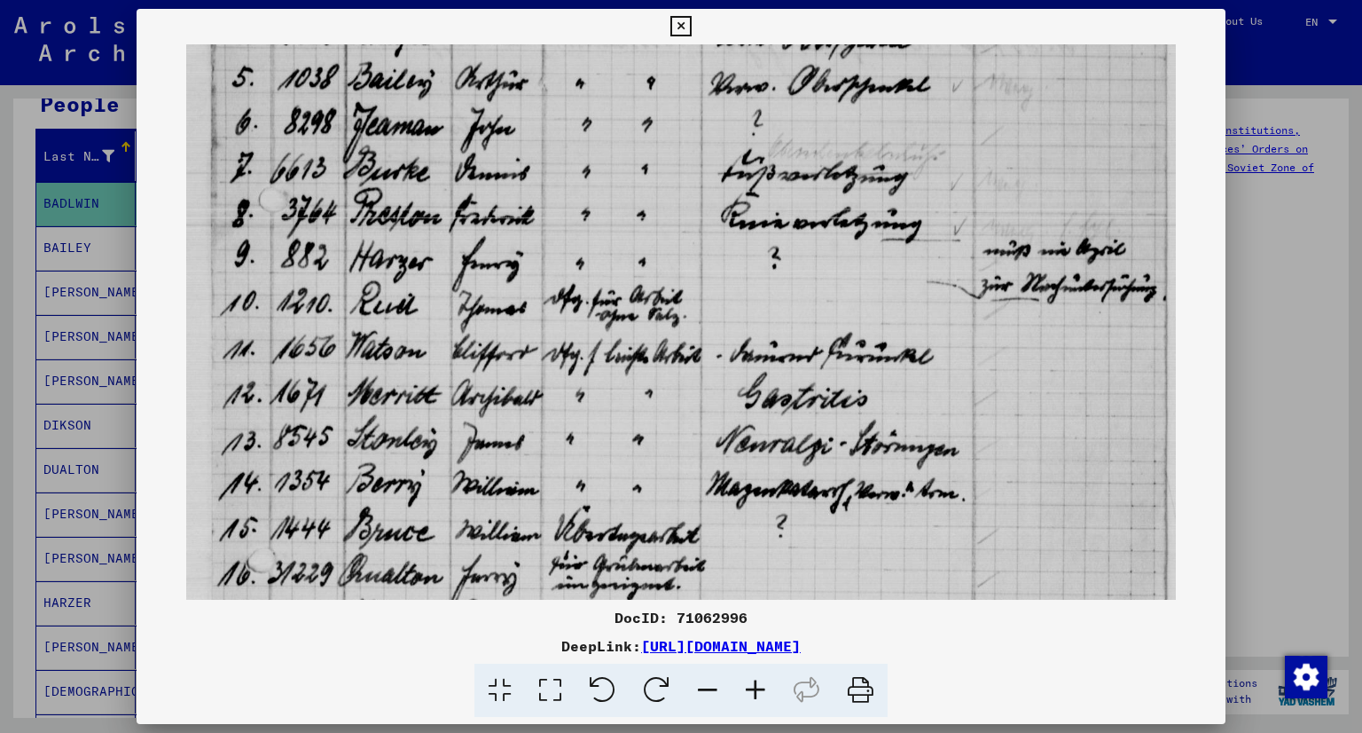
drag, startPoint x: 826, startPoint y: 239, endPoint x: 671, endPoint y: 394, distance: 218.9
click at [683, 413] on img at bounding box center [681, 370] width 990 height 1354
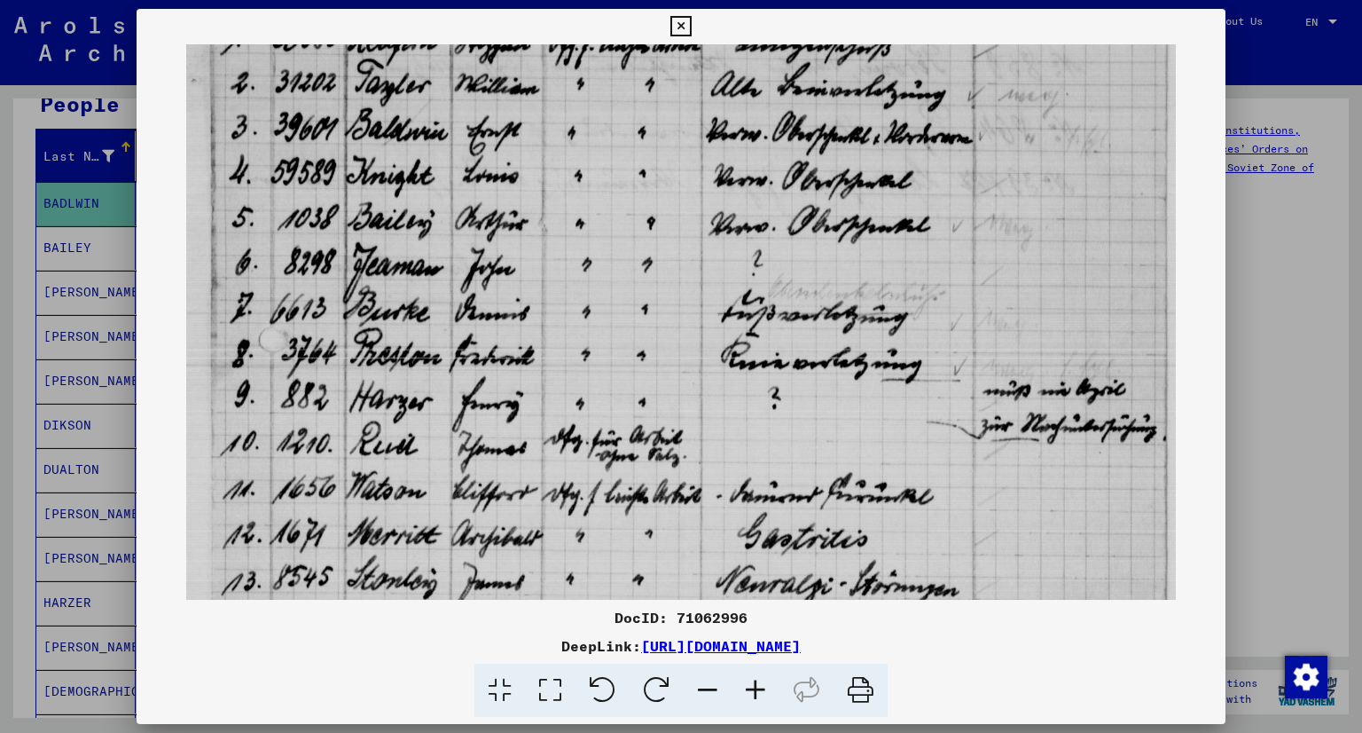
drag, startPoint x: 614, startPoint y: 225, endPoint x: 595, endPoint y: 366, distance: 142.3
click at [602, 387] on img at bounding box center [681, 510] width 990 height 1354
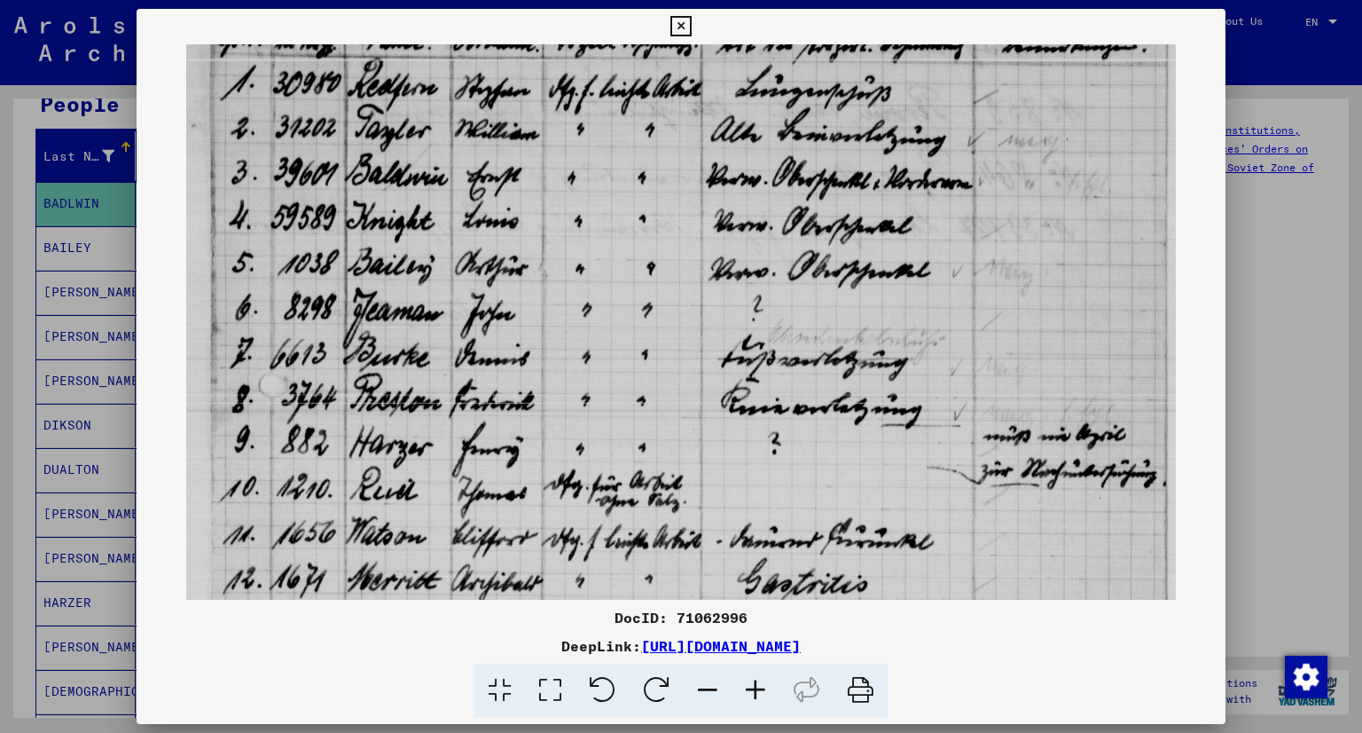
scroll to position [0, 0]
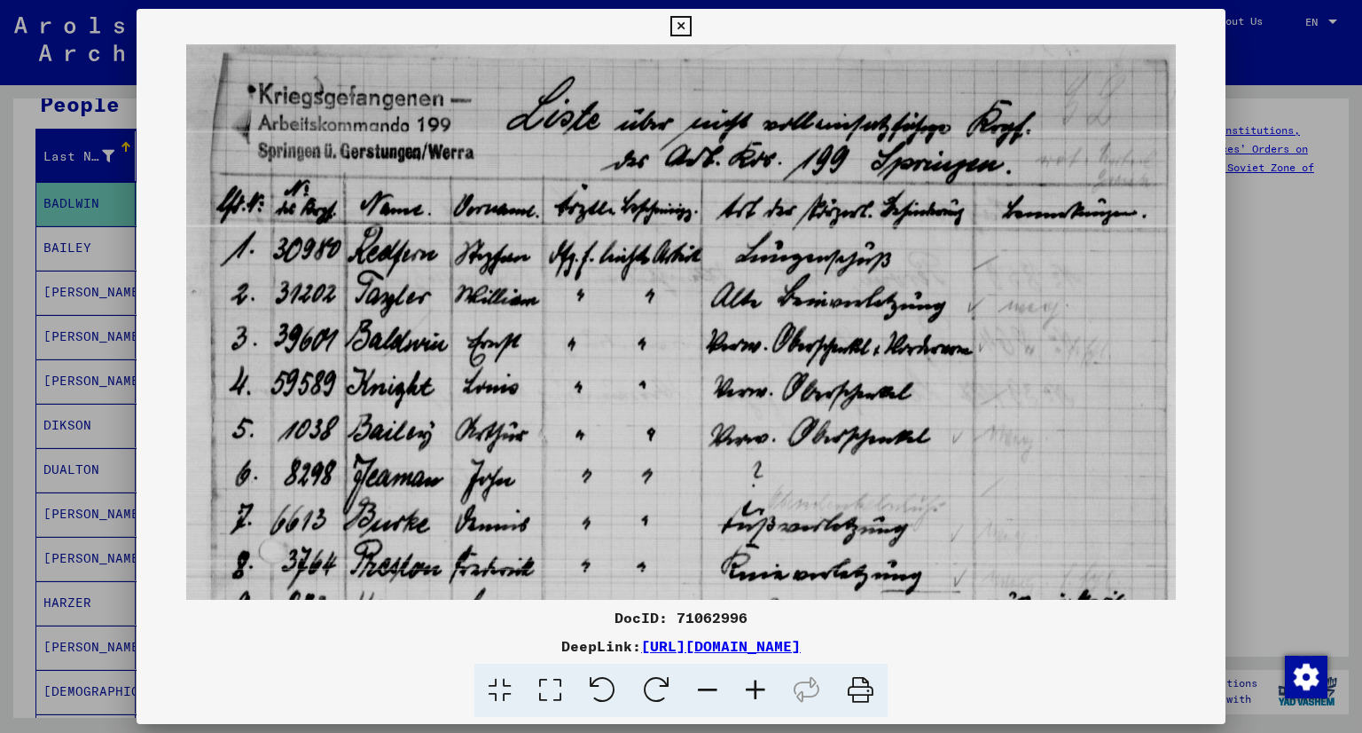
drag, startPoint x: 593, startPoint y: 277, endPoint x: 592, endPoint y: 436, distance: 158.8
click at [593, 435] on img at bounding box center [681, 721] width 990 height 1354
drag, startPoint x: 530, startPoint y: 246, endPoint x: 508, endPoint y: 321, distance: 78.6
click at [510, 317] on img at bounding box center [681, 721] width 990 height 1354
